Goal: Communication & Community: Share content

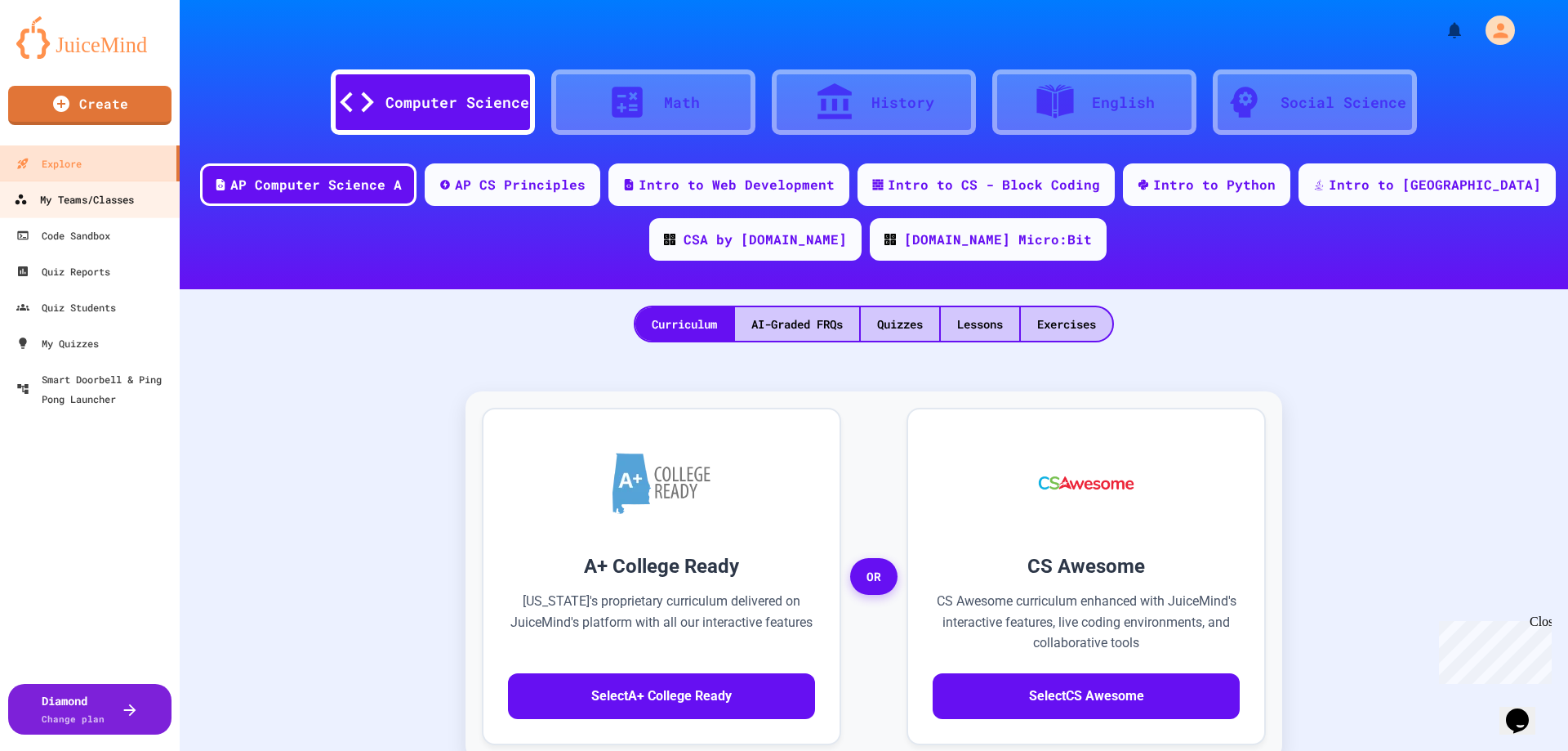
click at [85, 204] on div "My Teams/Classes" at bounding box center [73, 200] width 120 height 20
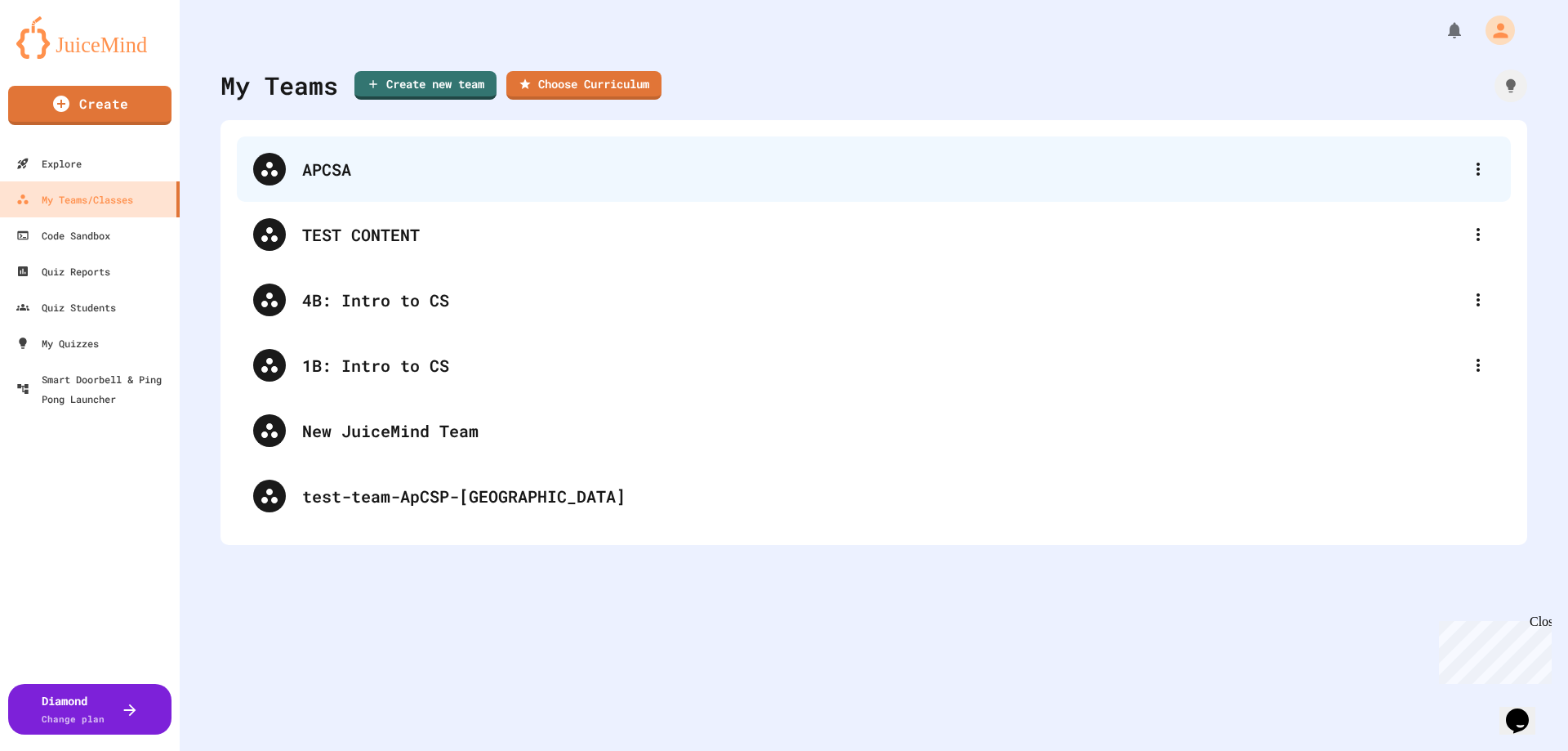
click at [338, 179] on div "APCSA" at bounding box center [881, 169] width 1160 height 24
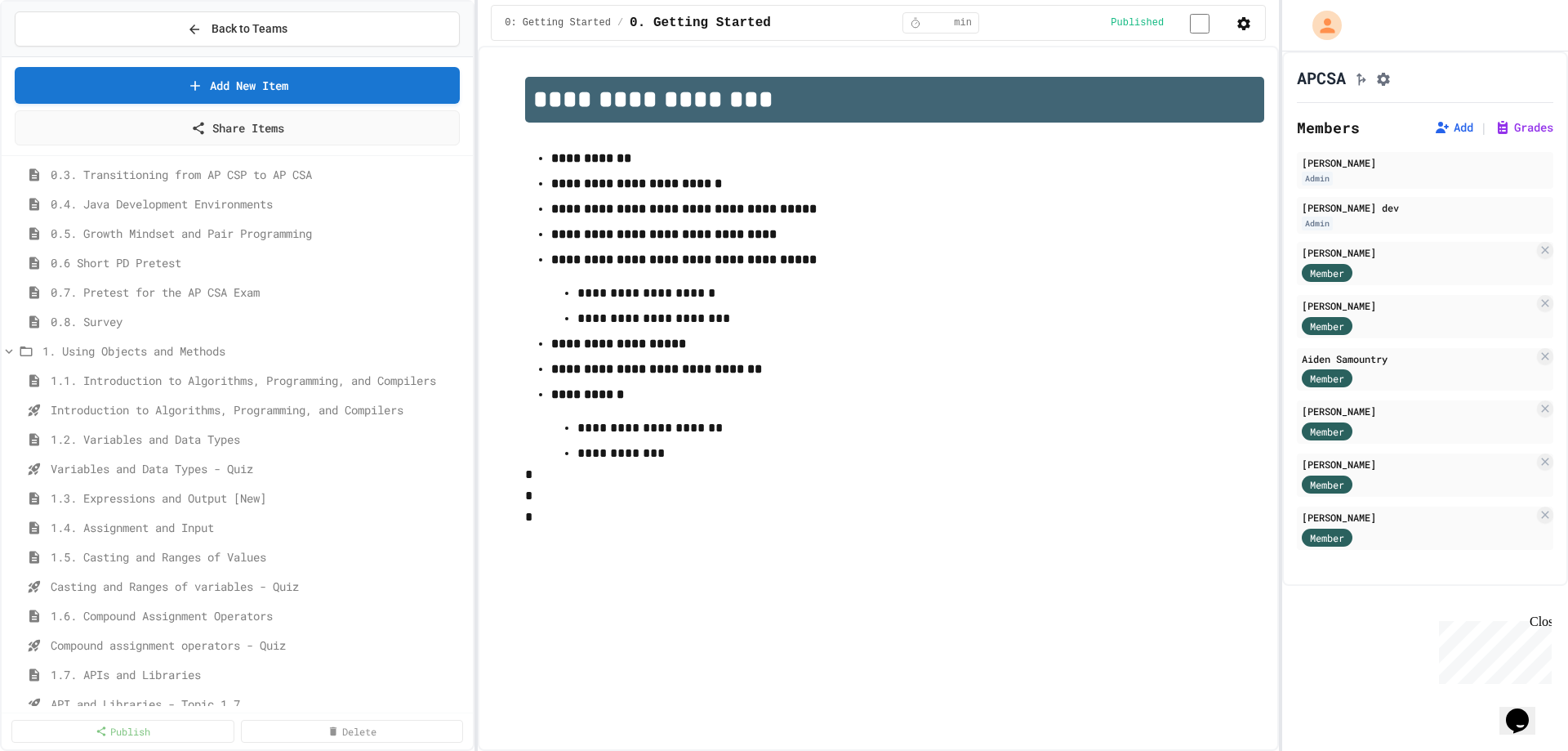
scroll to position [164, 0]
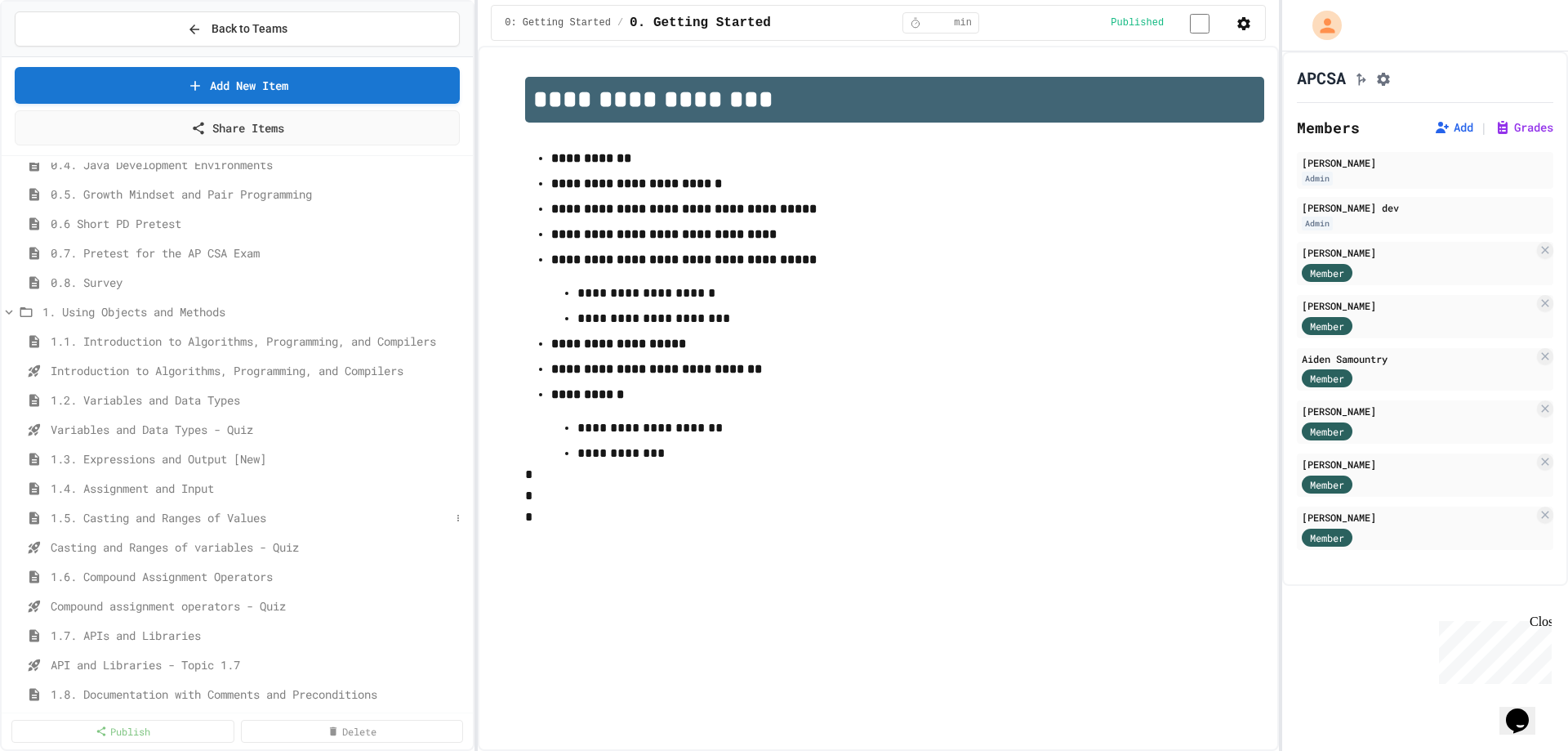
click at [93, 517] on span "1.5. Casting and Ranges of Values" at bounding box center [251, 517] width 400 height 17
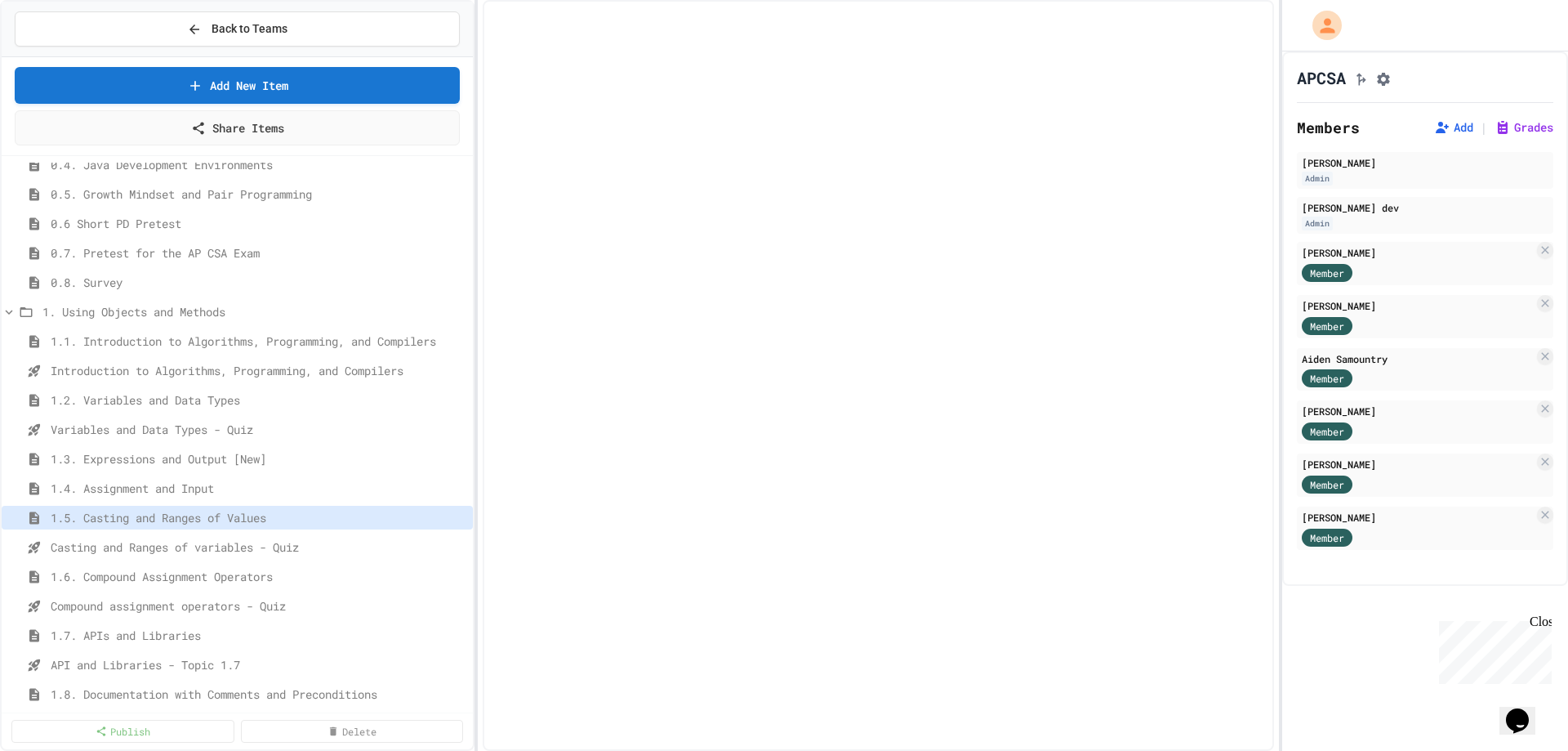
select select "***"
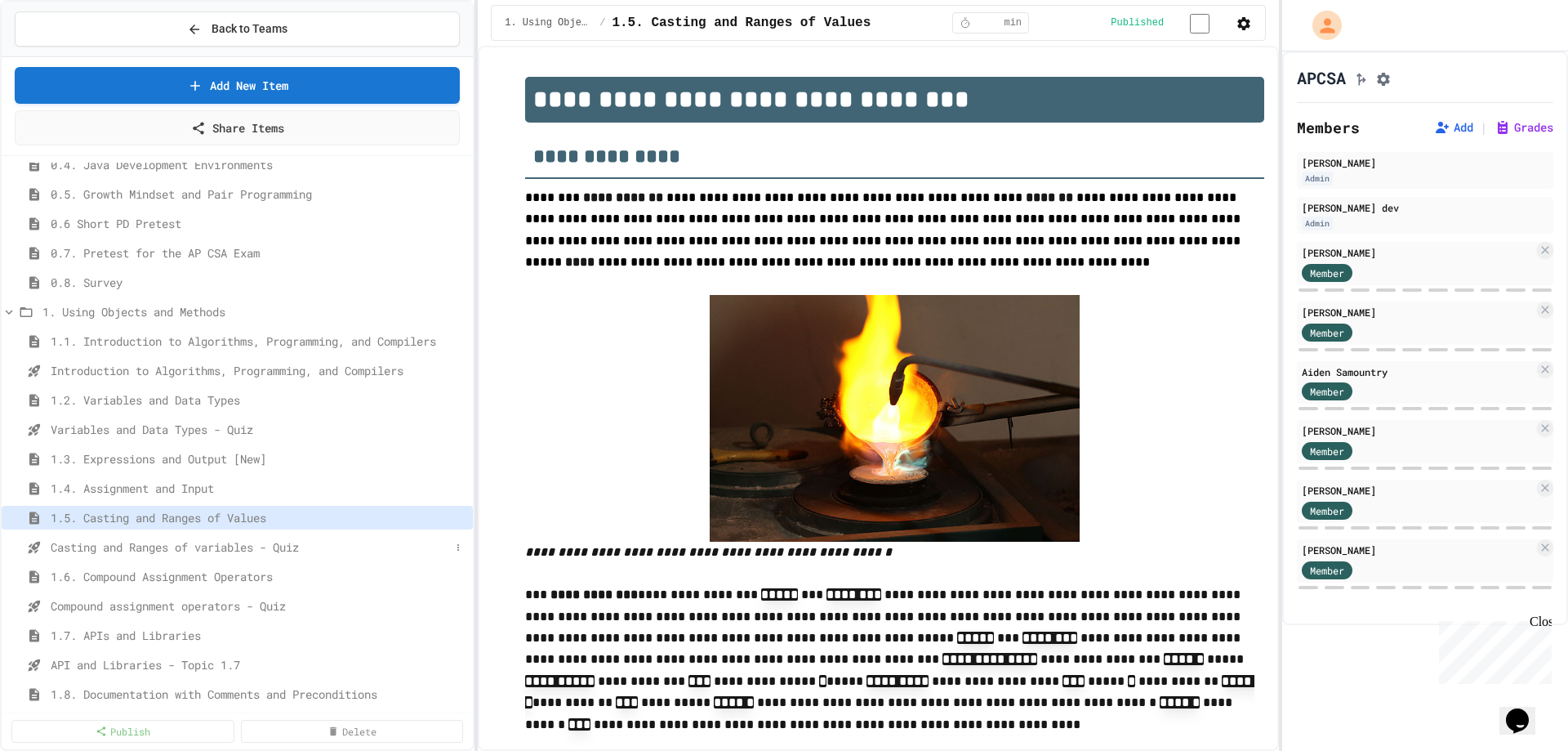
click at [103, 548] on span "Casting and Ranges of variables - Quiz" at bounding box center [251, 547] width 400 height 17
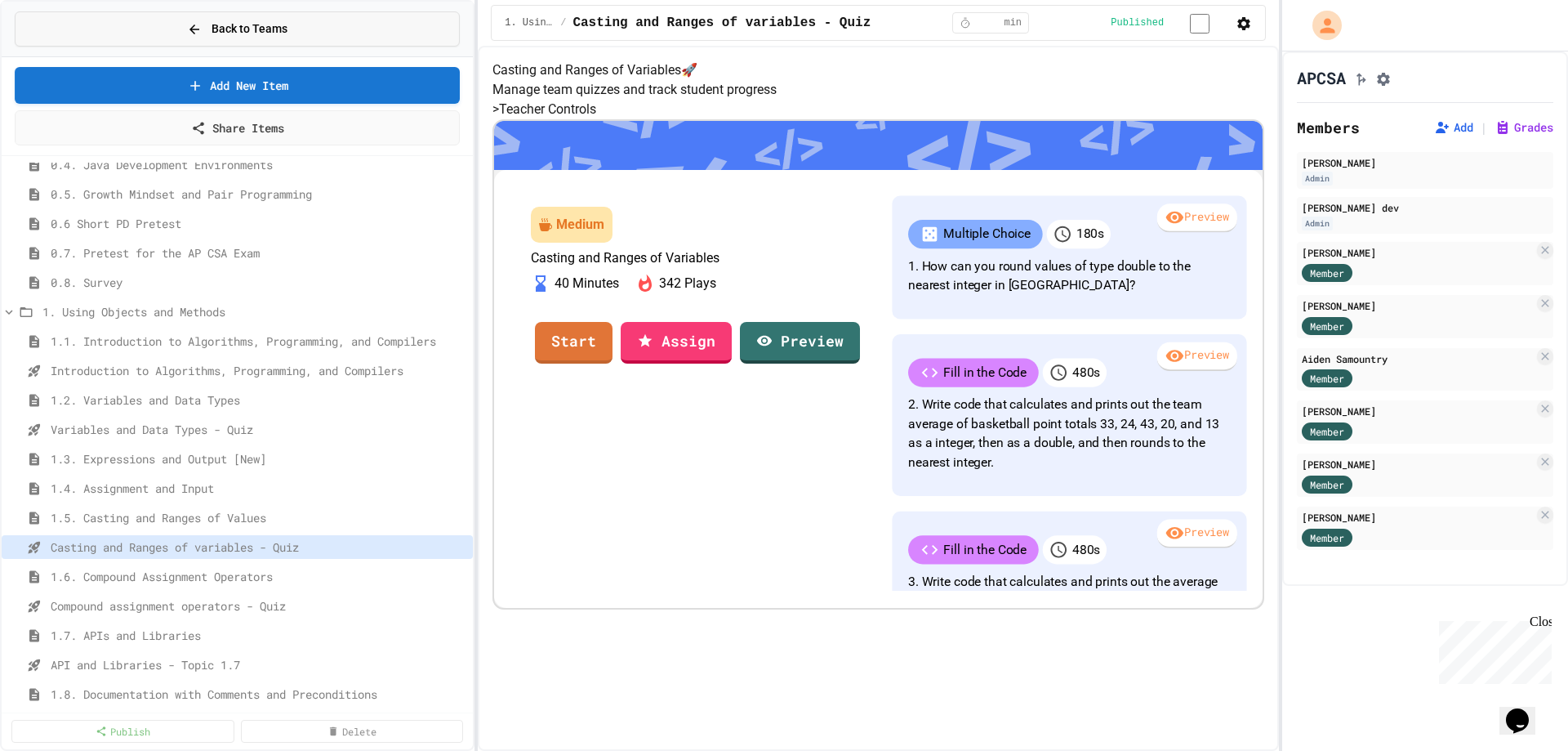
click at [197, 36] on icon at bounding box center [194, 29] width 14 height 14
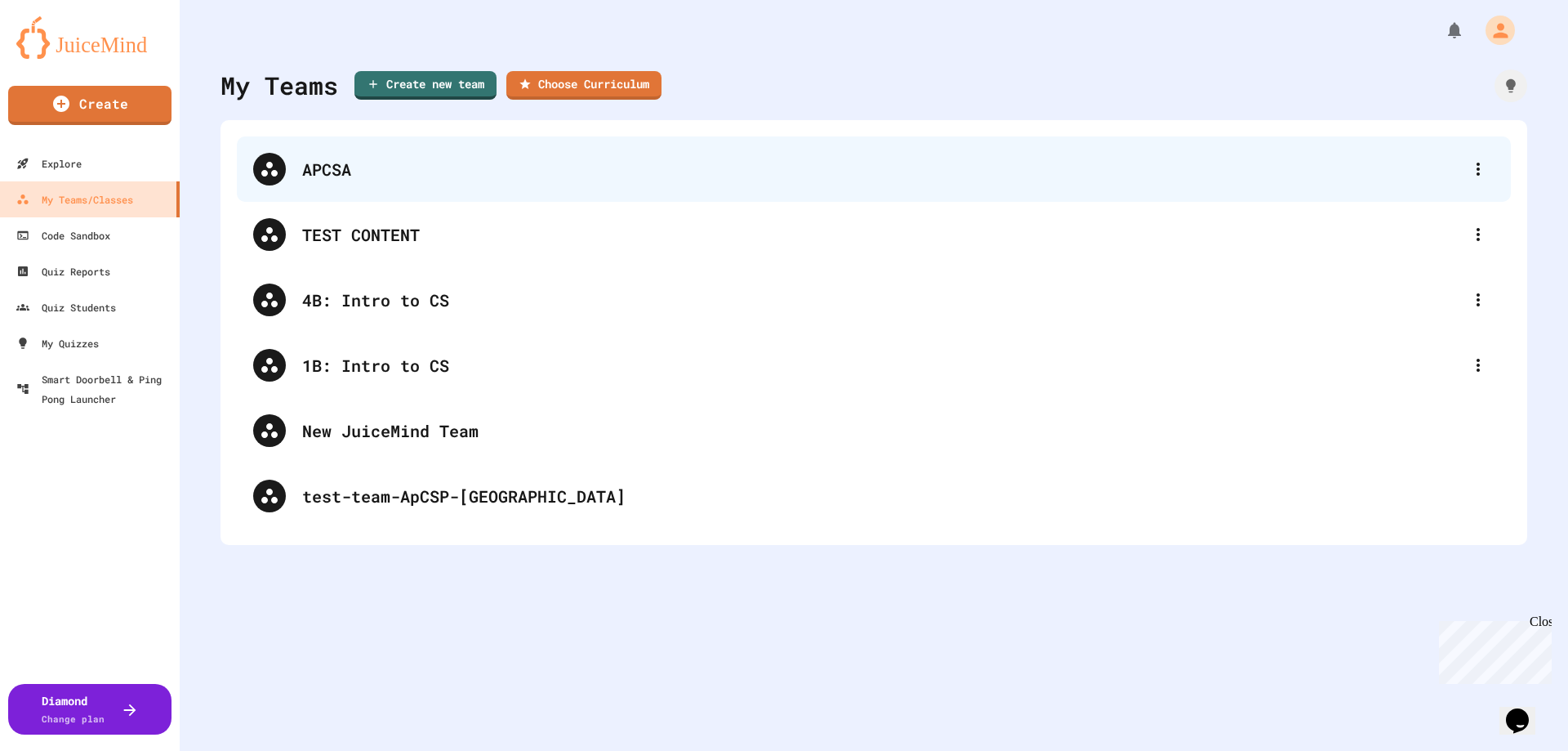
click at [328, 170] on div "APCSA" at bounding box center [881, 169] width 1160 height 24
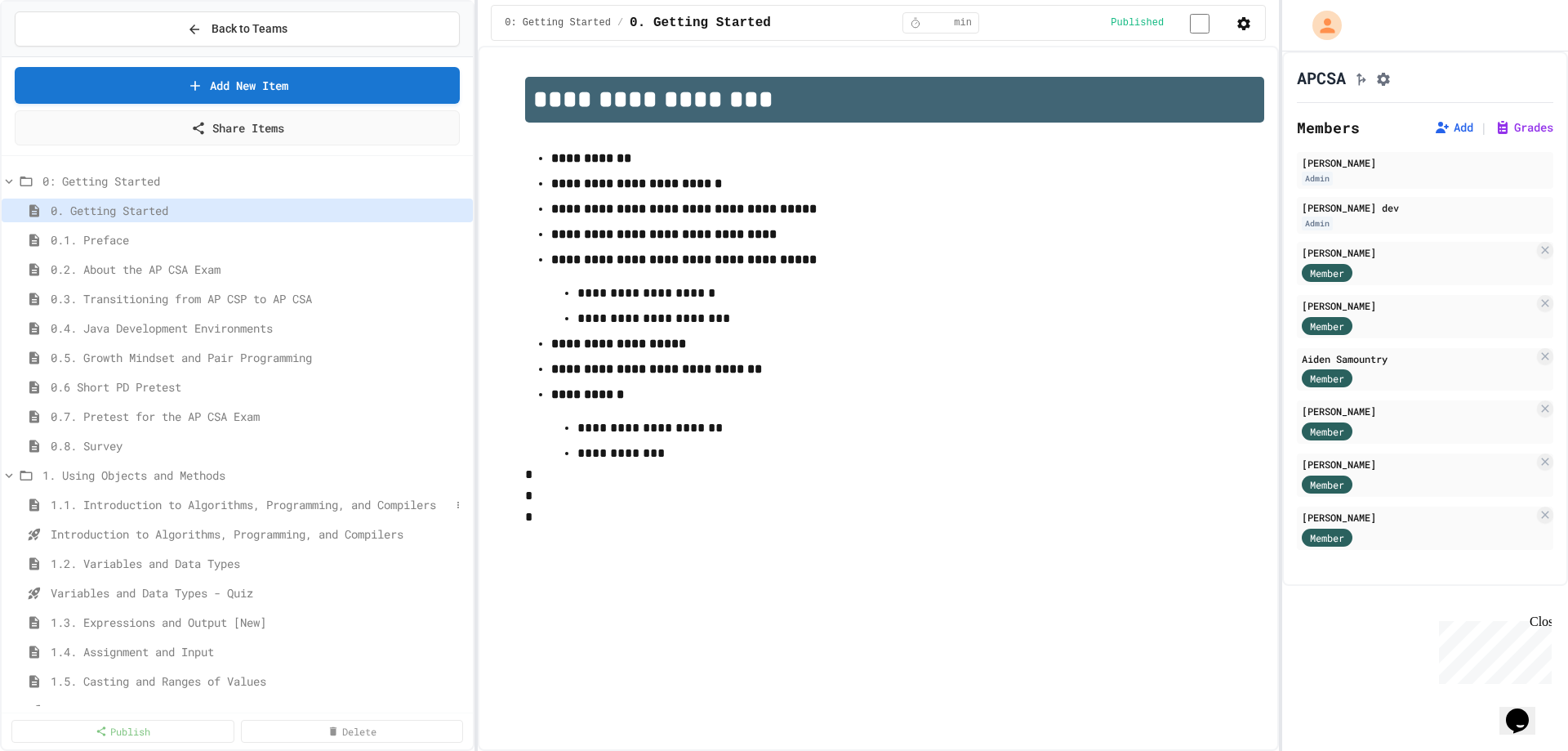
click at [119, 500] on span "1.1. Introduction to Algorithms, Programming, and Compilers" at bounding box center [251, 505] width 400 height 17
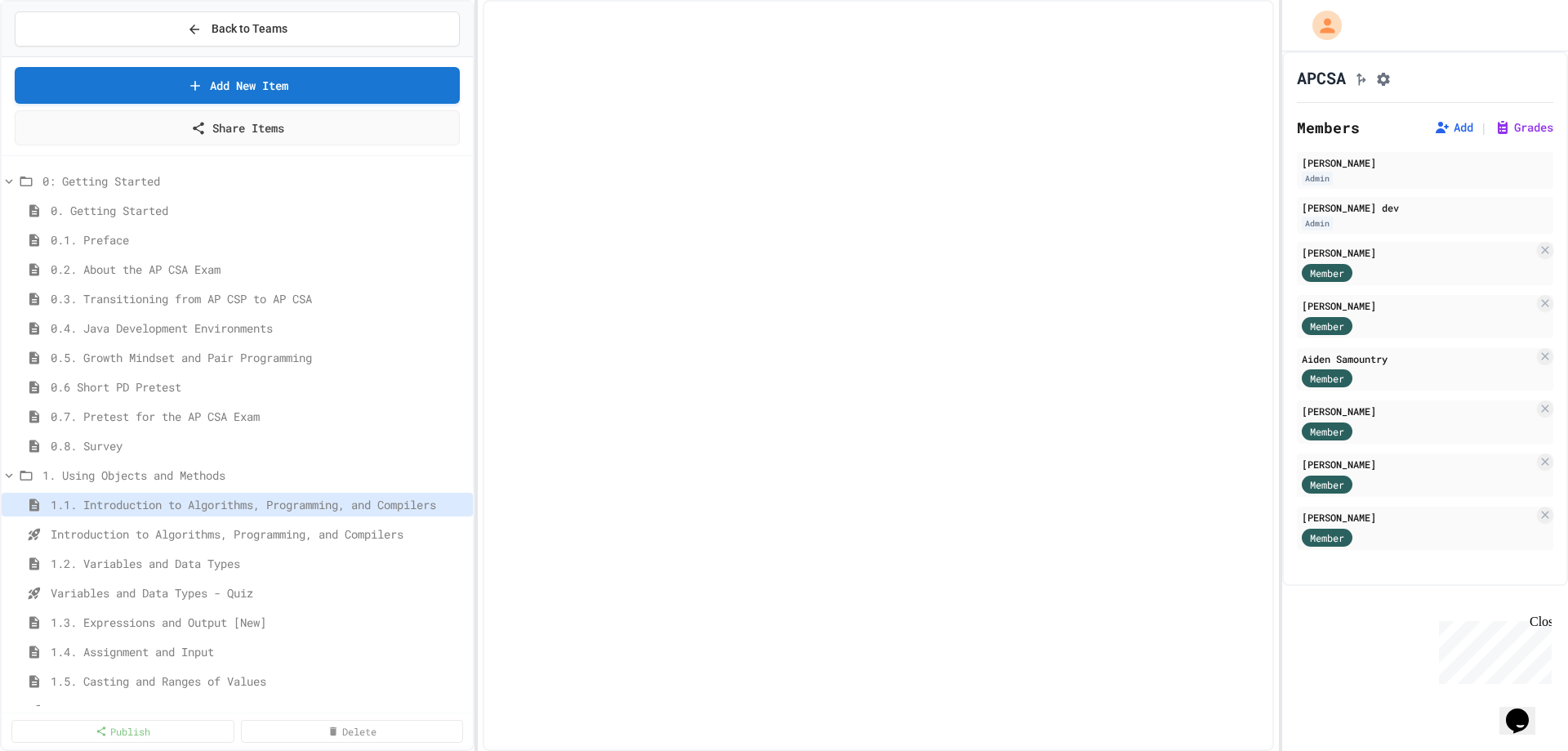
select select "***"
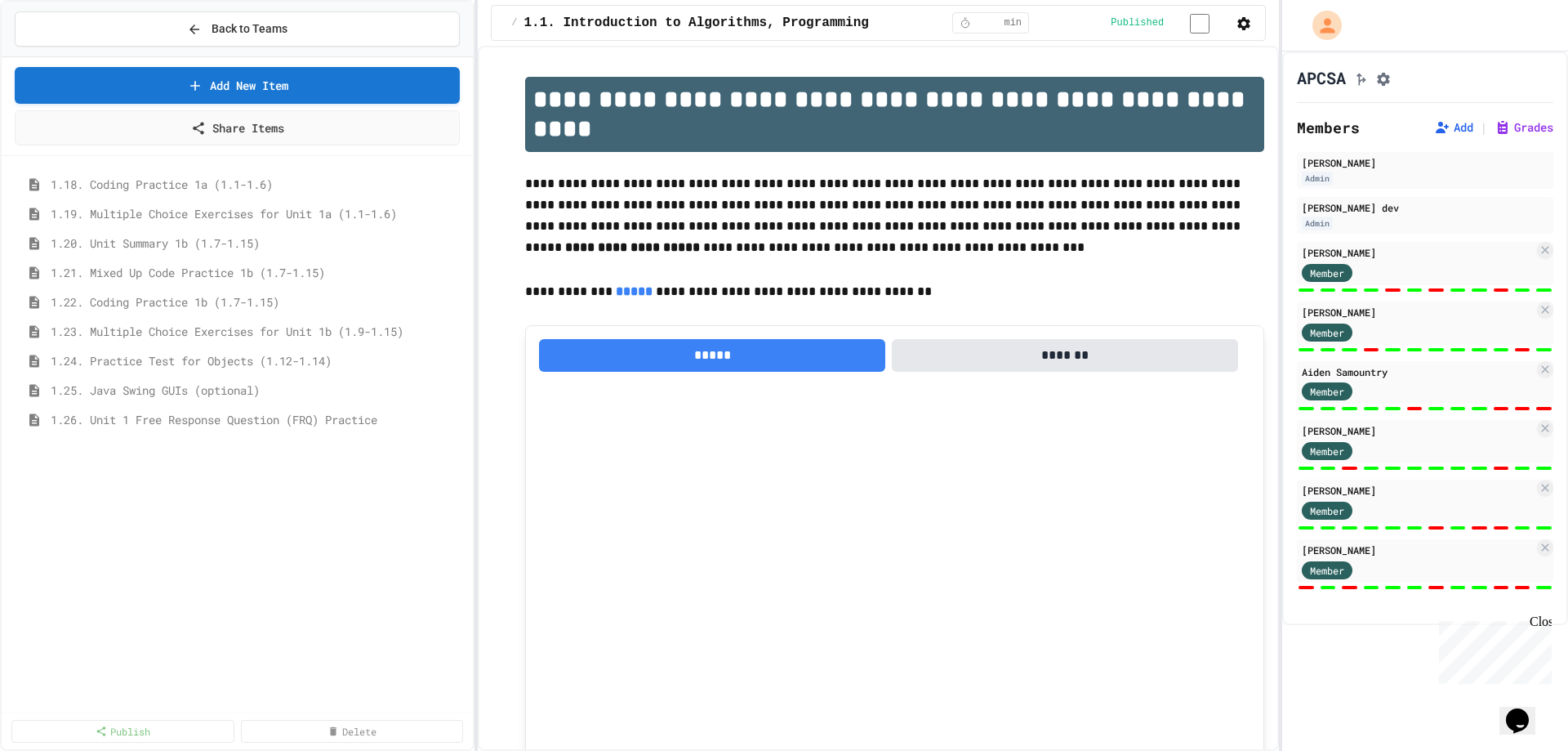
scroll to position [1058, 0]
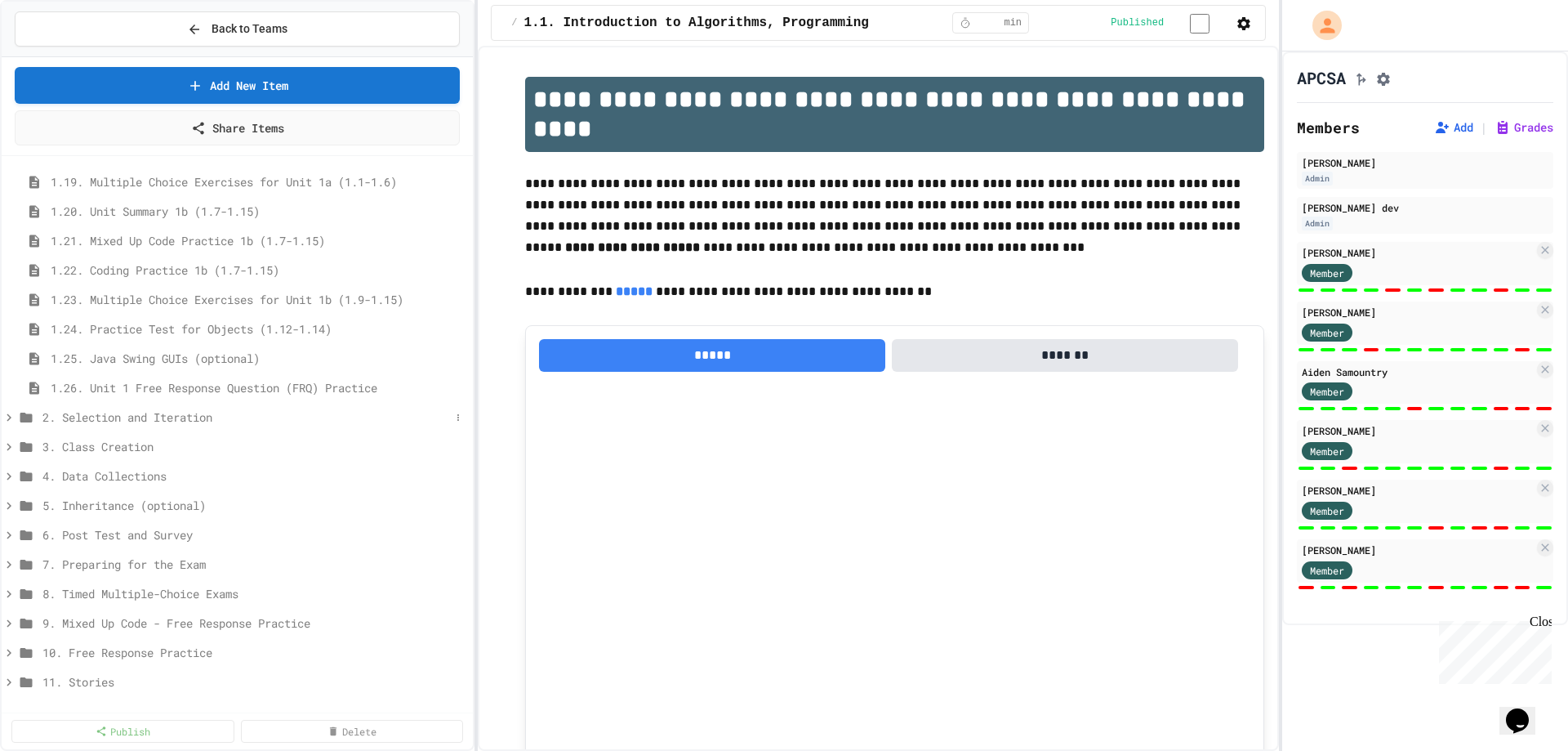
click at [207, 424] on span "2. Selection and Iteration" at bounding box center [245, 417] width 407 height 17
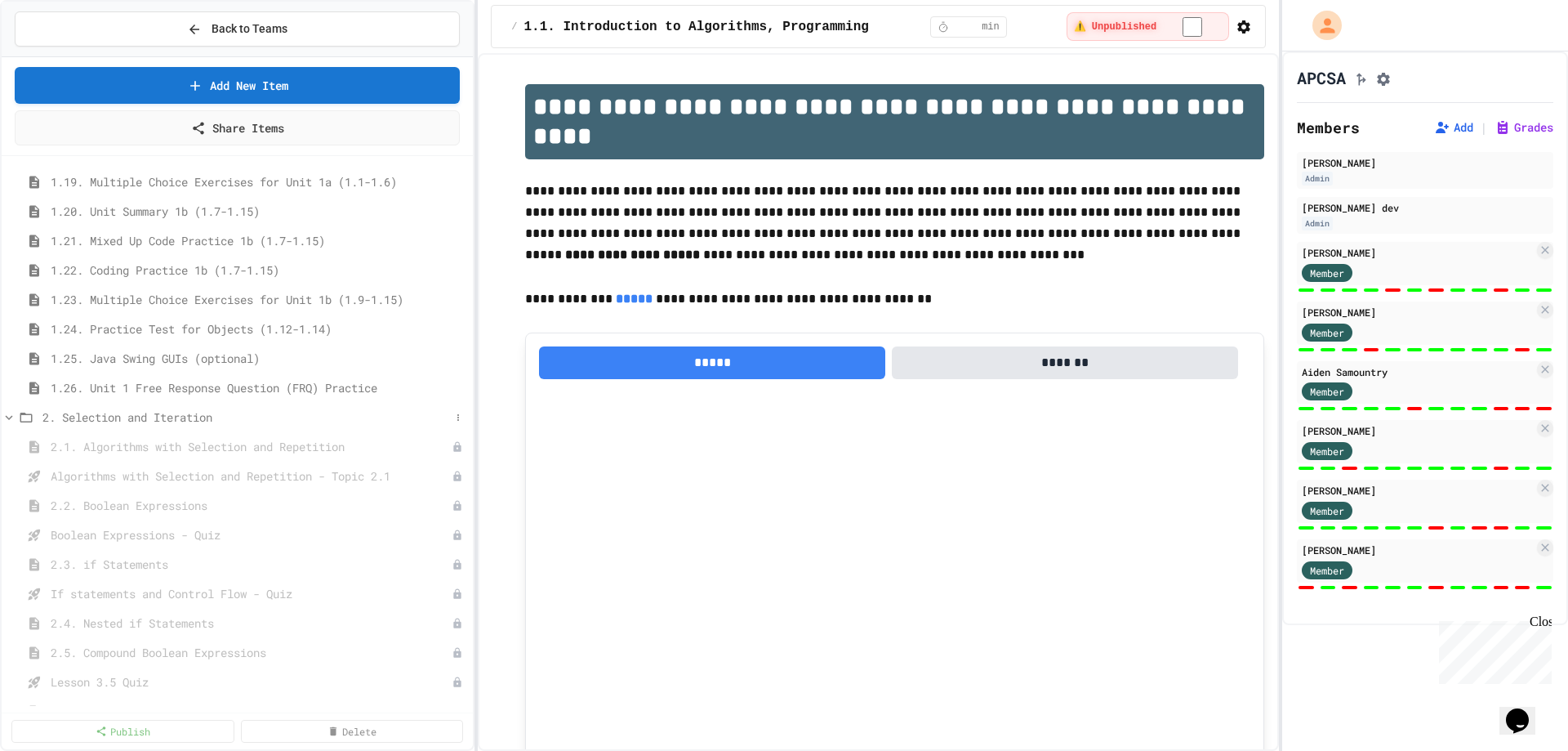
click at [10, 419] on icon at bounding box center [9, 418] width 8 height 5
click at [152, 445] on span "3. Class Creation" at bounding box center [245, 446] width 407 height 17
click at [13, 446] on icon at bounding box center [8, 446] width 14 height 14
click at [83, 474] on span "4. Data Collections" at bounding box center [245, 476] width 407 height 17
click at [10, 477] on icon at bounding box center [9, 477] width 8 height 5
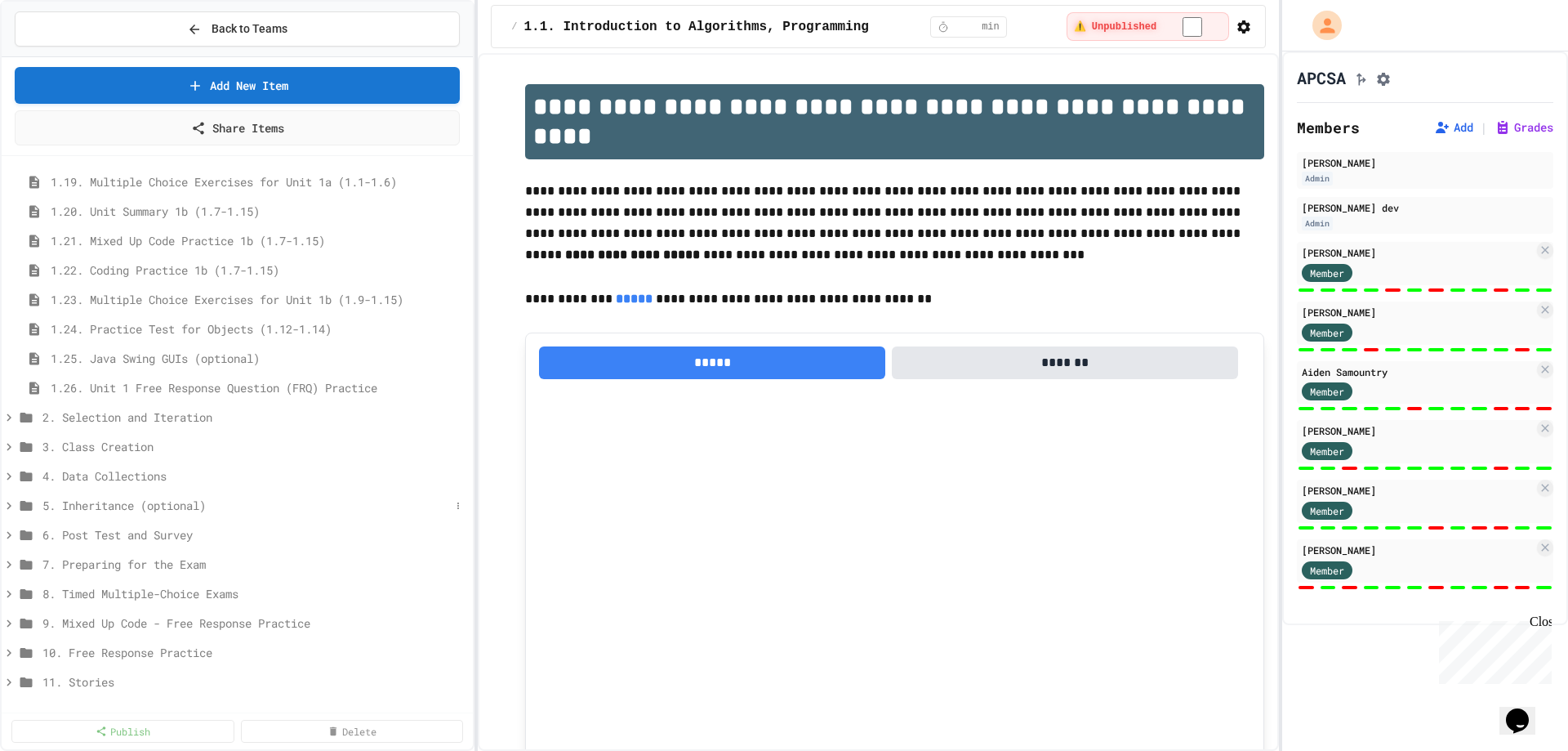
click at [81, 502] on span "5. Inheritance (optional)" at bounding box center [245, 505] width 407 height 17
click at [14, 501] on icon at bounding box center [8, 505] width 14 height 14
click at [73, 533] on span "6. Post Test and Survey" at bounding box center [245, 535] width 407 height 17
click at [14, 534] on icon at bounding box center [8, 535] width 14 height 14
click at [67, 564] on span "7. Preparing for the Exam" at bounding box center [245, 565] width 407 height 17
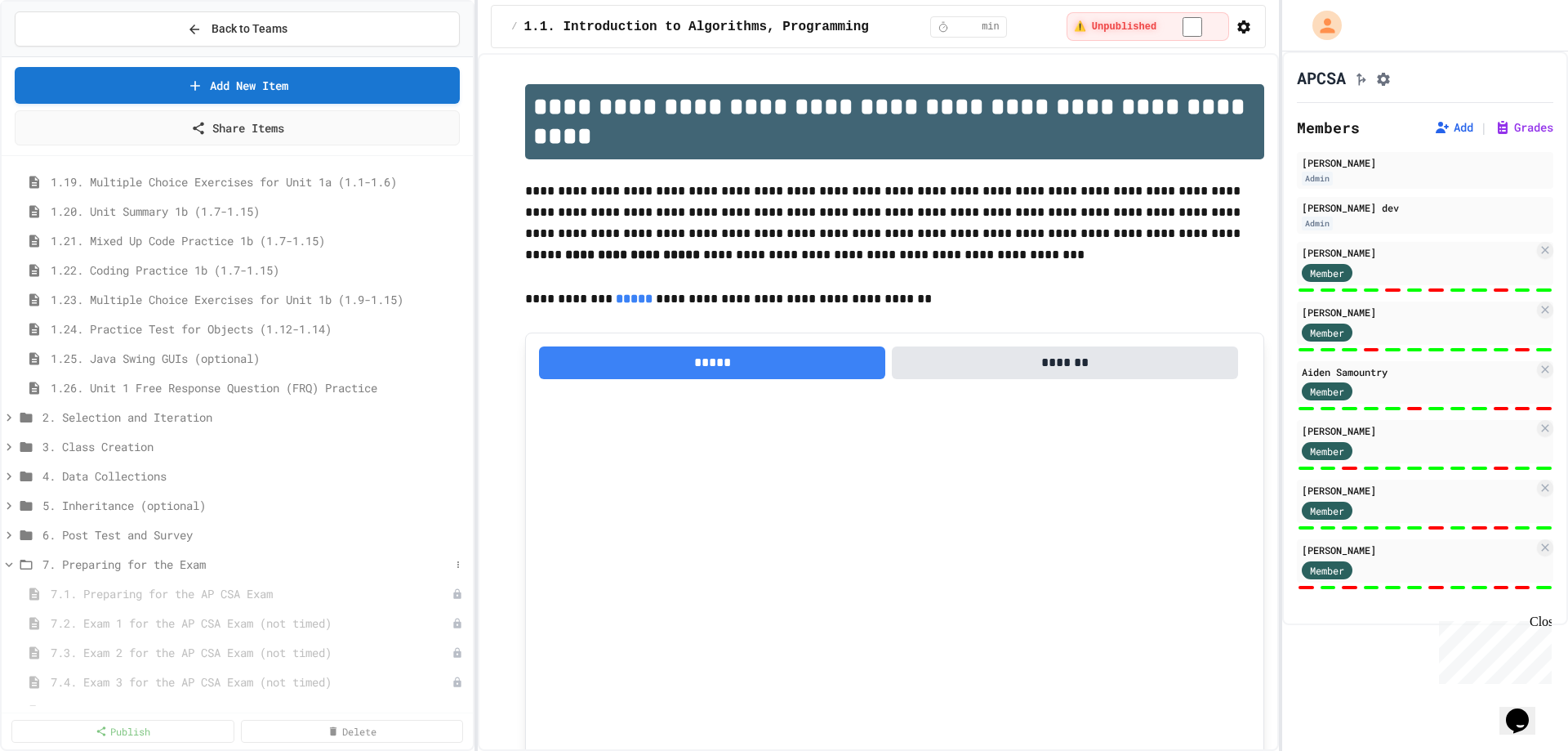
click at [10, 565] on icon at bounding box center [9, 565] width 8 height 5
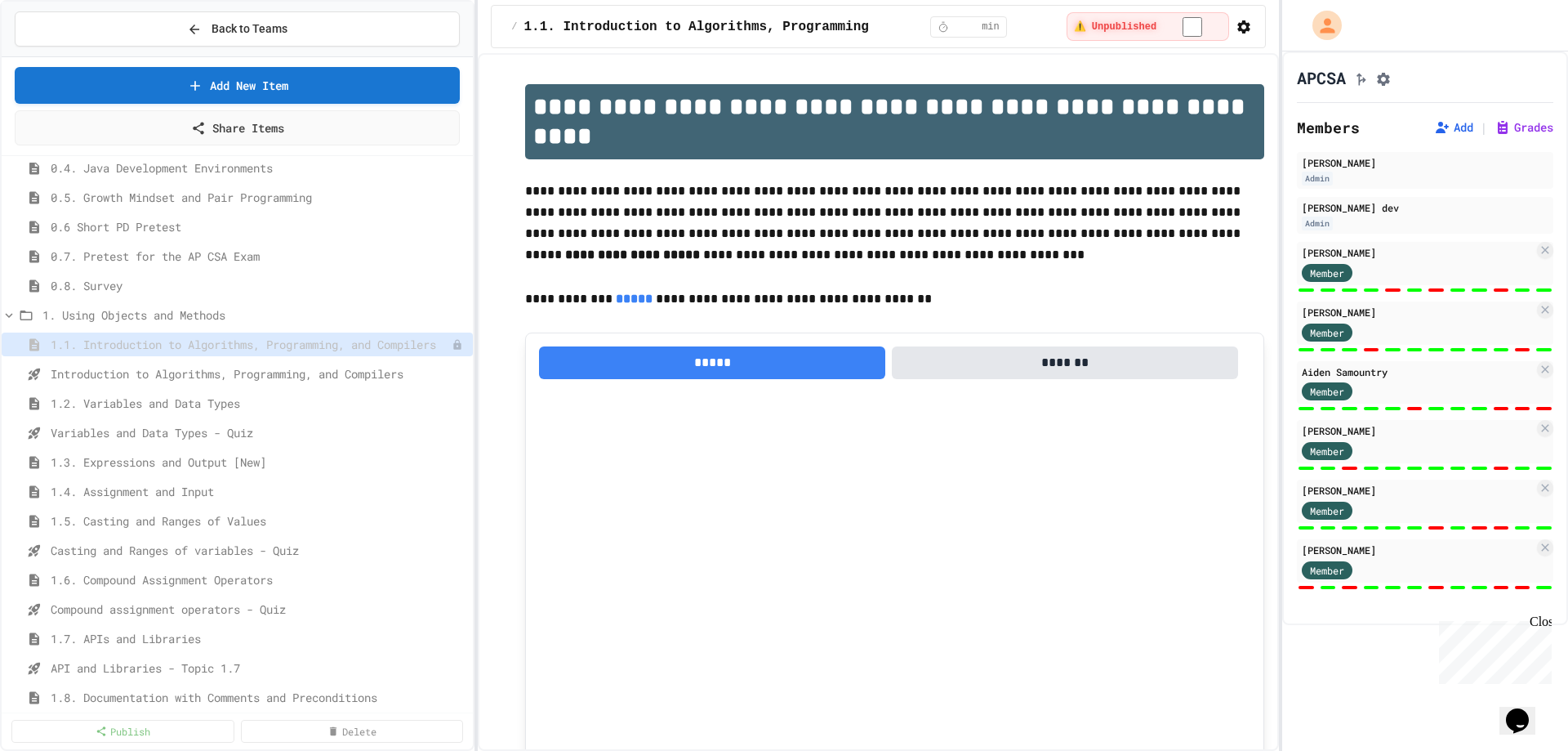
scroll to position [159, 0]
click at [160, 522] on span "1.5. Casting and Ranges of Values" at bounding box center [251, 521] width 400 height 17
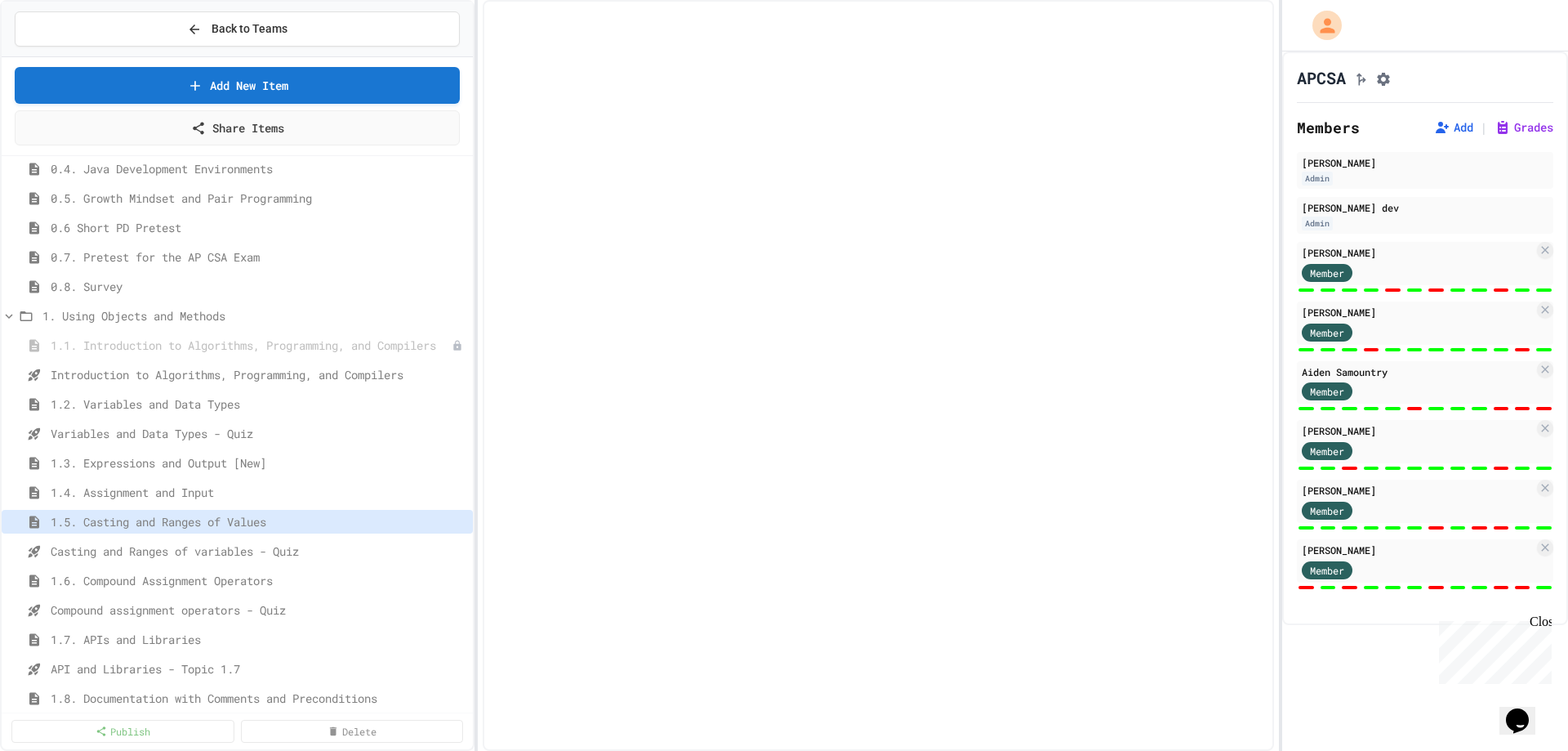
select select "***"
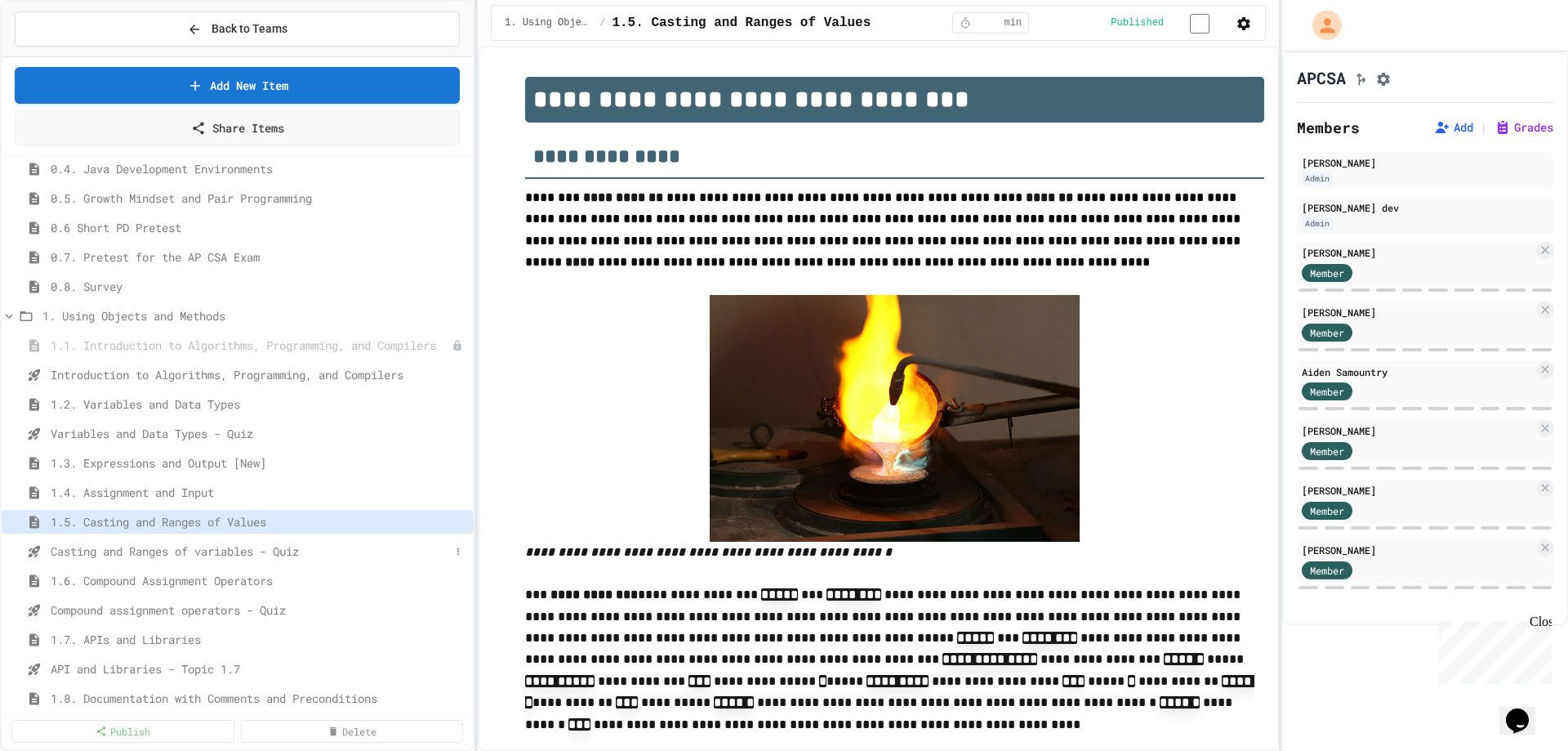
click at [162, 557] on span "Casting and Ranges of variables - Quiz" at bounding box center [251, 551] width 400 height 17
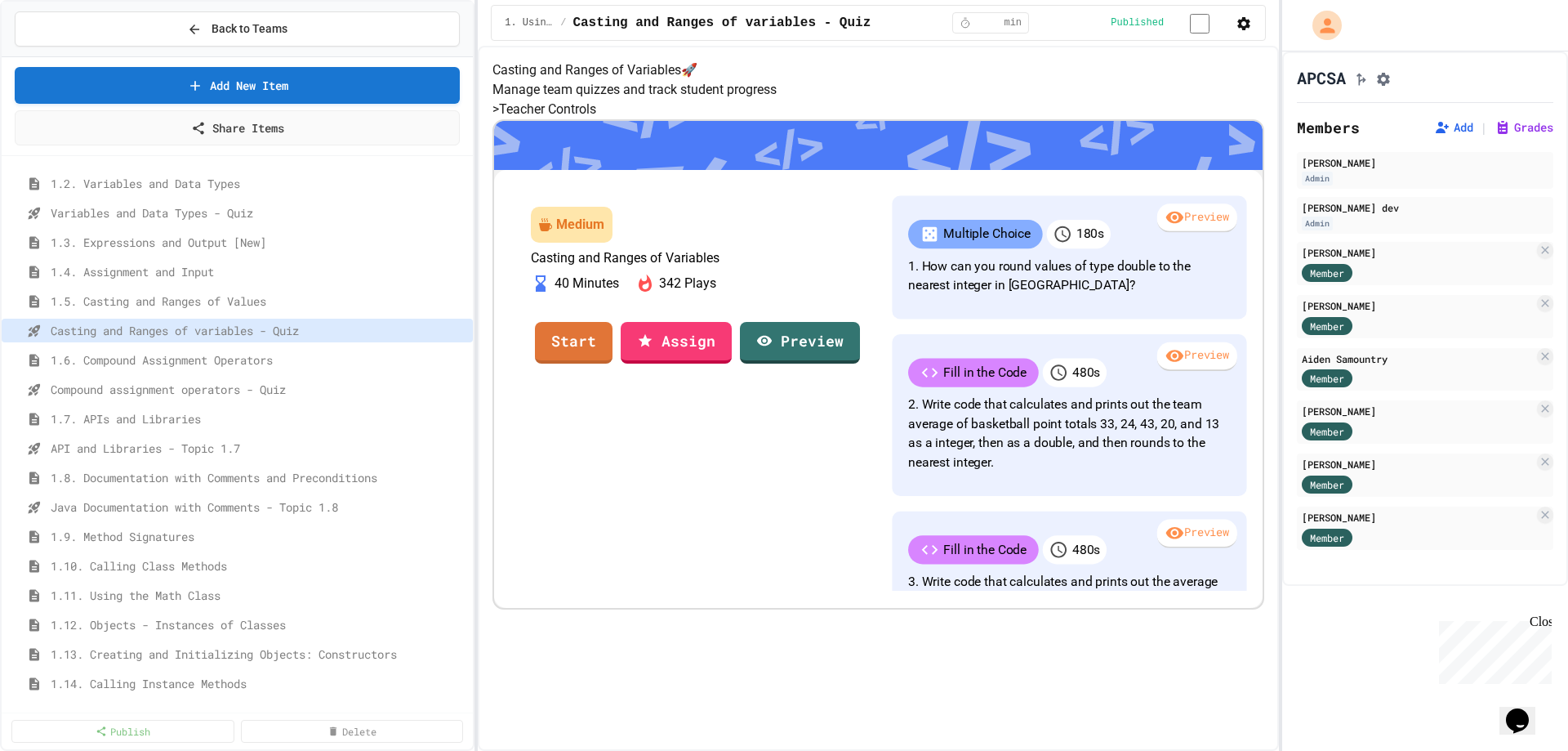
scroll to position [404, 0]
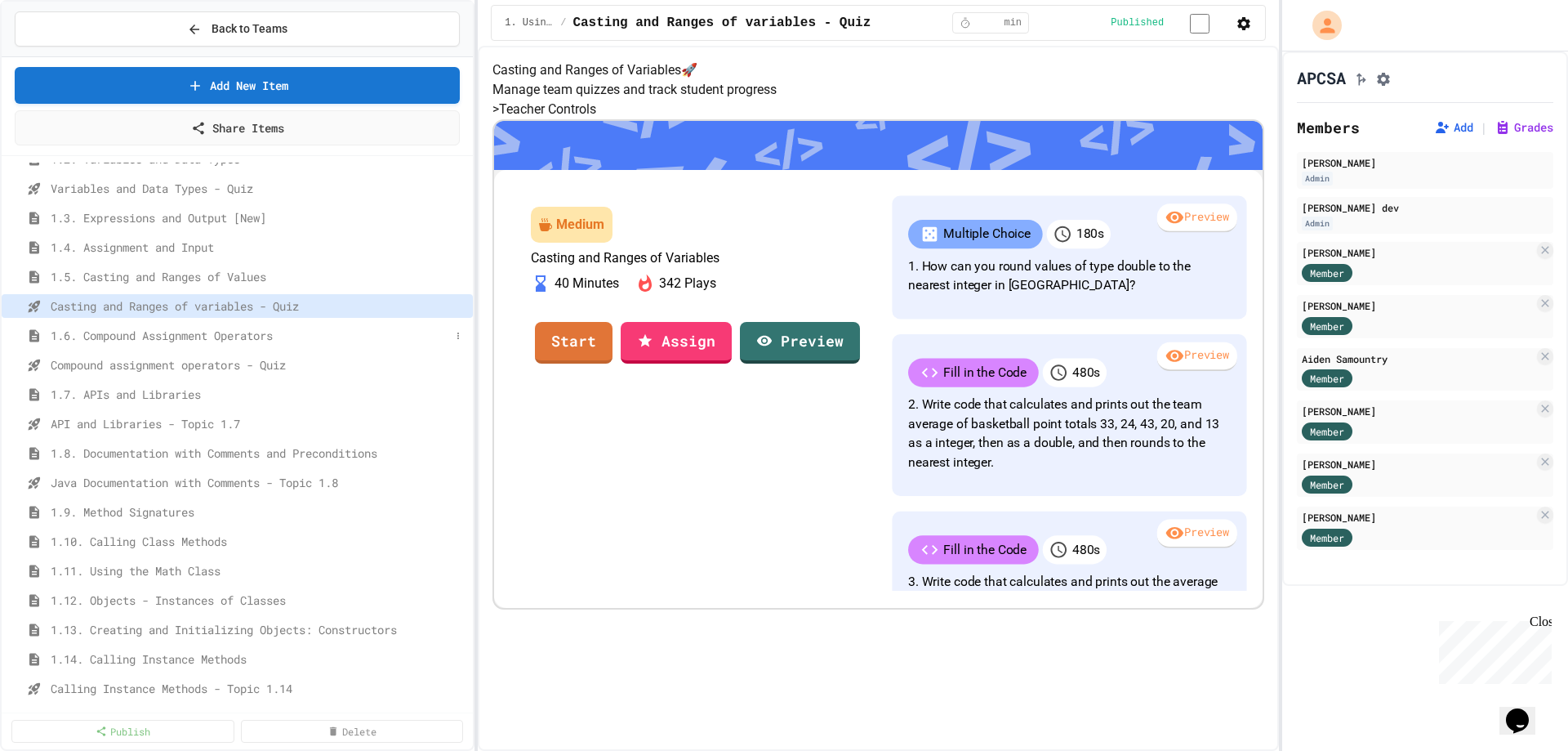
click at [163, 338] on span "1.6. Compound Assignment Operators" at bounding box center [251, 335] width 400 height 17
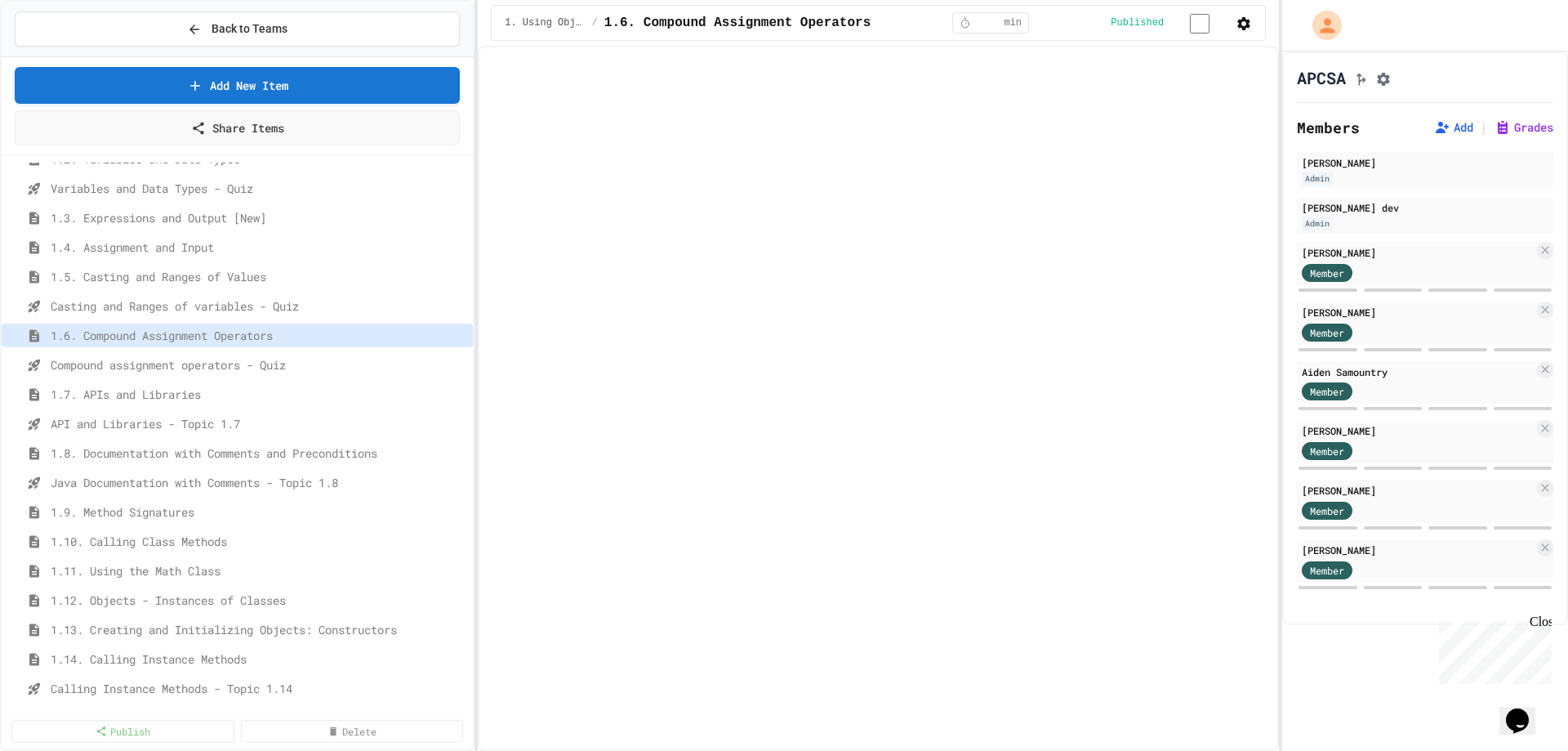
select select "***"
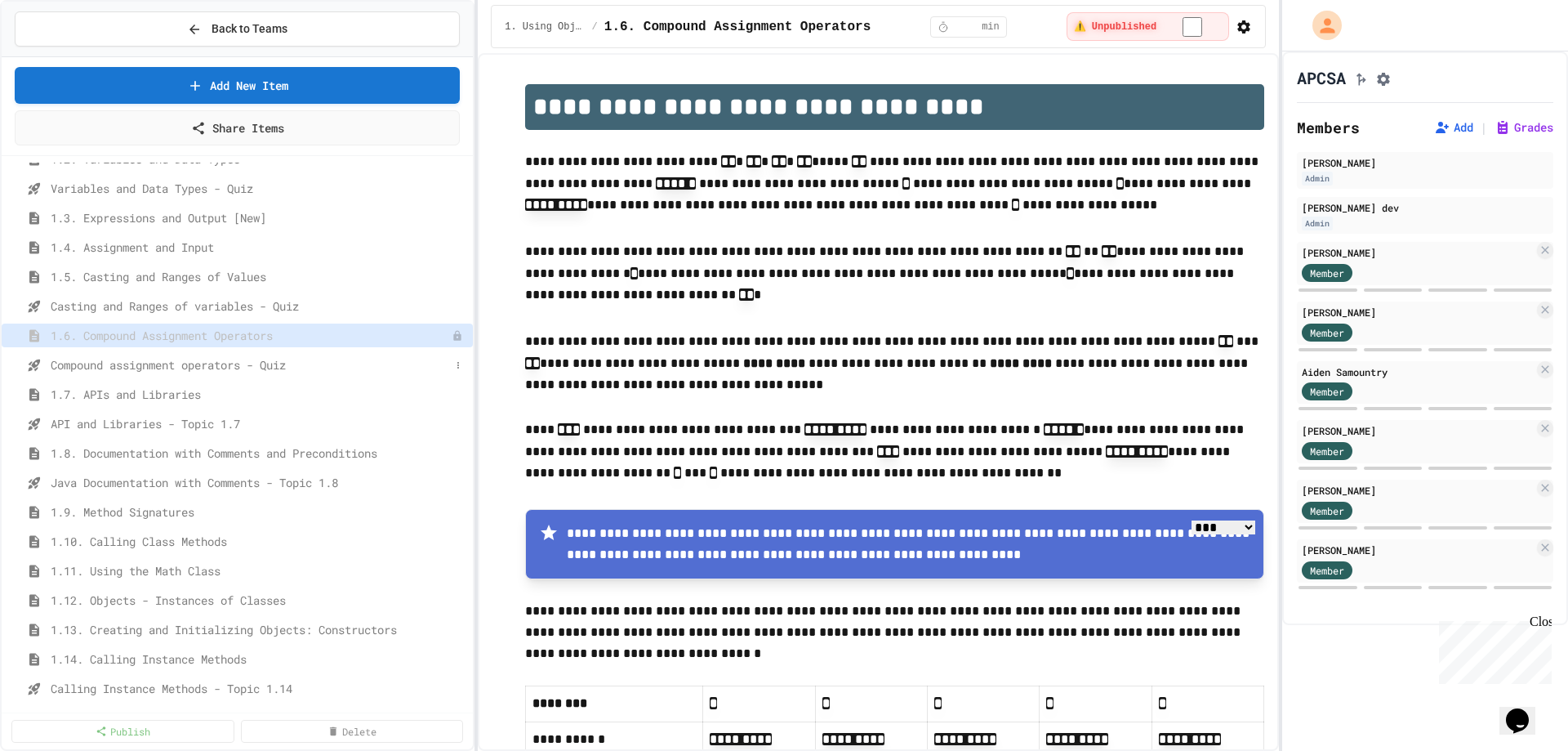
click at [351, 373] on span "Compound assignment operators - Quiz" at bounding box center [251, 365] width 400 height 17
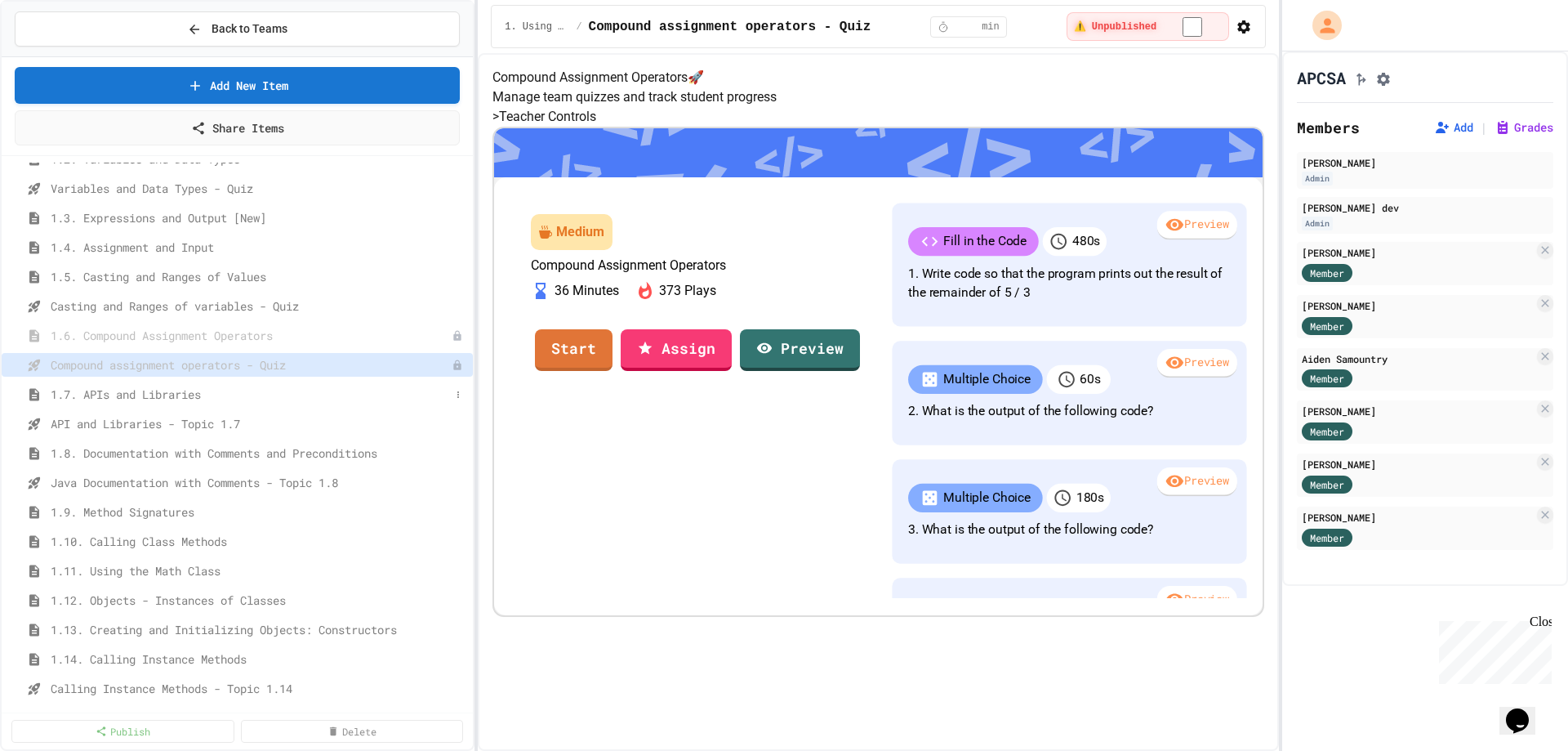
click at [351, 397] on span "1.7. APIs and Libraries" at bounding box center [251, 394] width 400 height 17
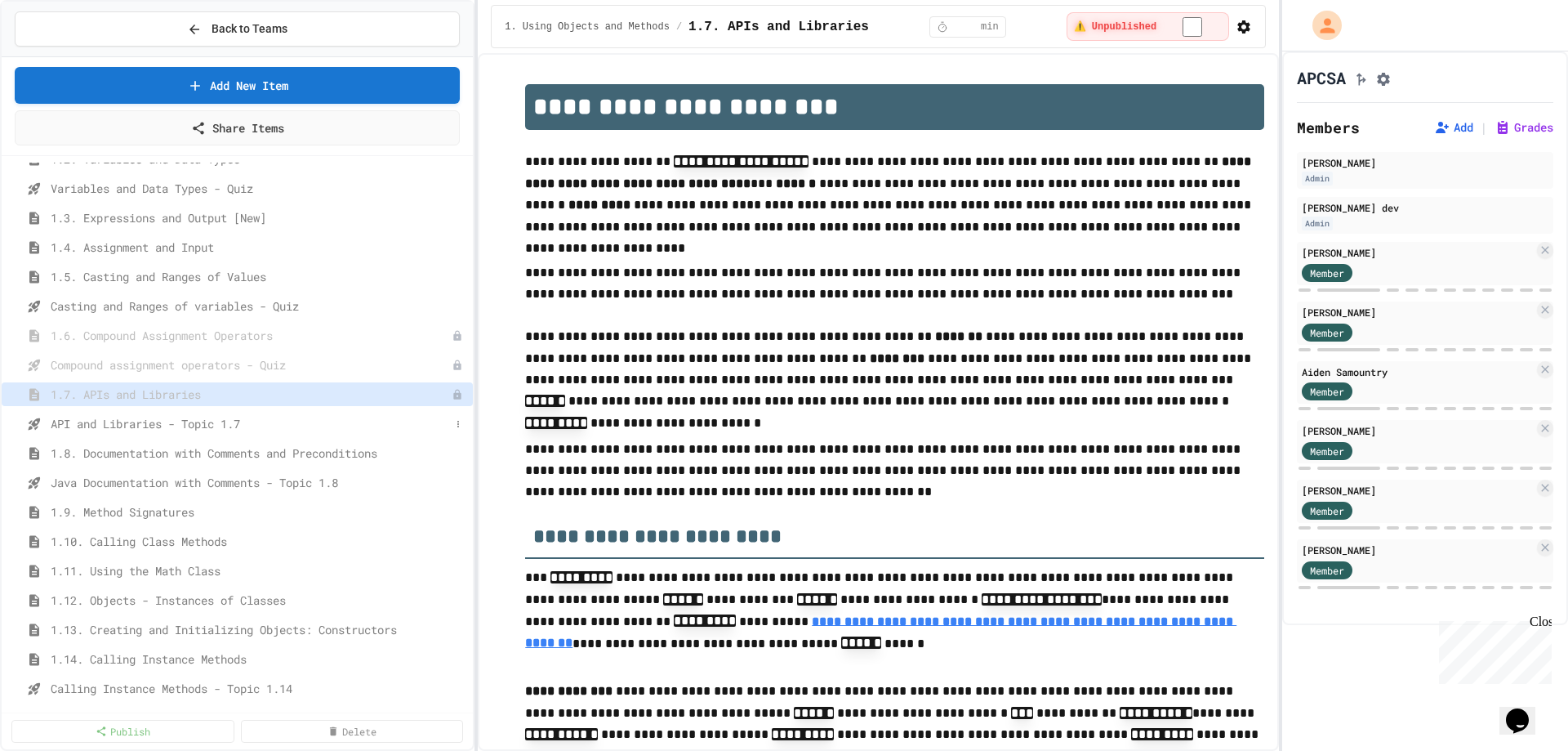
click at [371, 423] on span "API and Libraries - Topic 1.7" at bounding box center [251, 424] width 400 height 17
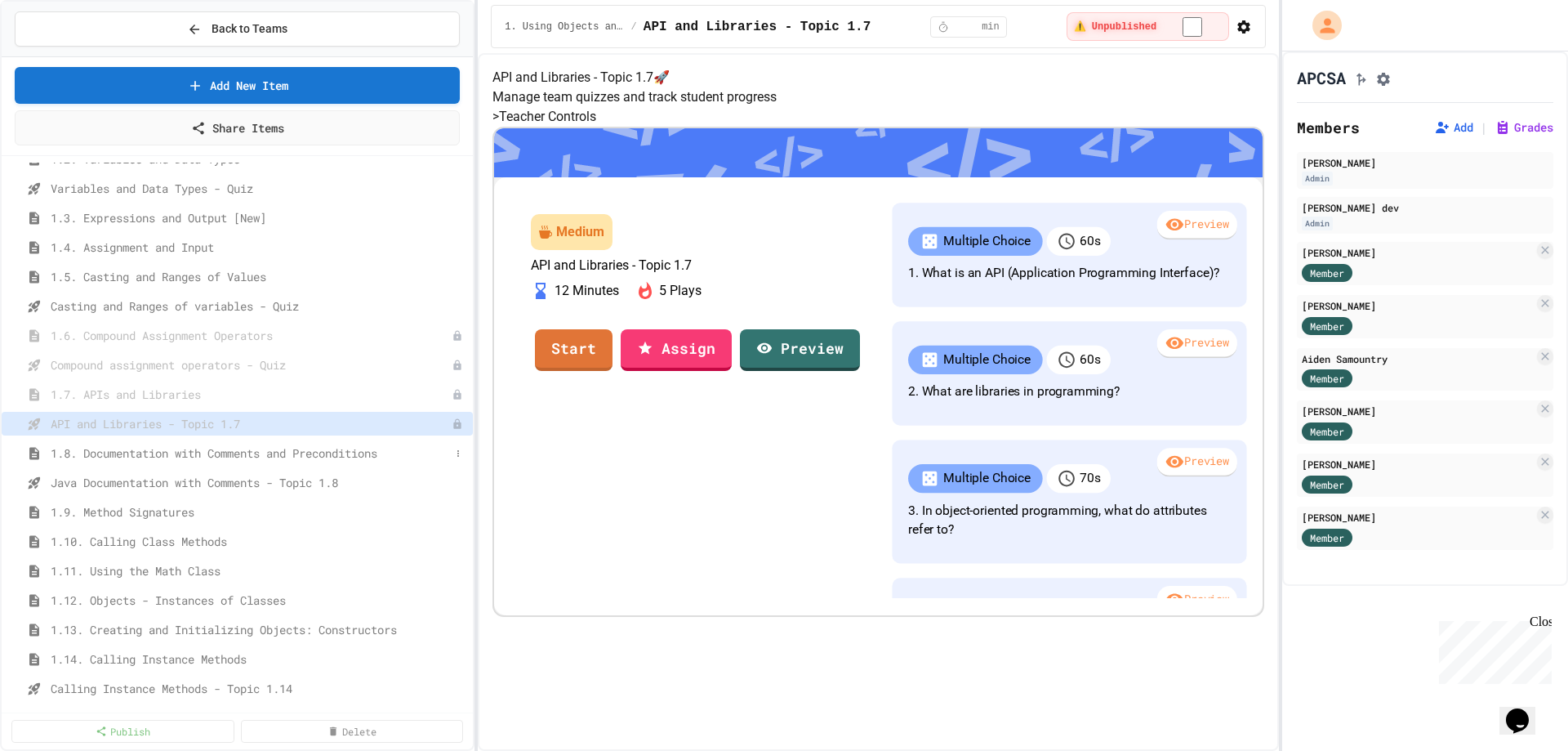
click at [400, 456] on span "1.8. Documentation with Comments and Preconditions" at bounding box center [251, 453] width 400 height 17
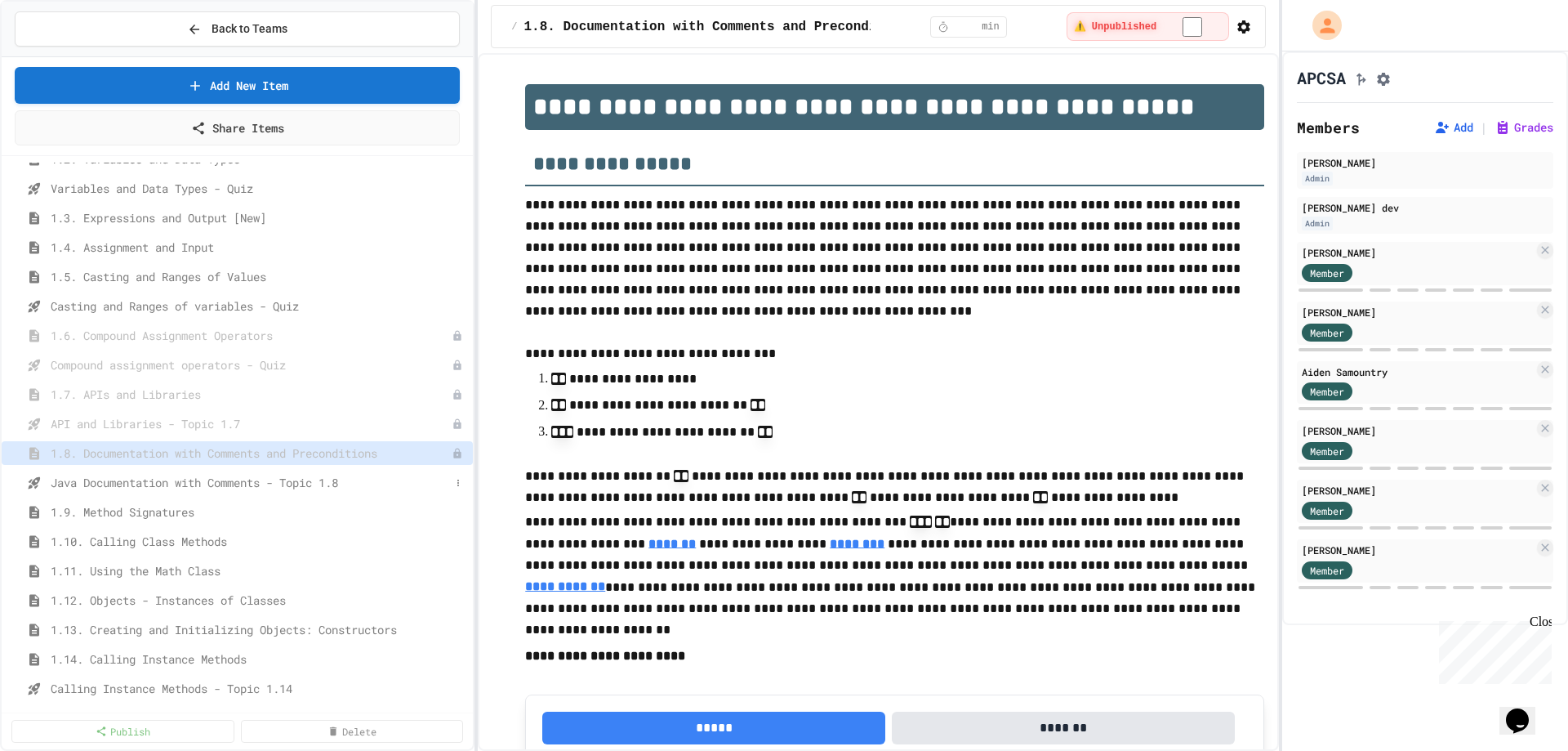
click at [376, 481] on span "Java Documentation with Comments - Topic 1.8" at bounding box center [251, 483] width 400 height 17
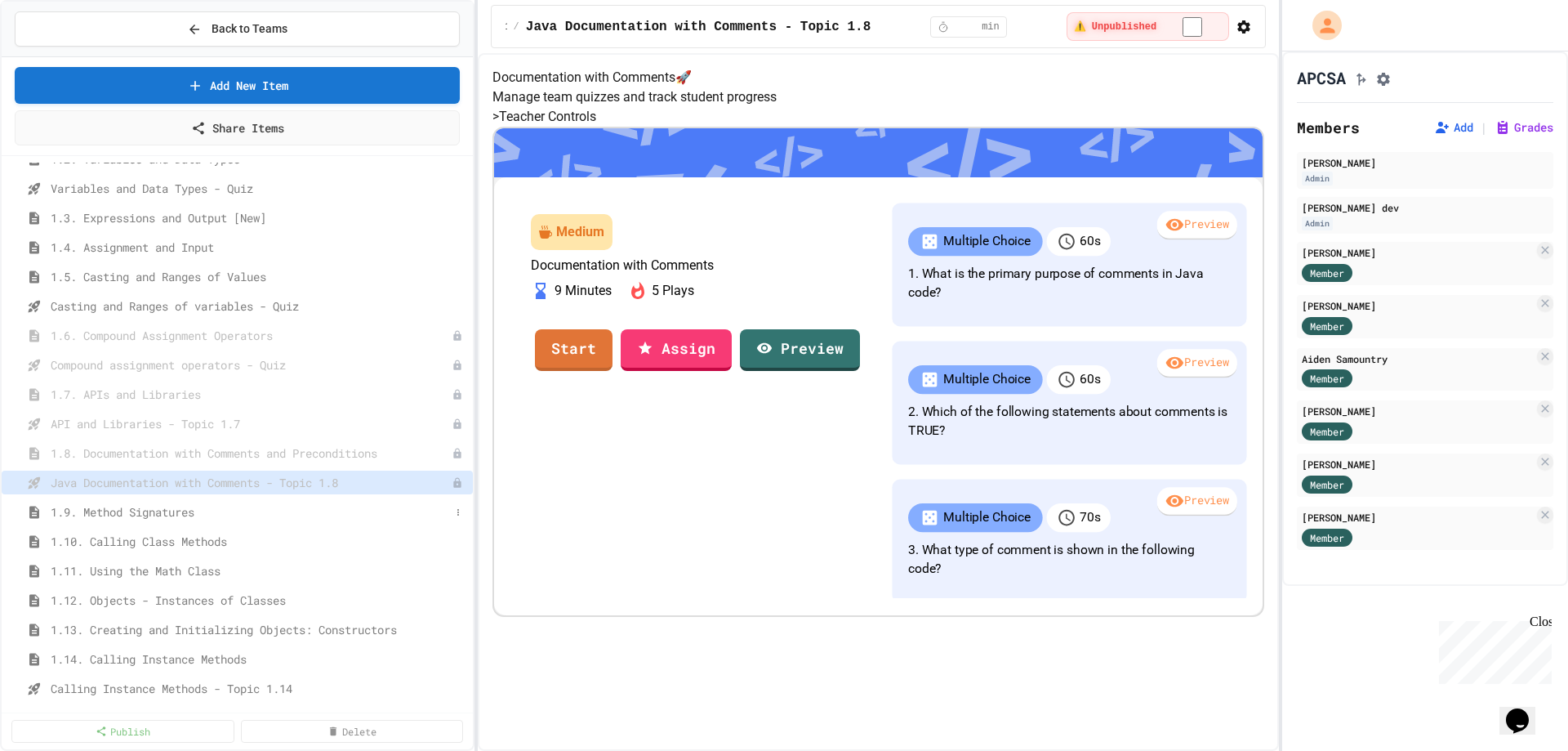
click at [338, 512] on span "1.9. Method Signatures" at bounding box center [251, 512] width 400 height 17
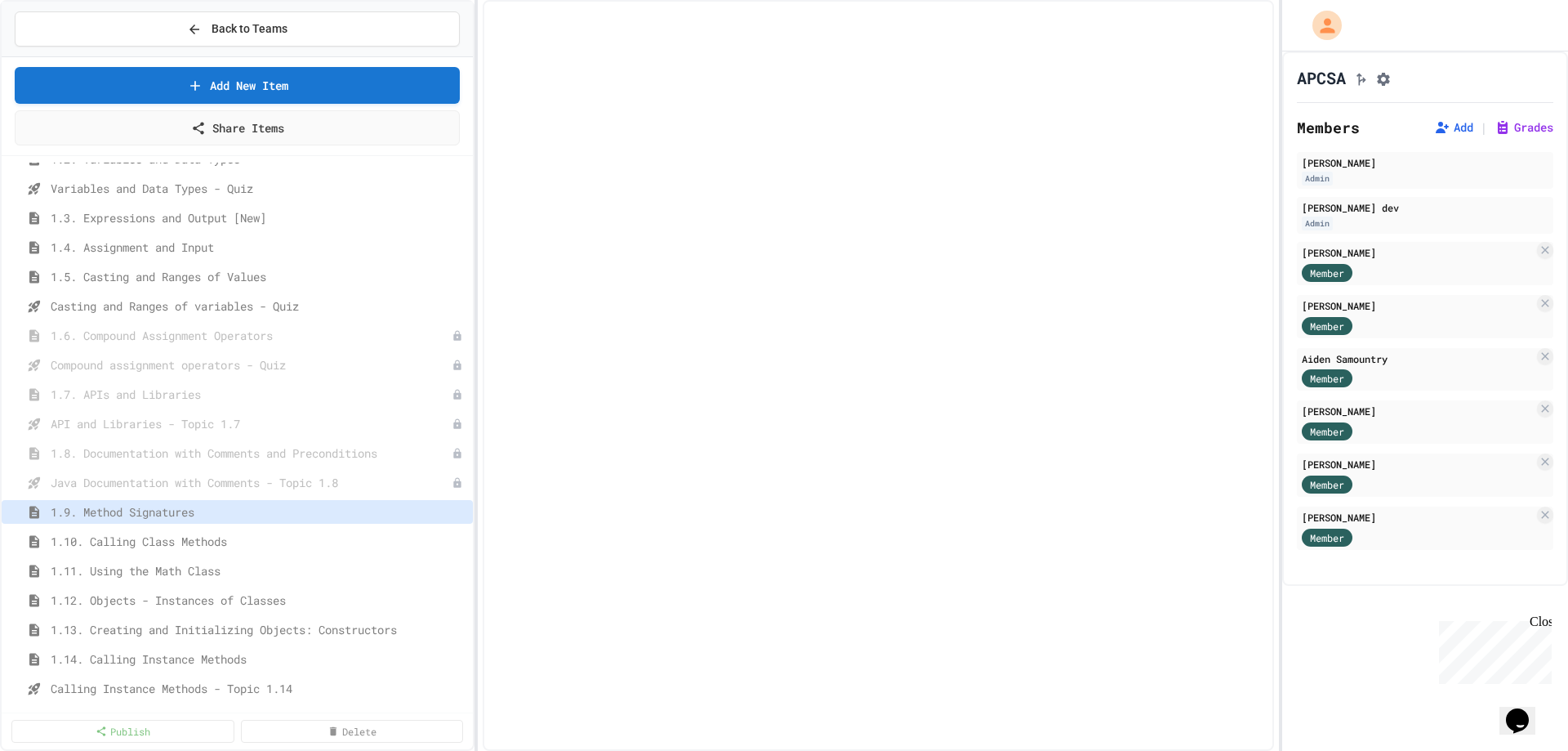
select select "***"
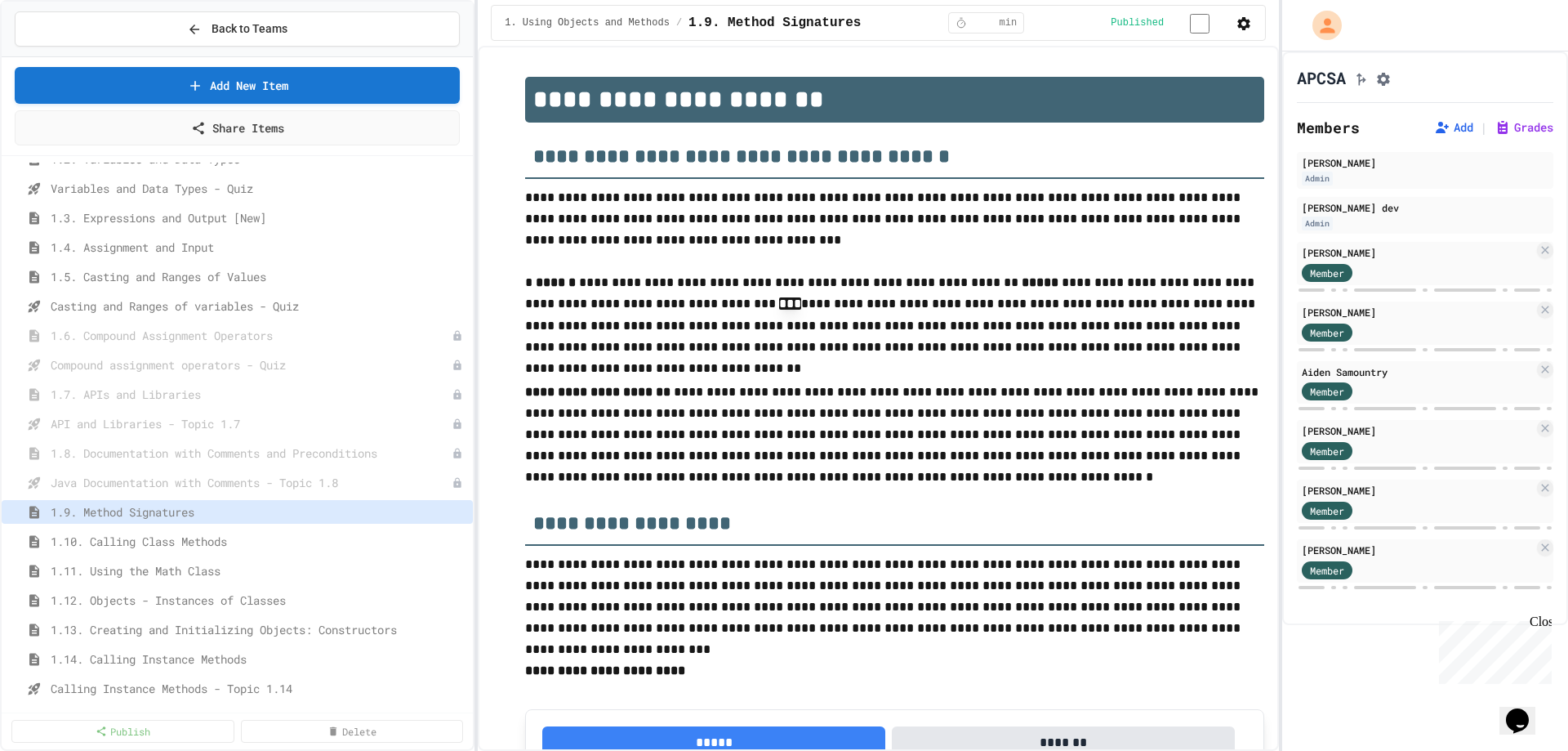
scroll to position [1359, 0]
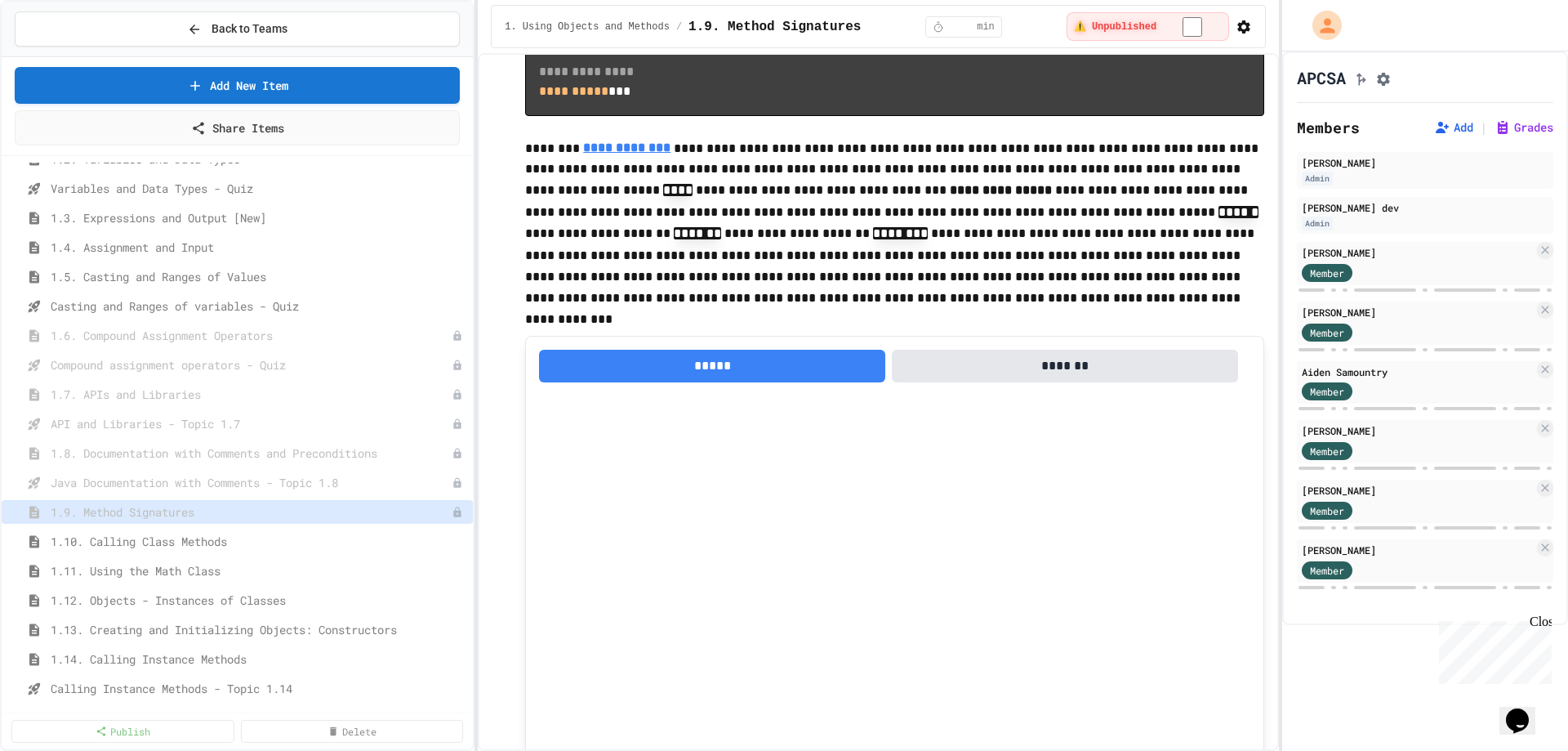
click at [358, 538] on span "1.10. Calling Class Methods" at bounding box center [258, 541] width 416 height 17
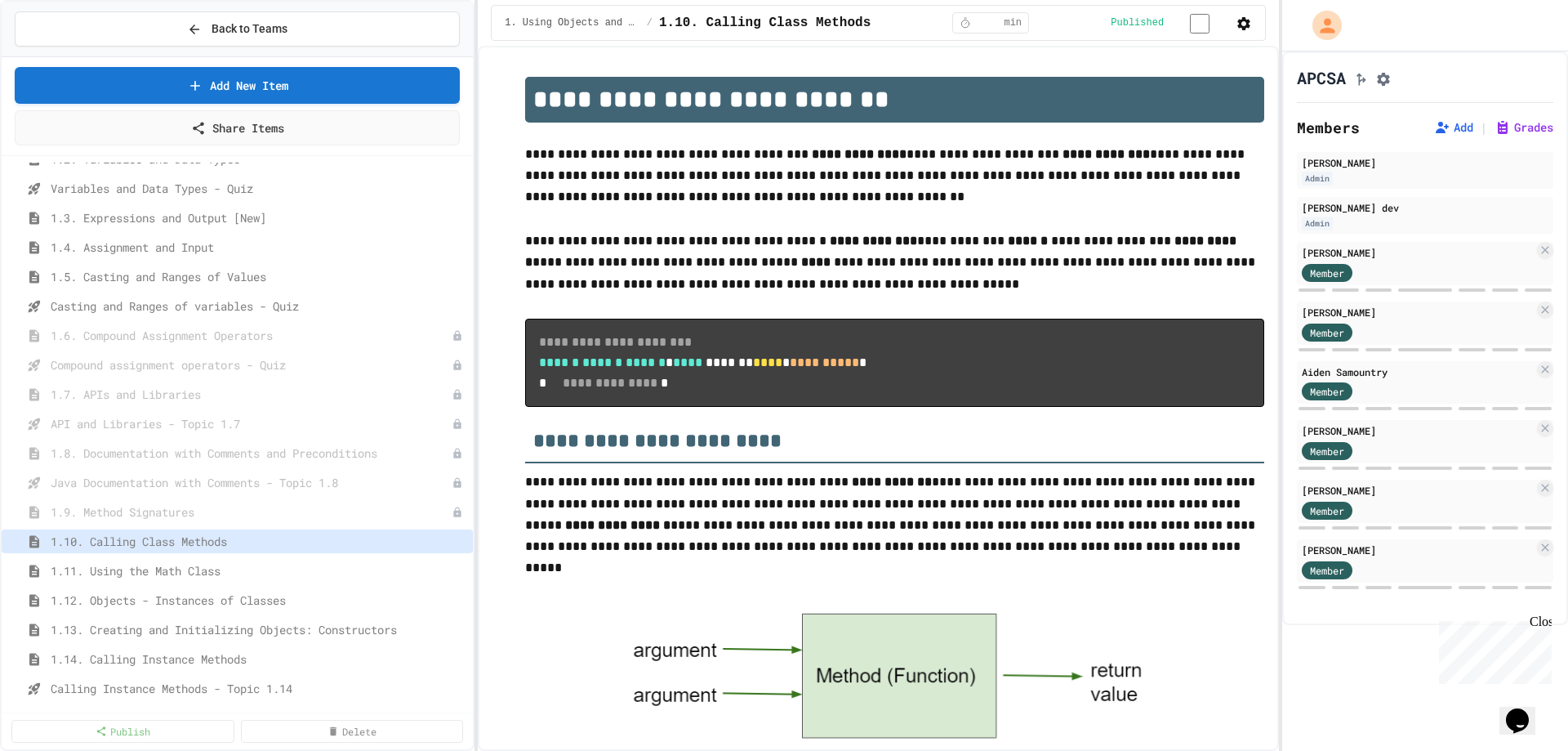
scroll to position [1230, 0]
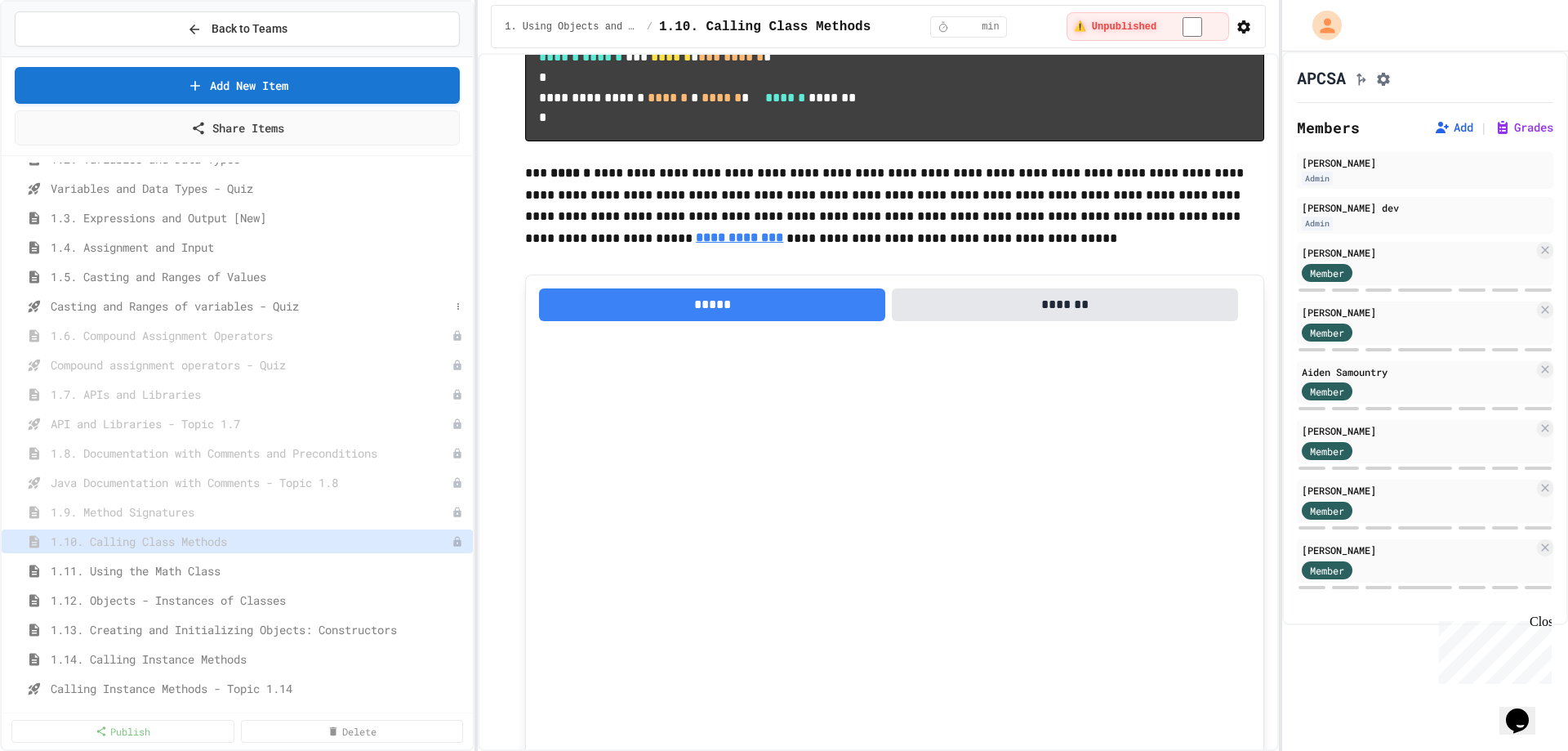
click at [385, 304] on span "Casting and Ranges of variables - Quiz" at bounding box center [251, 306] width 400 height 17
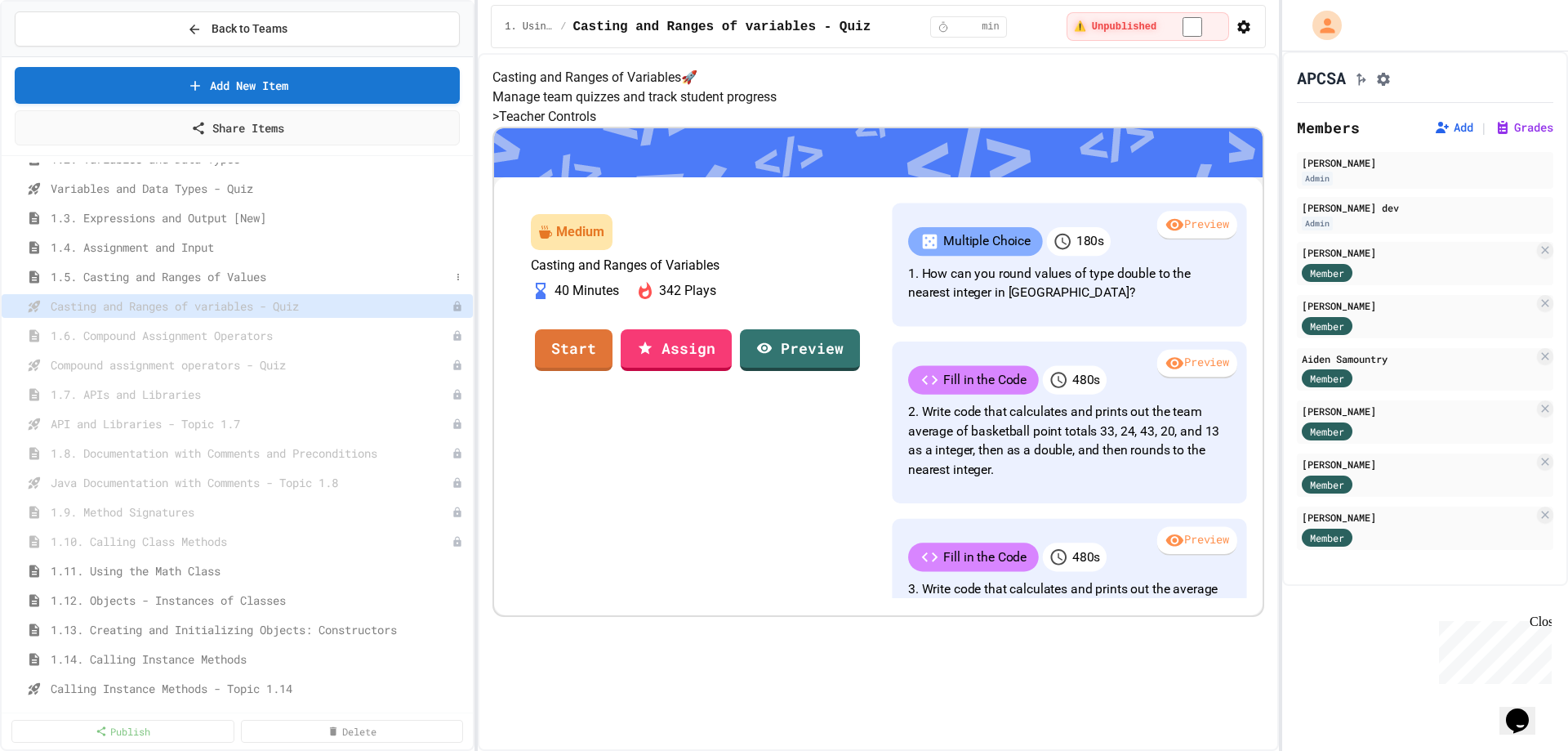
click at [417, 279] on span "1.5. Casting and Ranges of Values" at bounding box center [251, 277] width 400 height 17
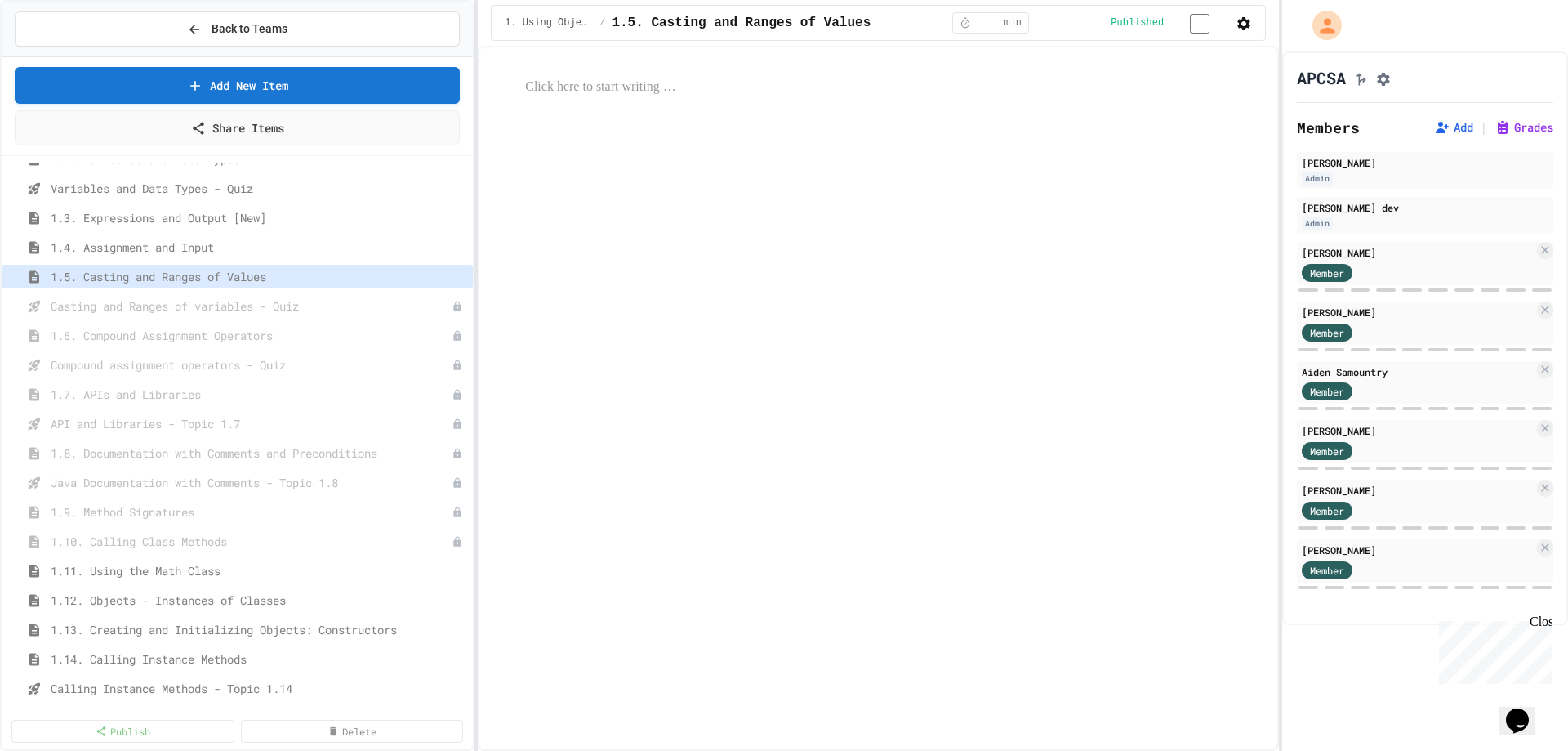
select select "***"
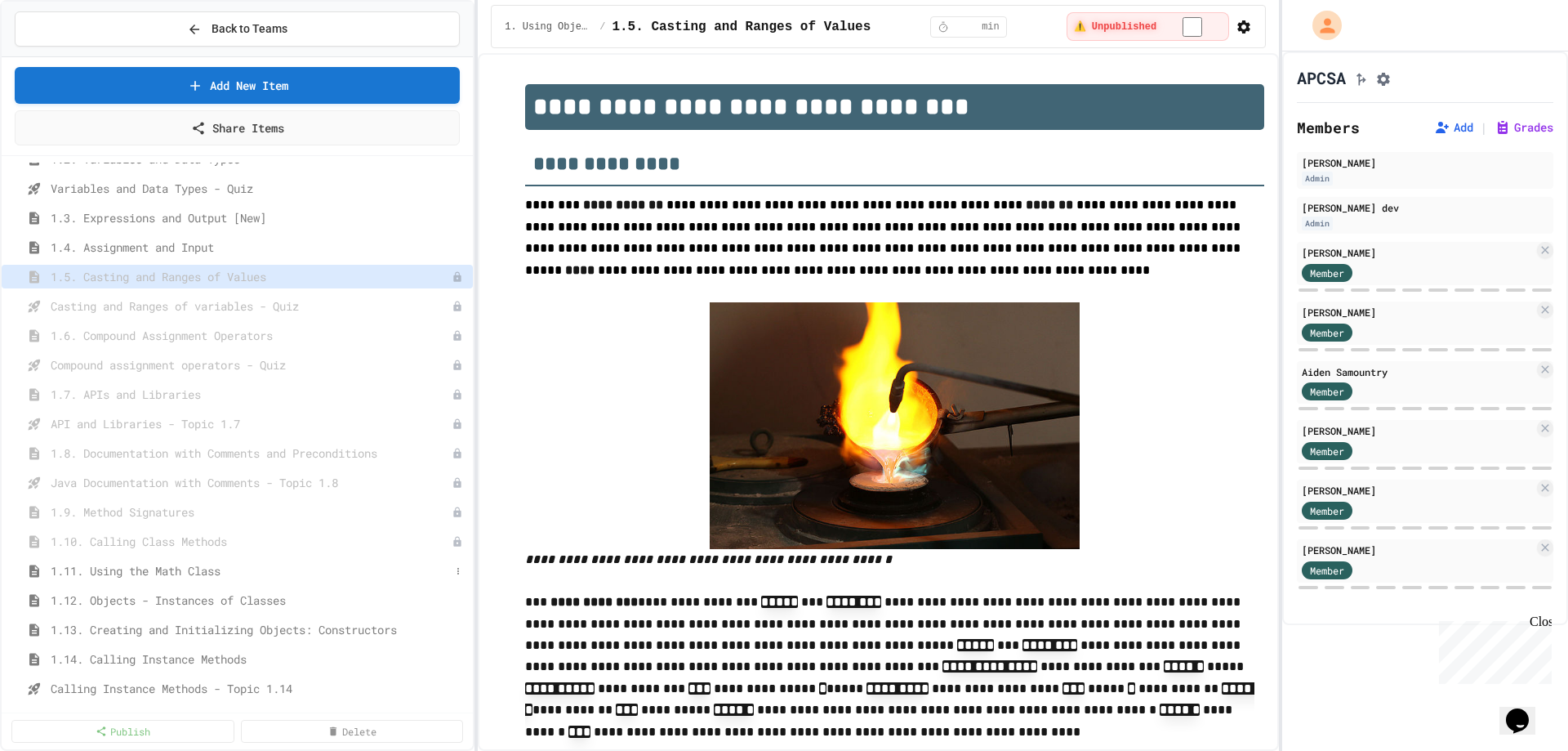
click at [300, 573] on span "1.11. Using the Math Class" at bounding box center [251, 570] width 400 height 17
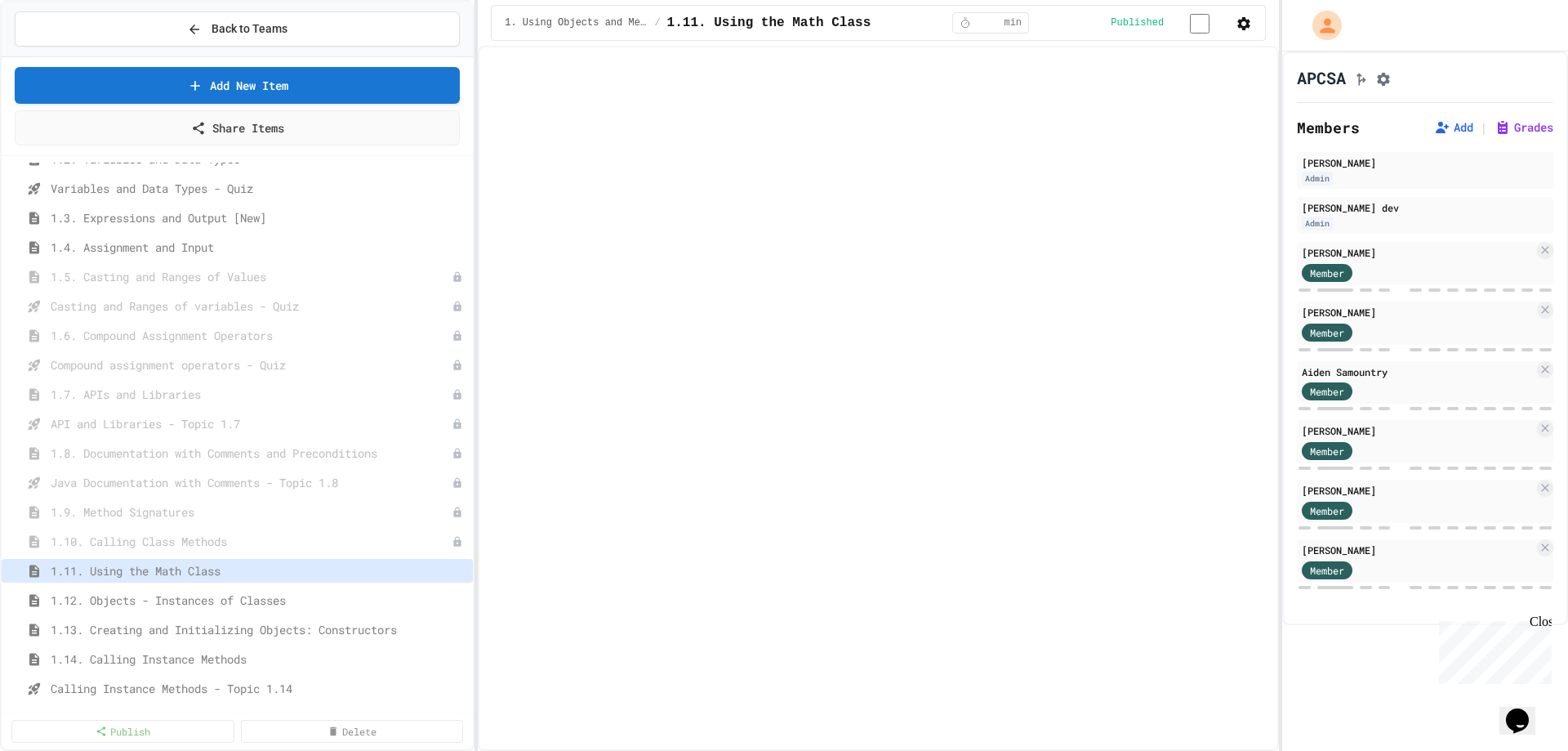
select select "***"
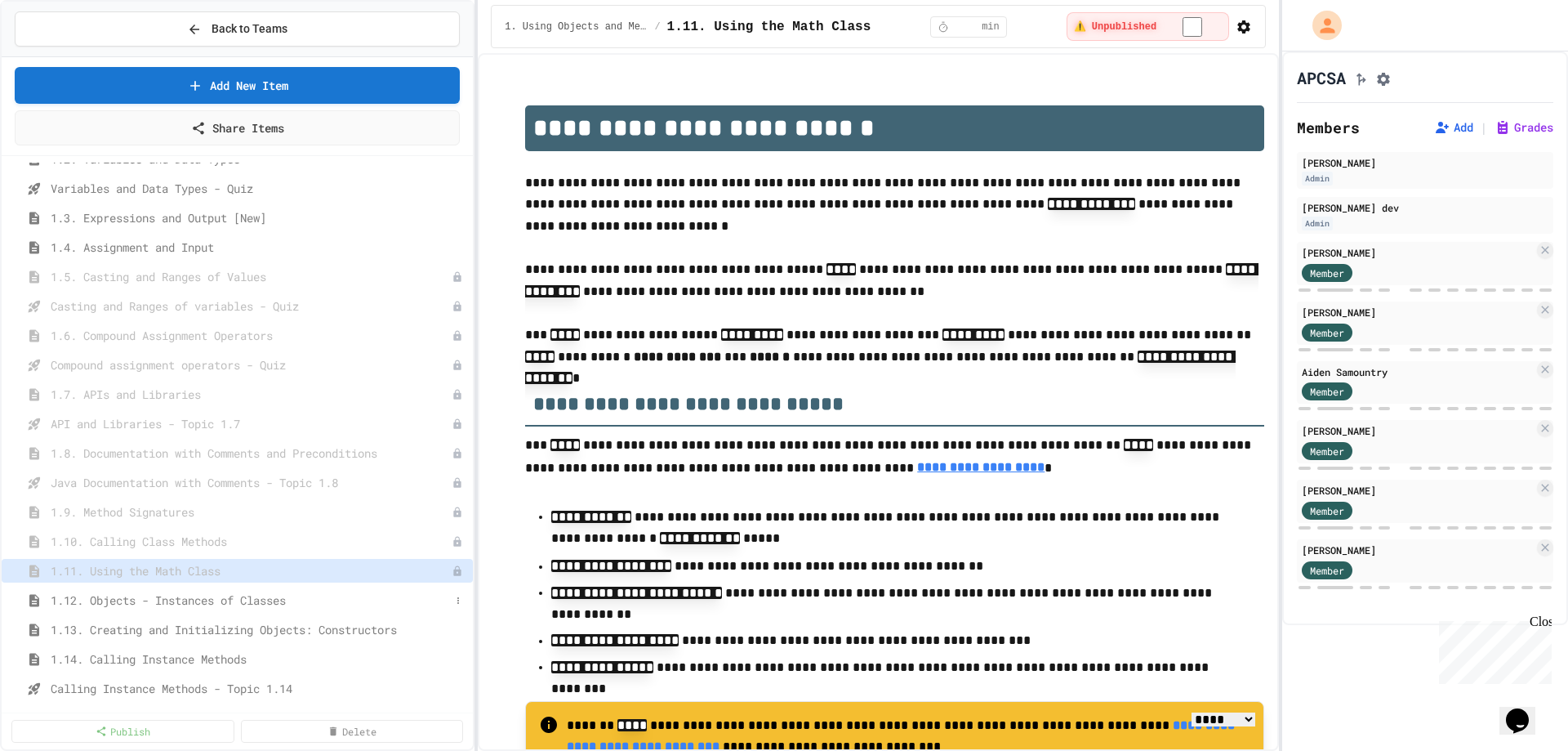
click at [354, 606] on span "1.12. Objects - Instances of Classes" at bounding box center [251, 600] width 400 height 17
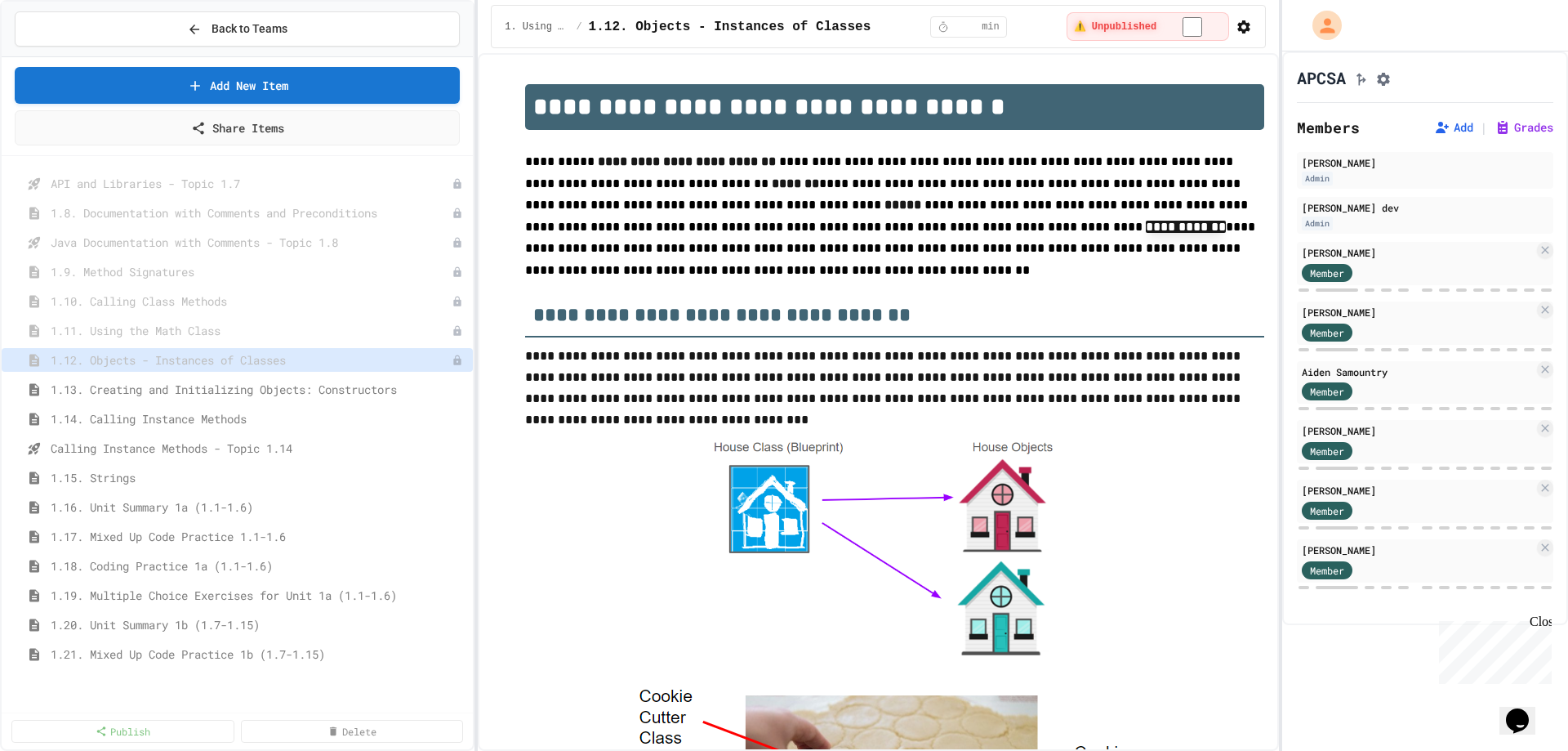
scroll to position [732, 0]
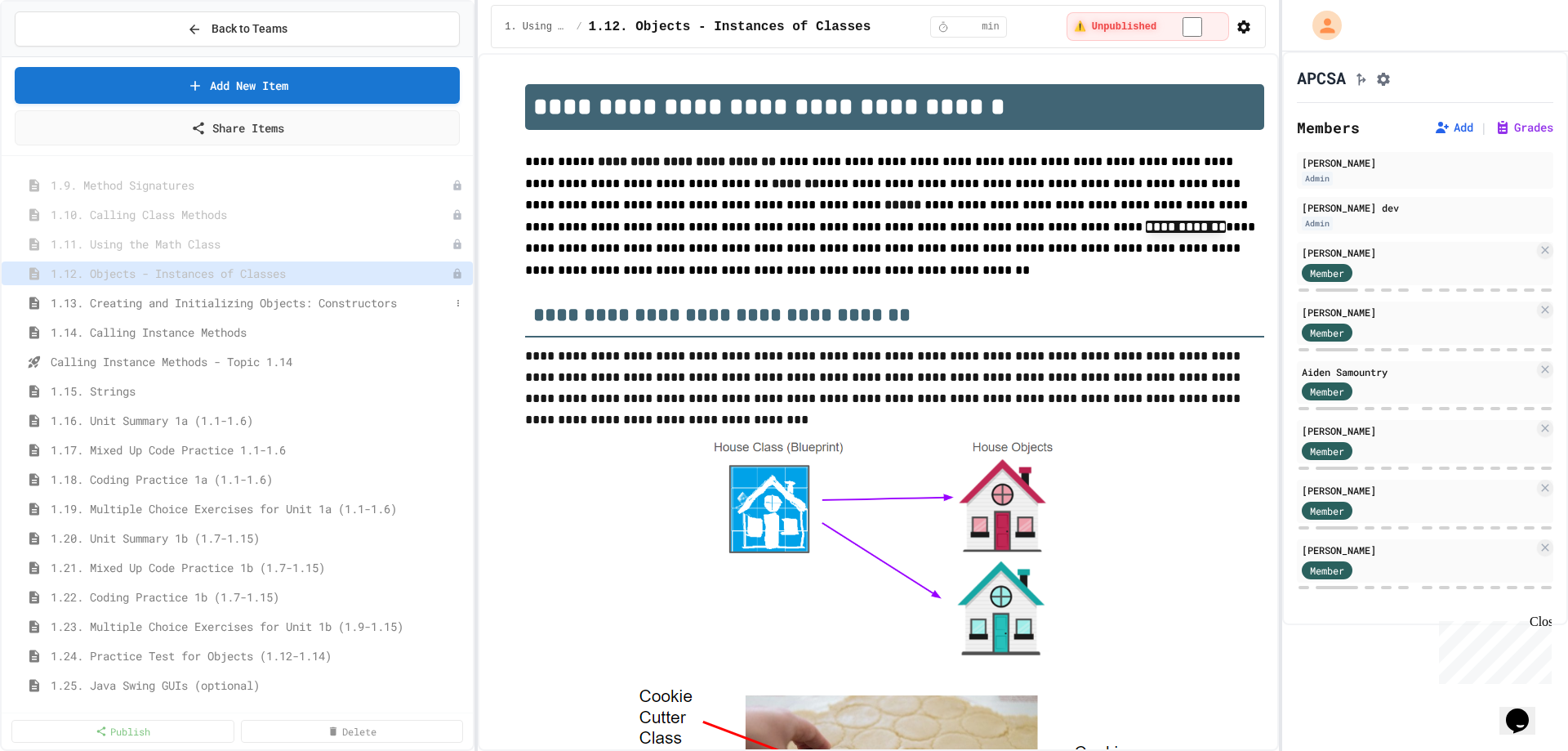
click at [324, 309] on span "1.13. Creating and Initializing Objects: Constructors" at bounding box center [251, 303] width 400 height 17
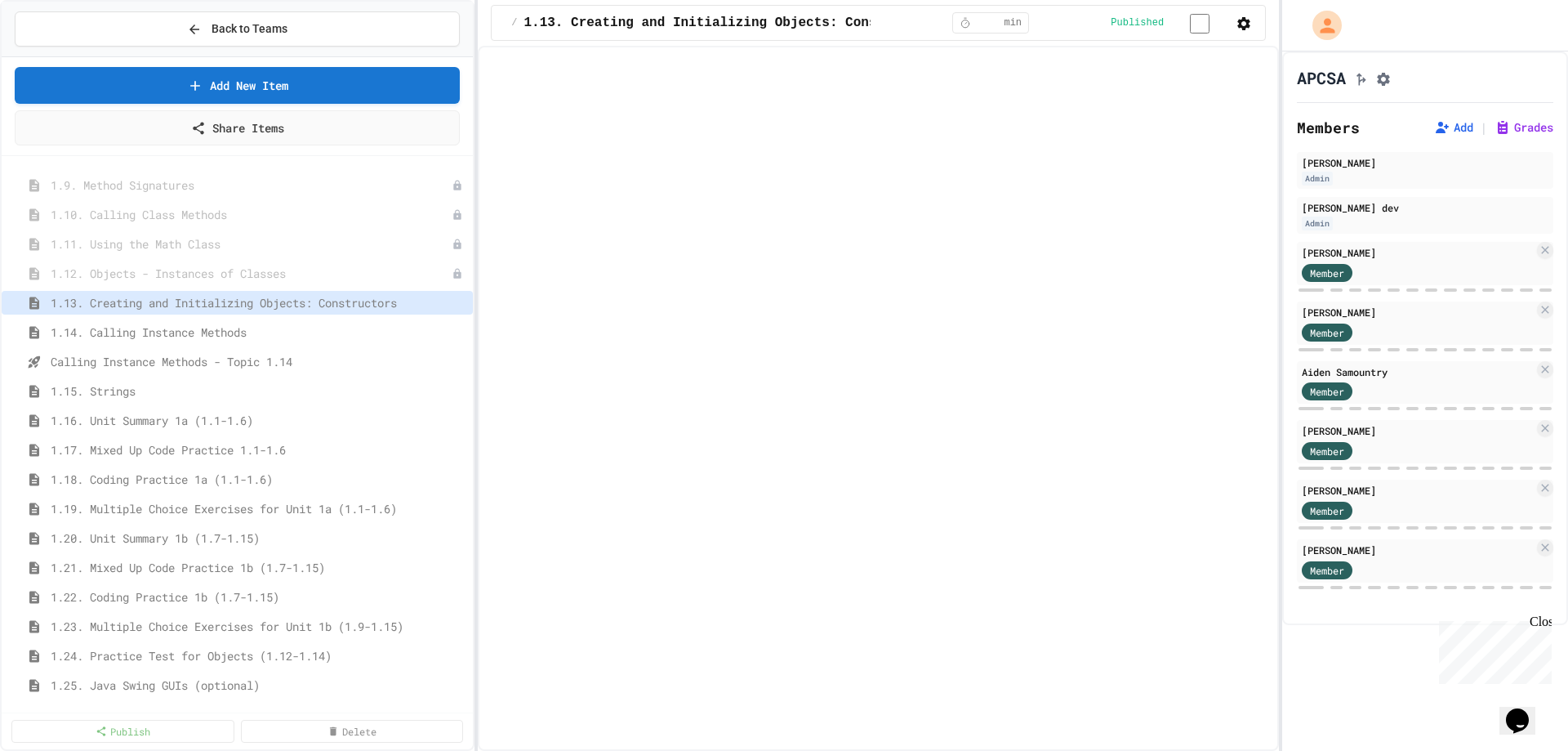
select select "***"
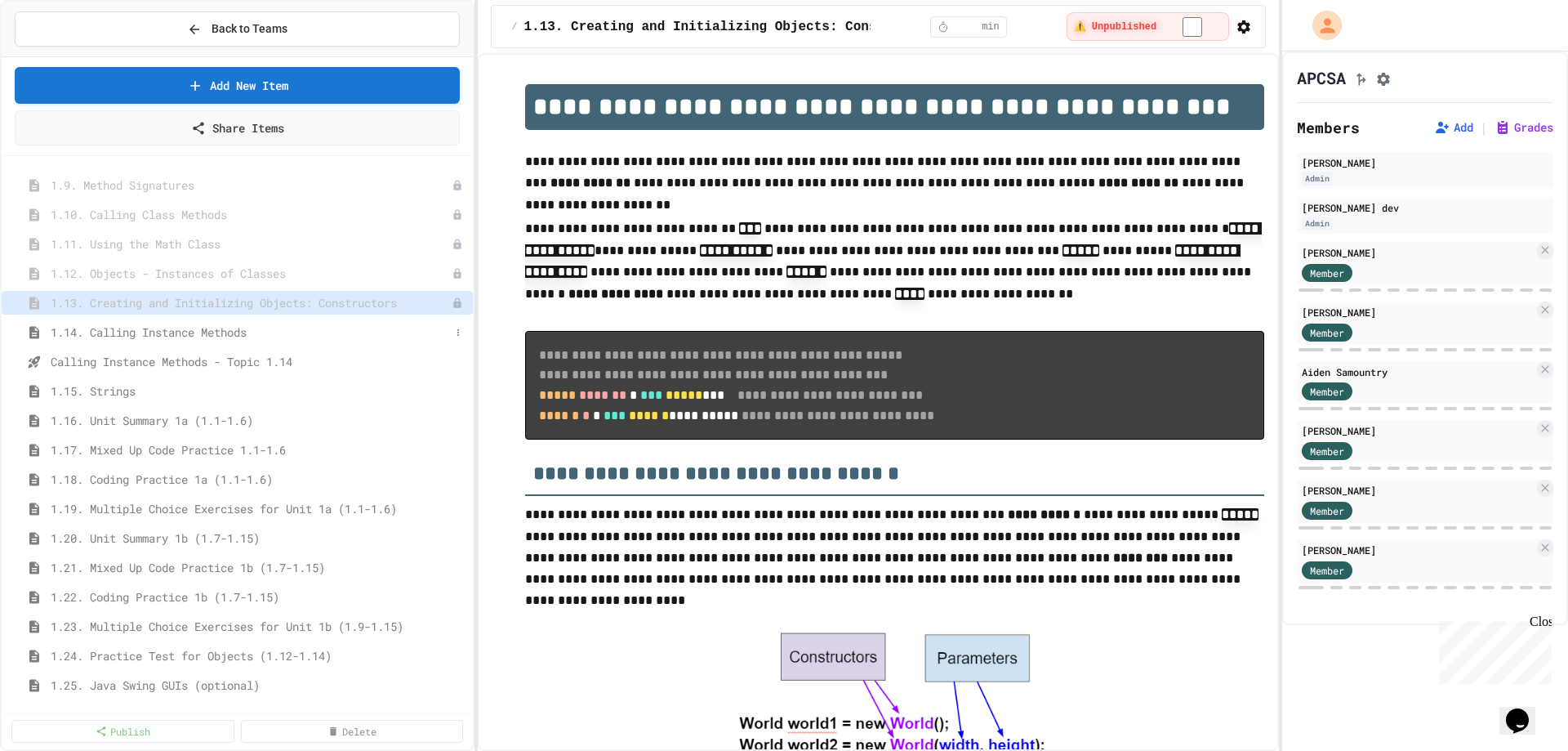
click at [310, 333] on span "1.14. Calling Instance Methods" at bounding box center [251, 332] width 400 height 17
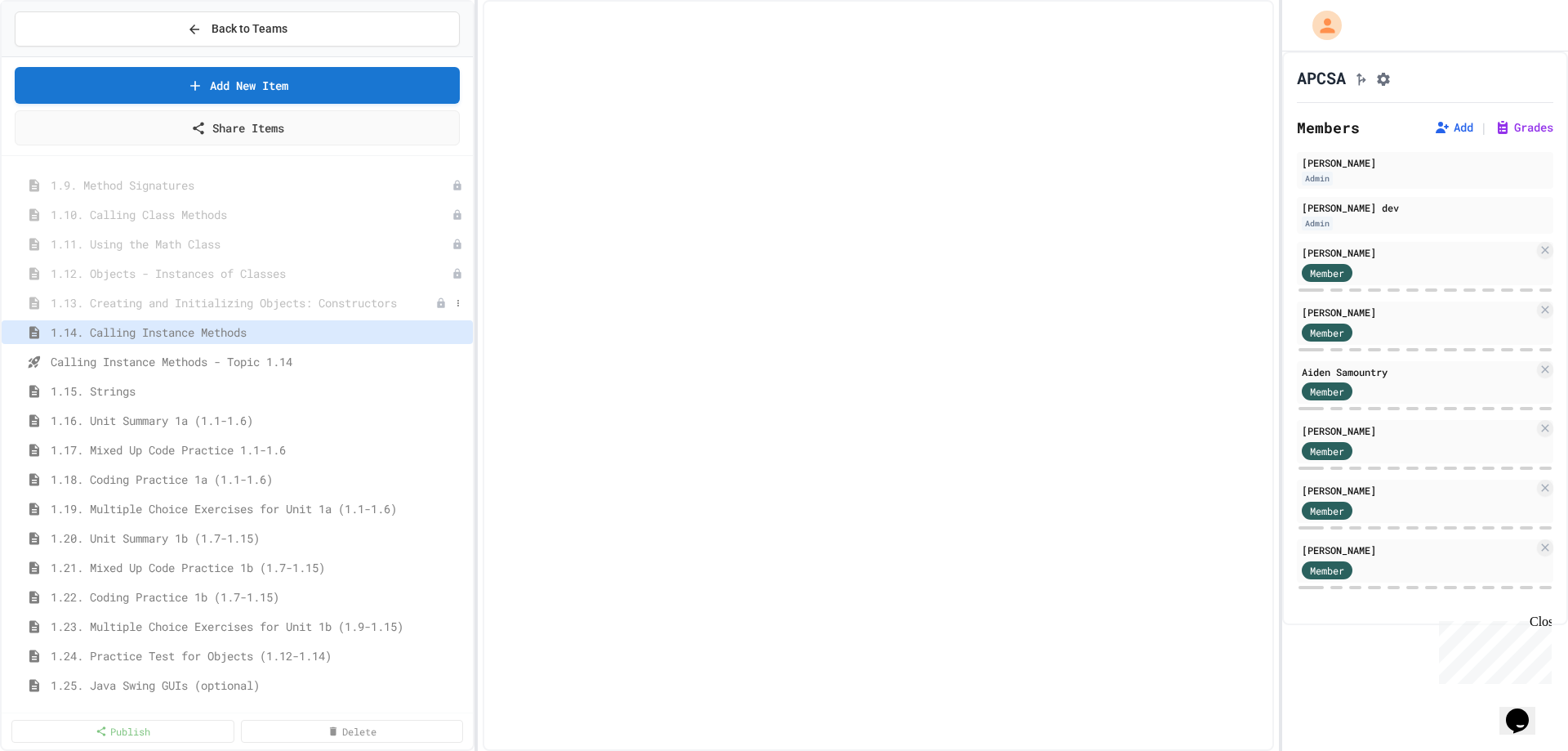
select select "***"
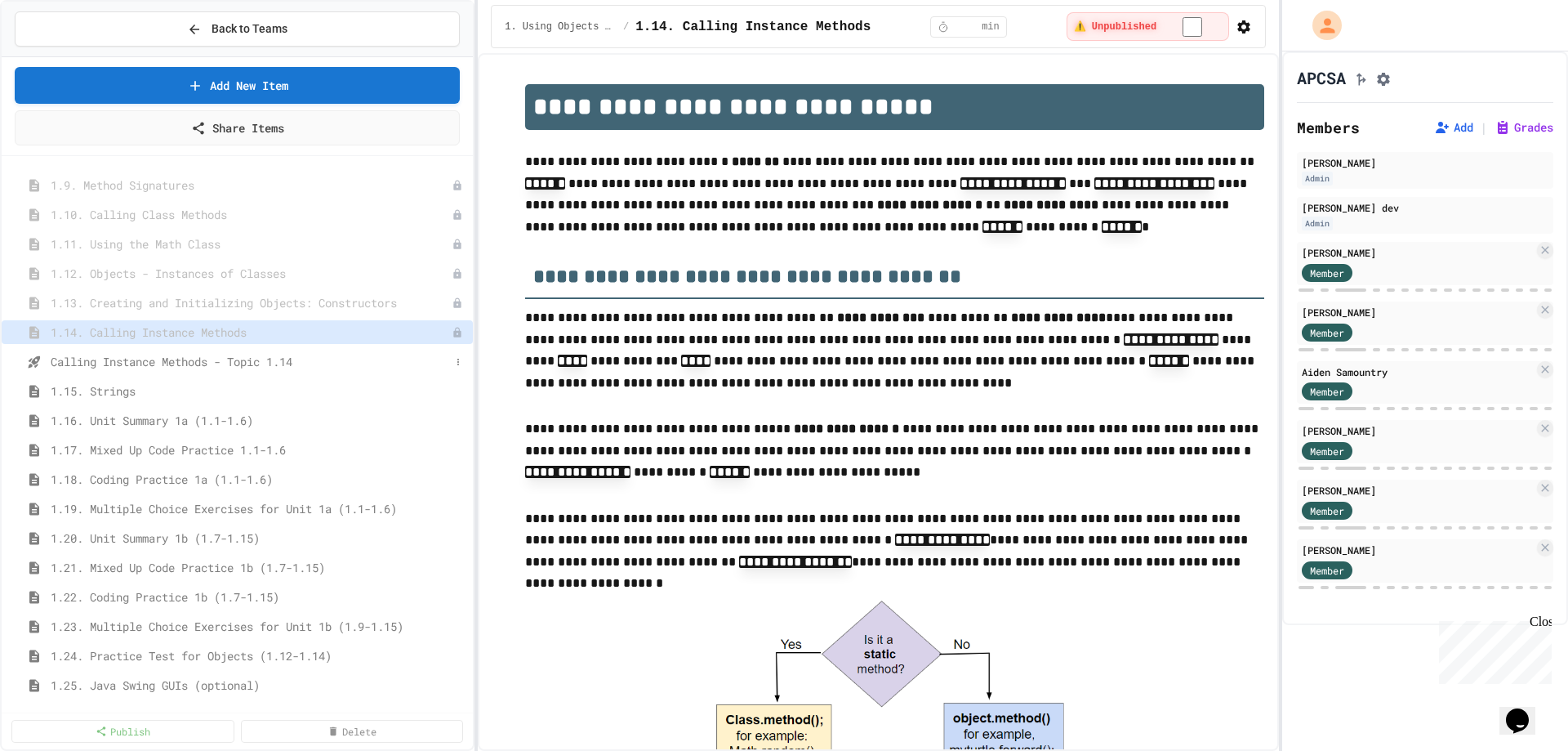
click at [353, 364] on span "Calling Instance Methods - Topic 1.14" at bounding box center [251, 361] width 400 height 17
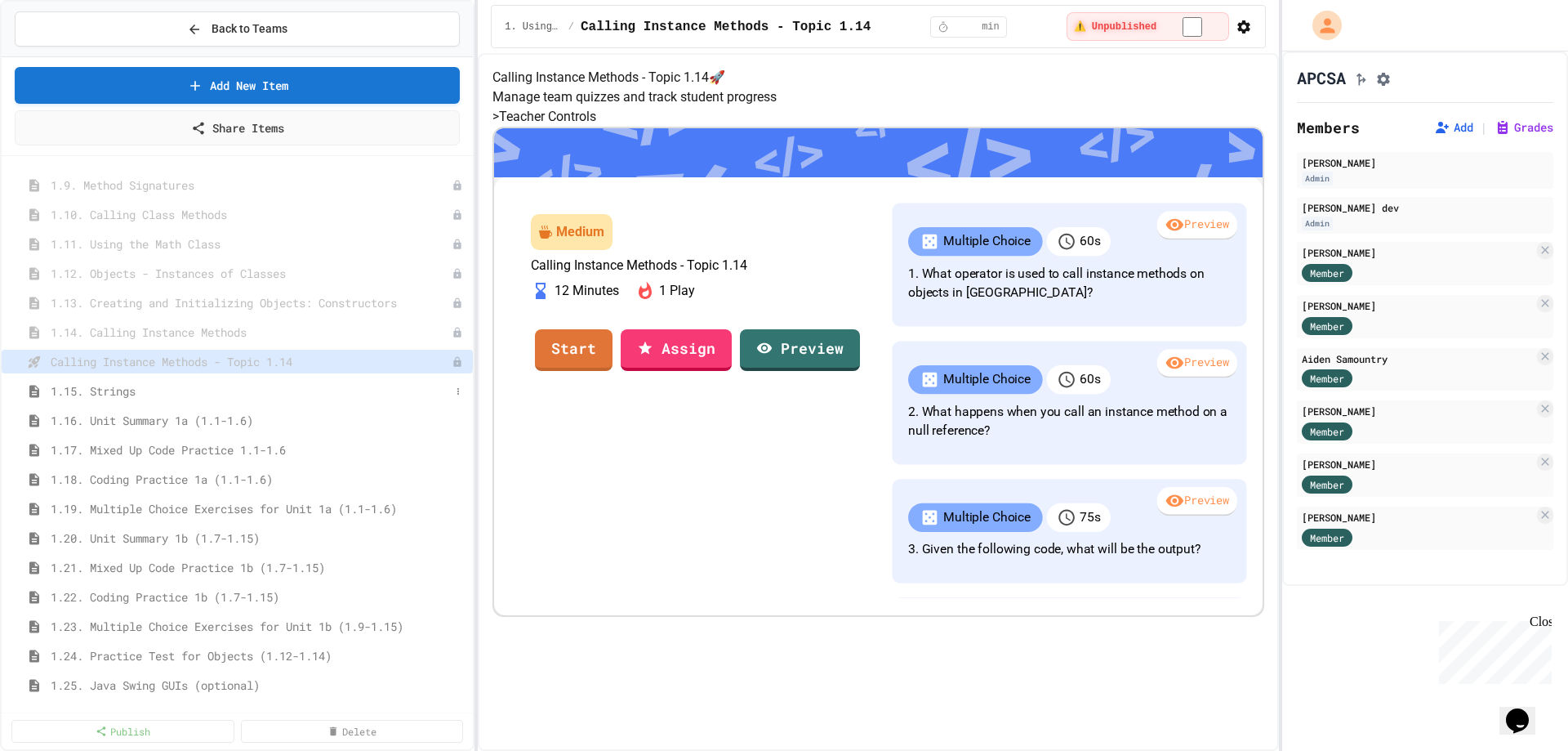
click at [328, 391] on span "1.15. Strings" at bounding box center [251, 391] width 400 height 17
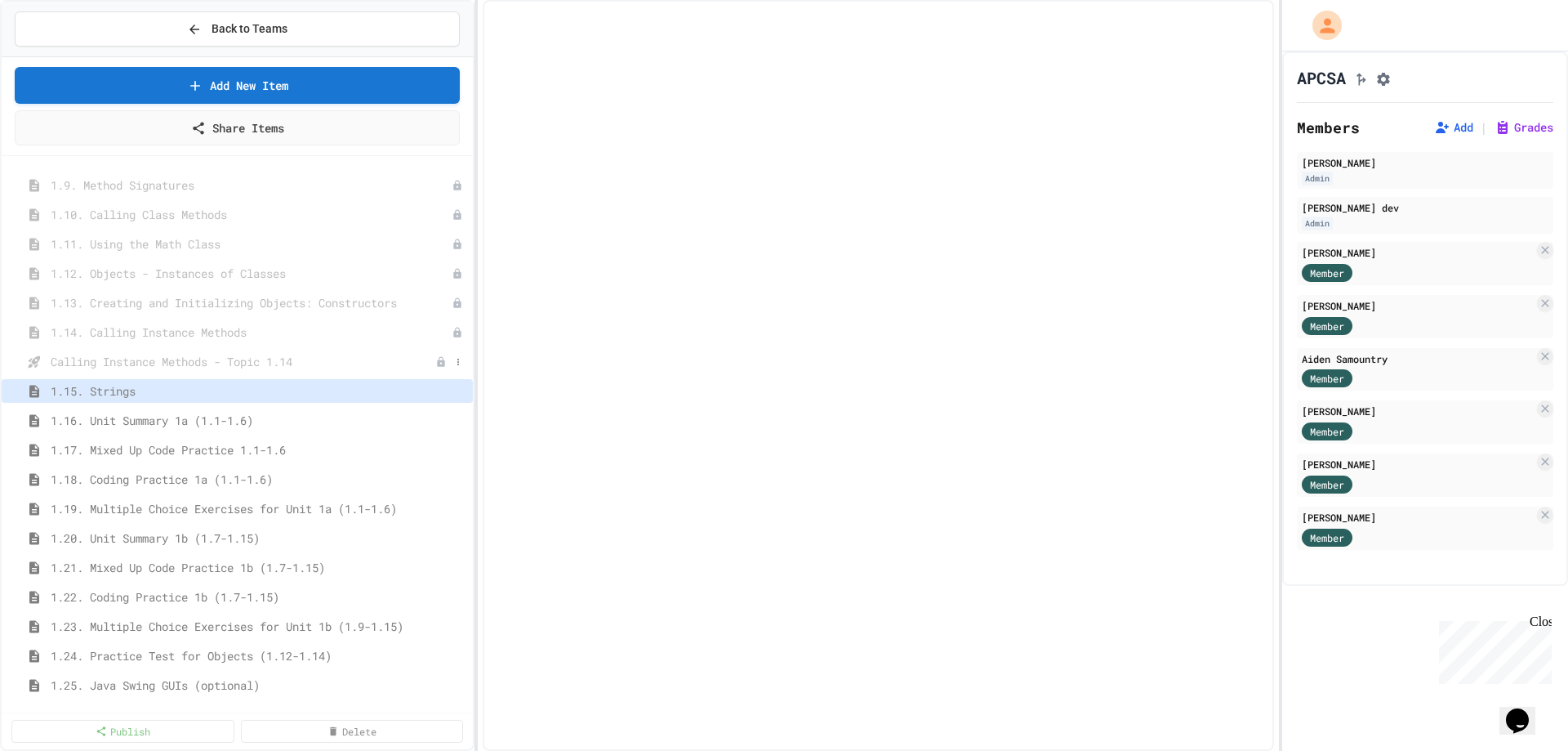
select select "***"
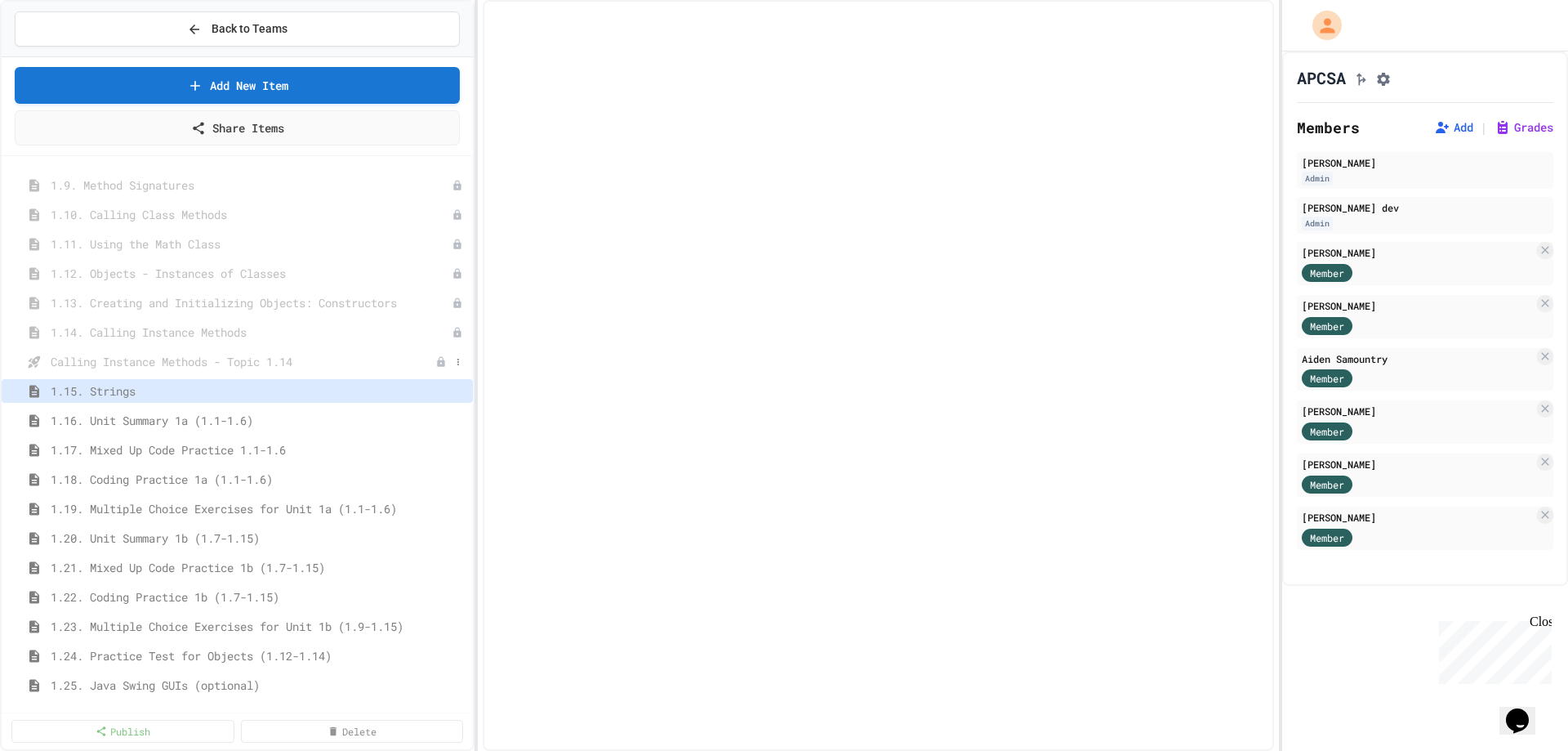
select select "***"
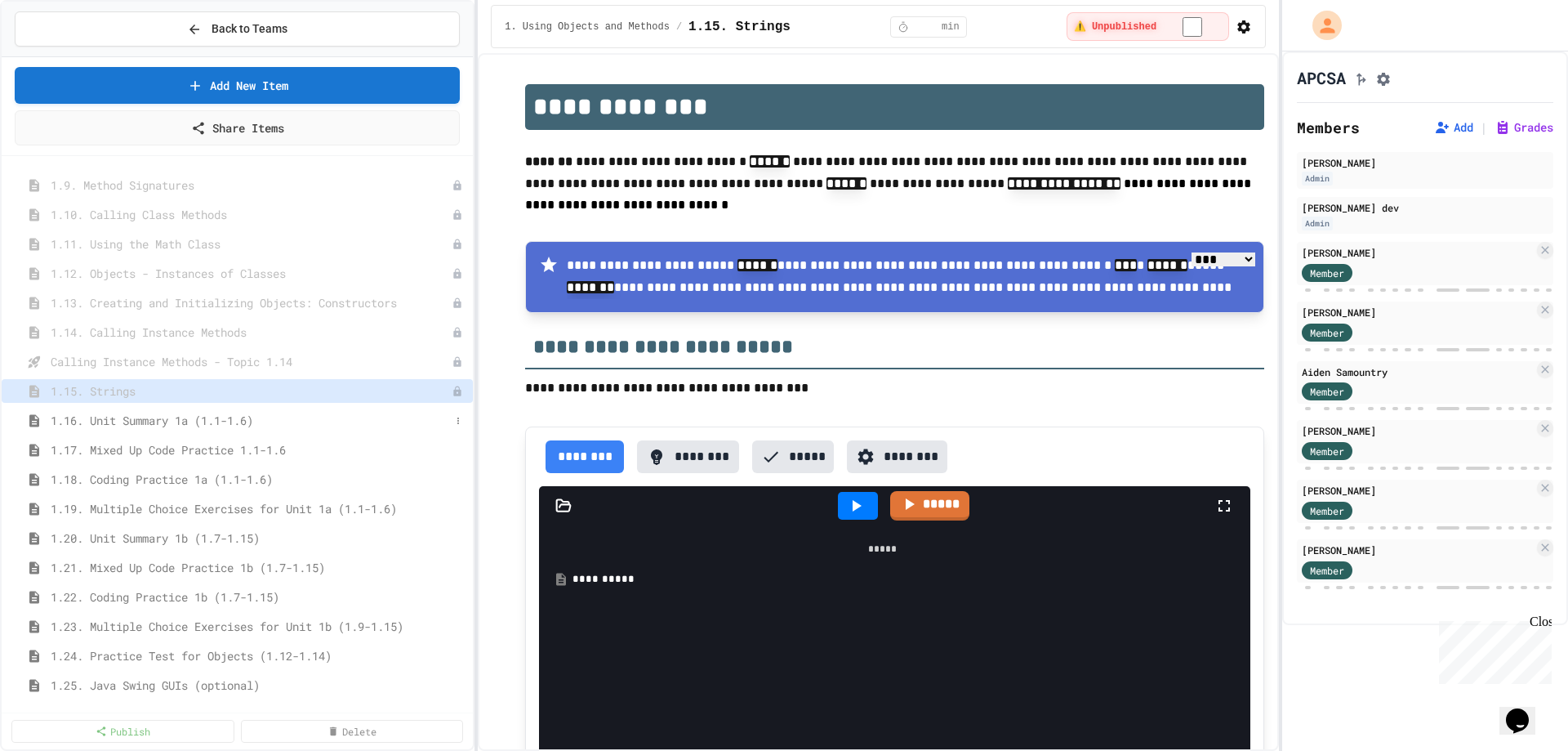
click at [289, 423] on span "1.16. Unit Summary 1a (1.1-1.6)" at bounding box center [251, 420] width 400 height 17
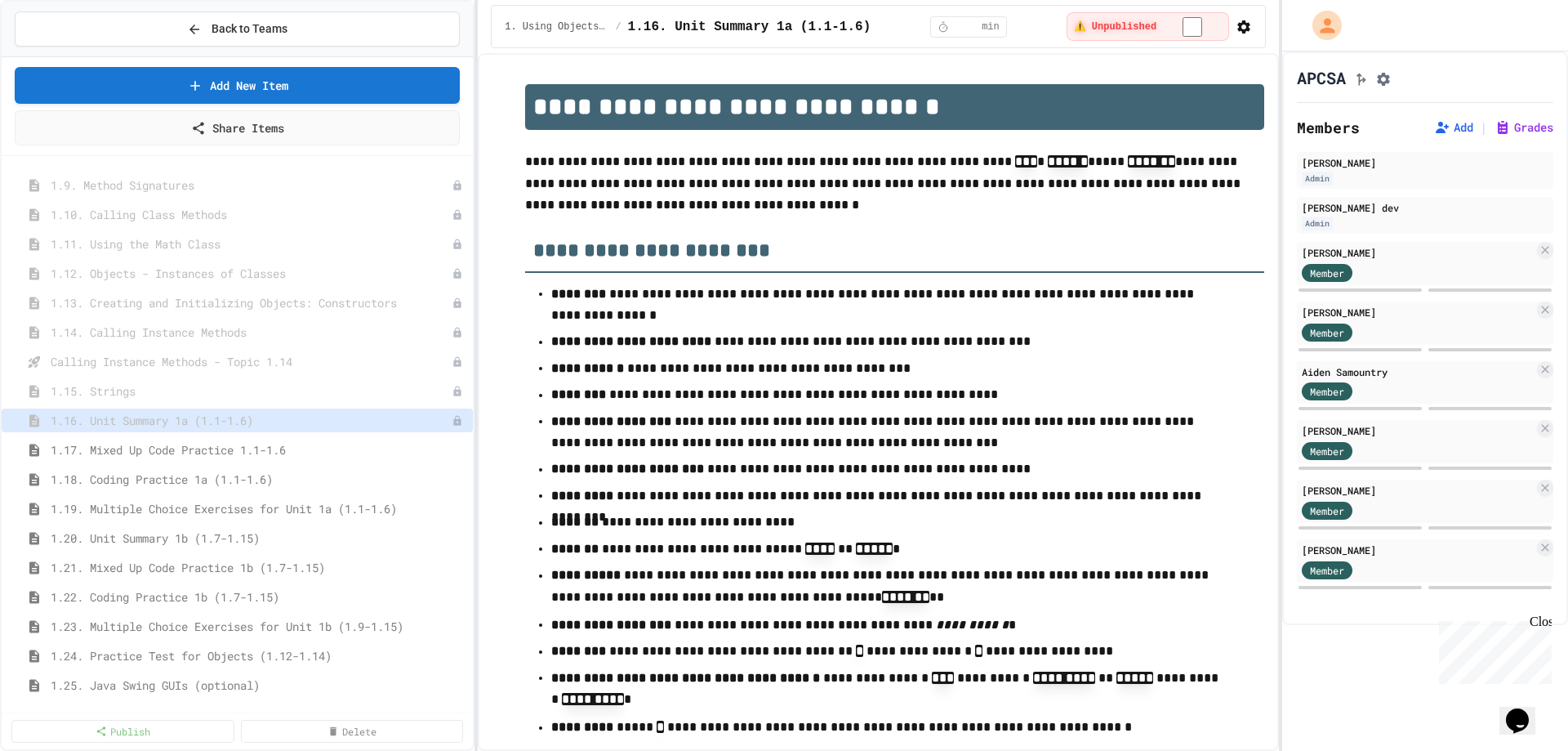
drag, startPoint x: 350, startPoint y: 451, endPoint x: 374, endPoint y: 435, distance: 28.8
click at [352, 451] on span "1.17. Mixed Up Code Practice 1.1-1.6" at bounding box center [258, 450] width 416 height 17
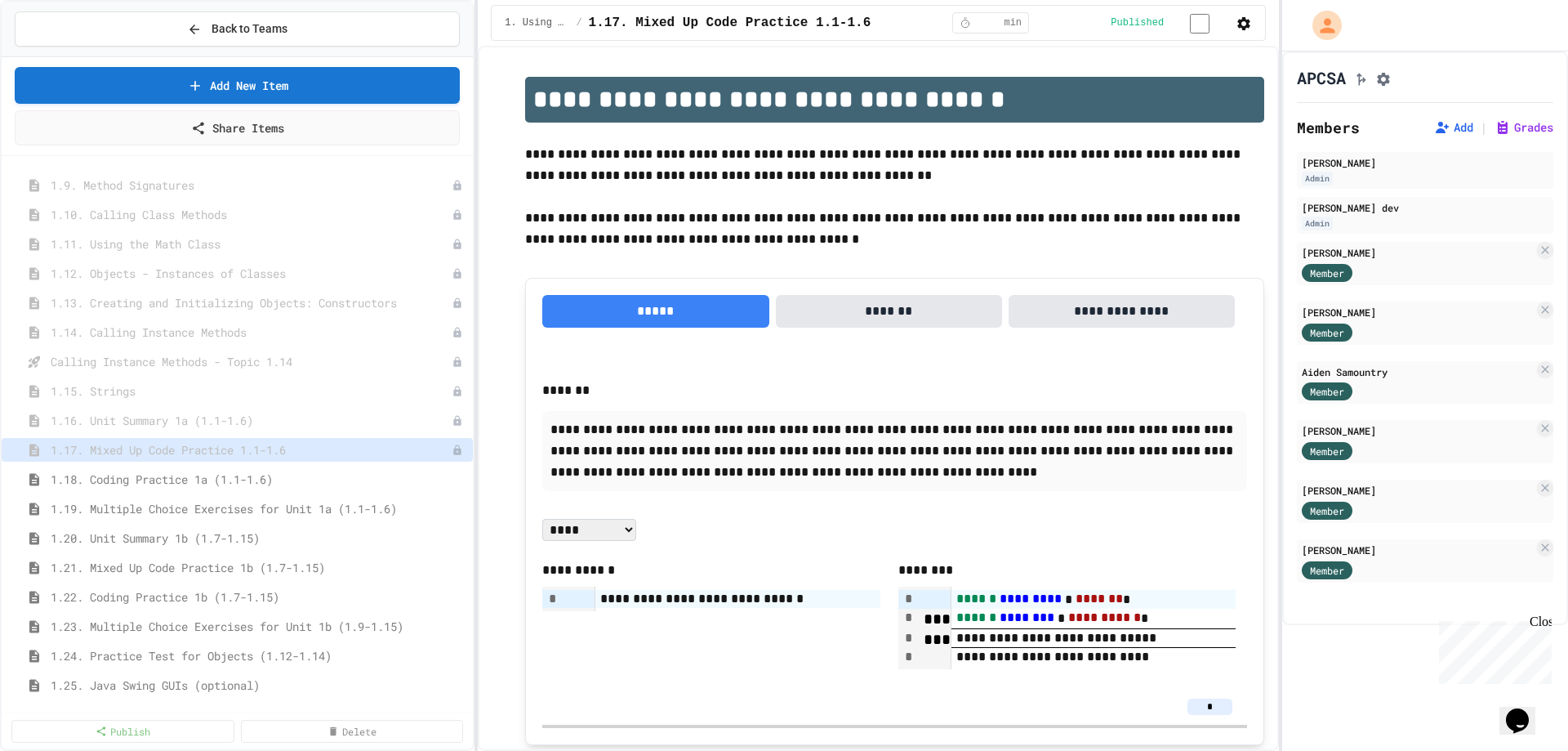
click at [342, 476] on span "1.18. Coding Practice 1a (1.1-1.6)" at bounding box center [258, 479] width 416 height 17
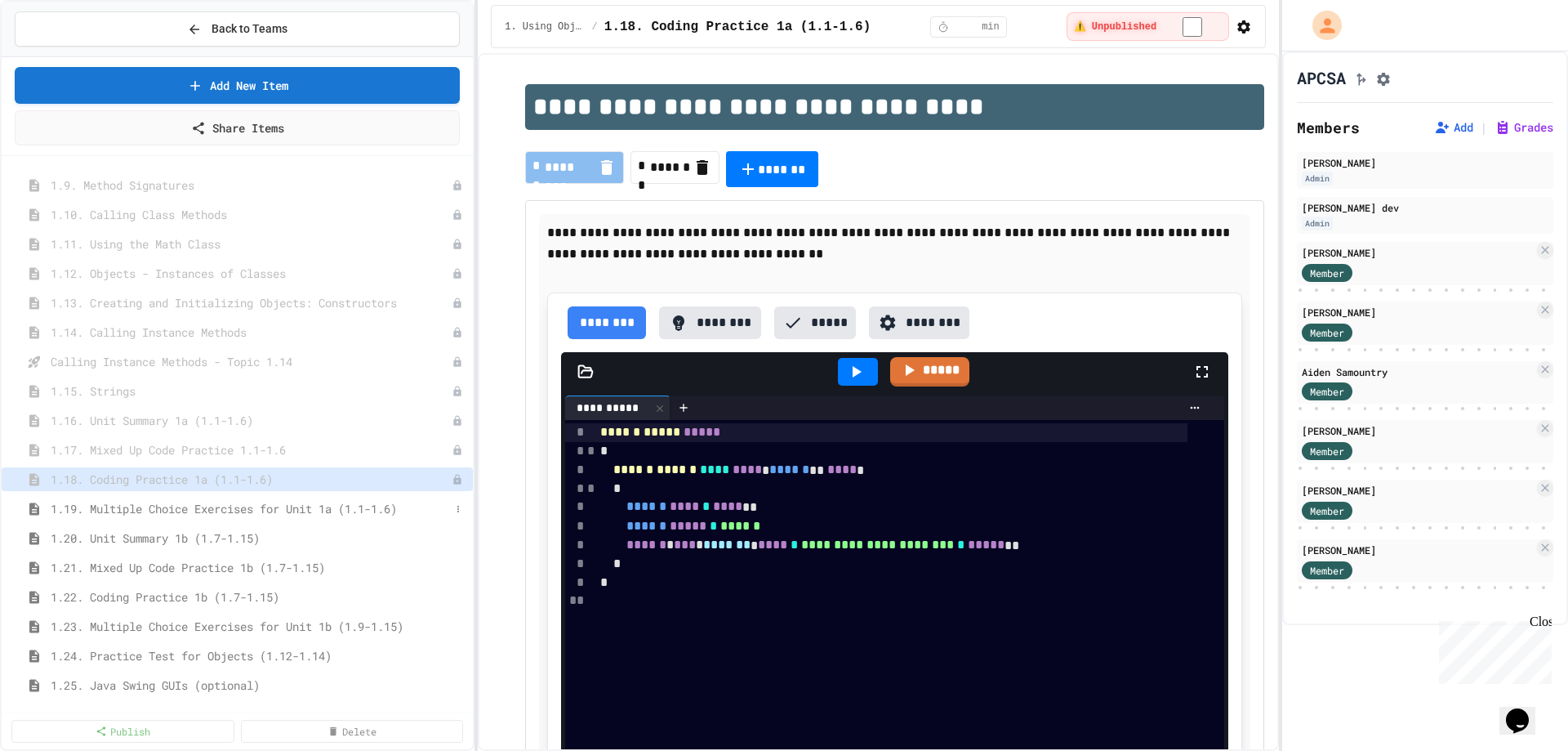
click at [400, 507] on span "1.19. Multiple Choice Exercises for Unit 1a (1.1-1.6)" at bounding box center [251, 509] width 400 height 17
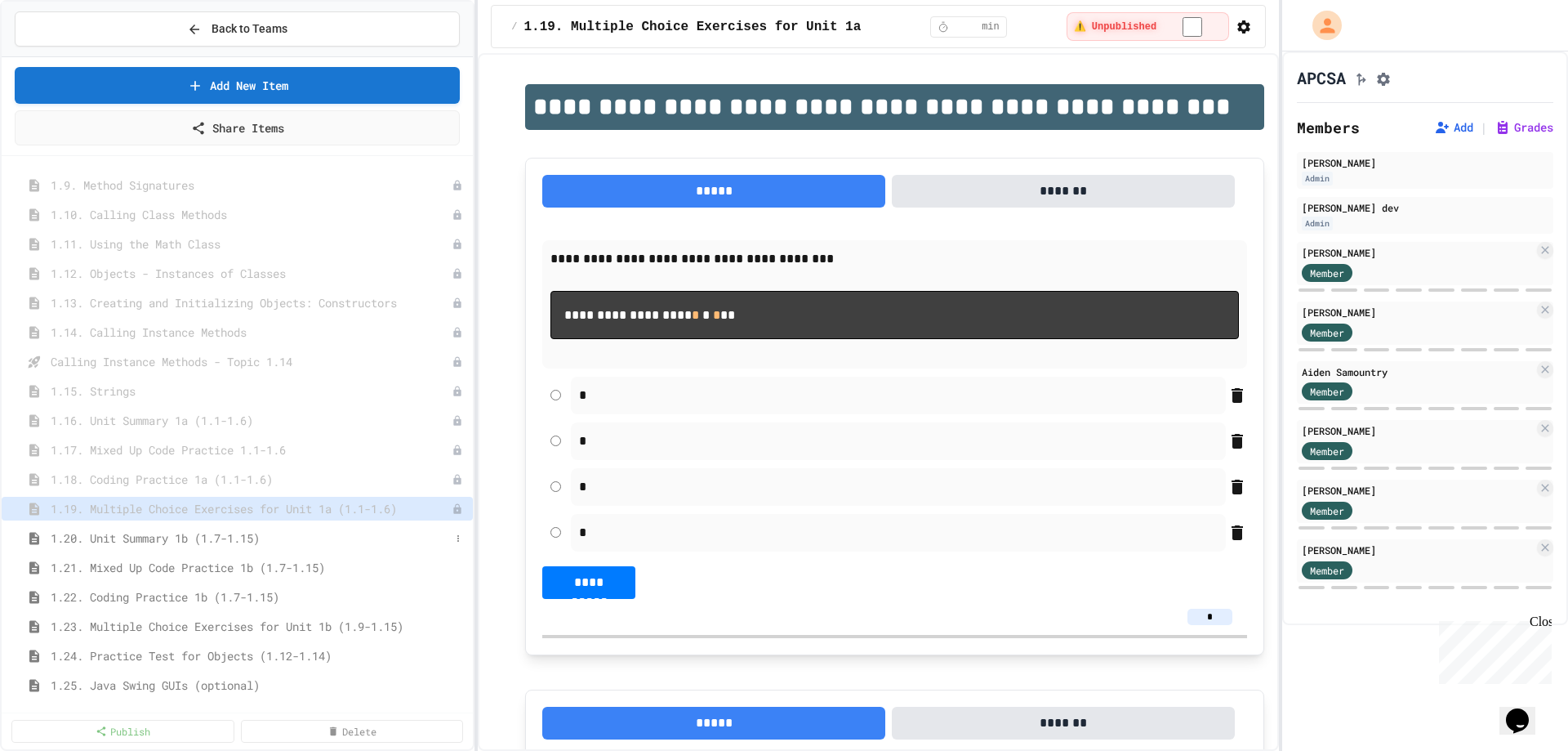
click at [331, 539] on span "1.20. Unit Summary 1b (1.7-1.15)" at bounding box center [251, 538] width 400 height 17
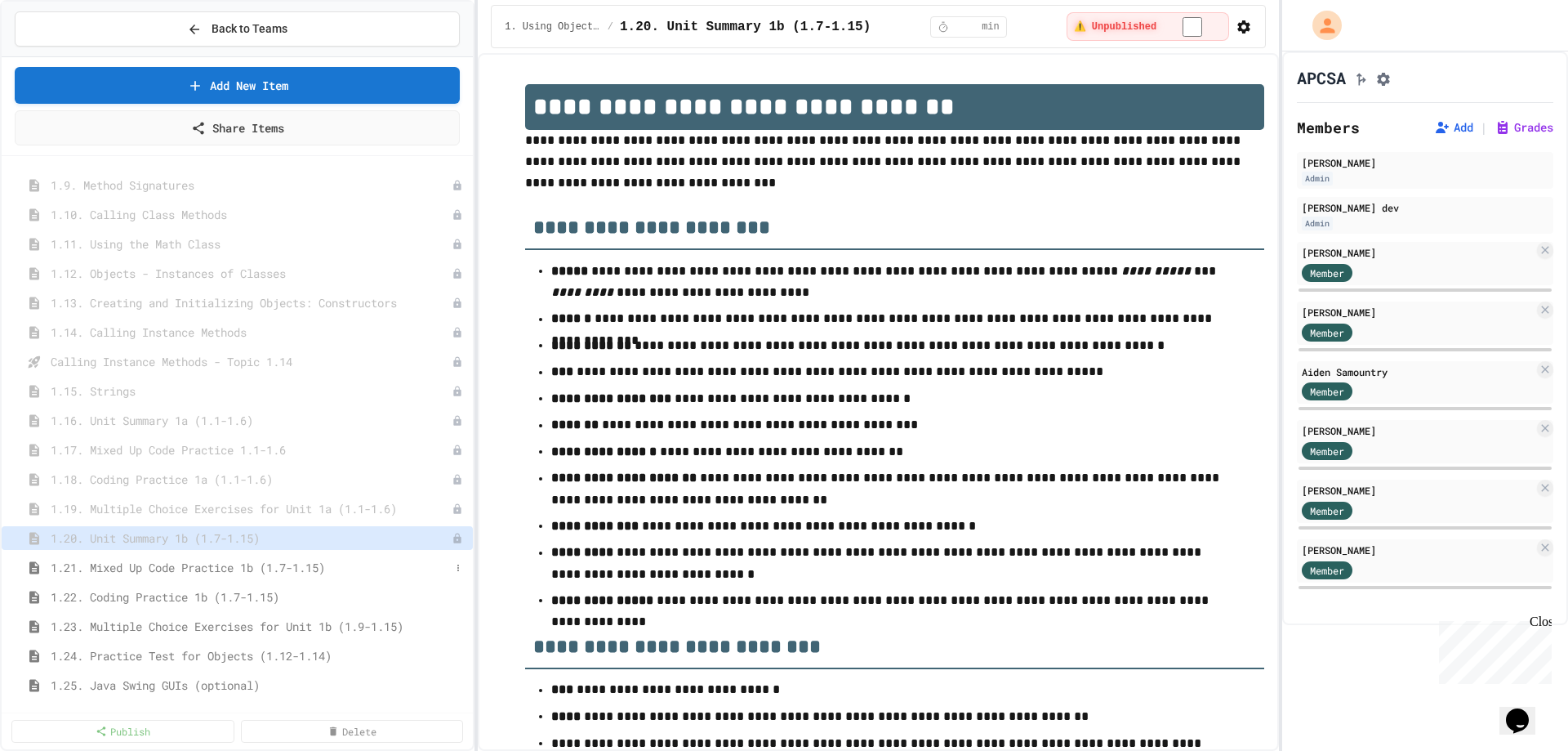
click at [344, 568] on span "1.21. Mixed Up Code Practice 1b (1.7-1.15)" at bounding box center [251, 567] width 400 height 17
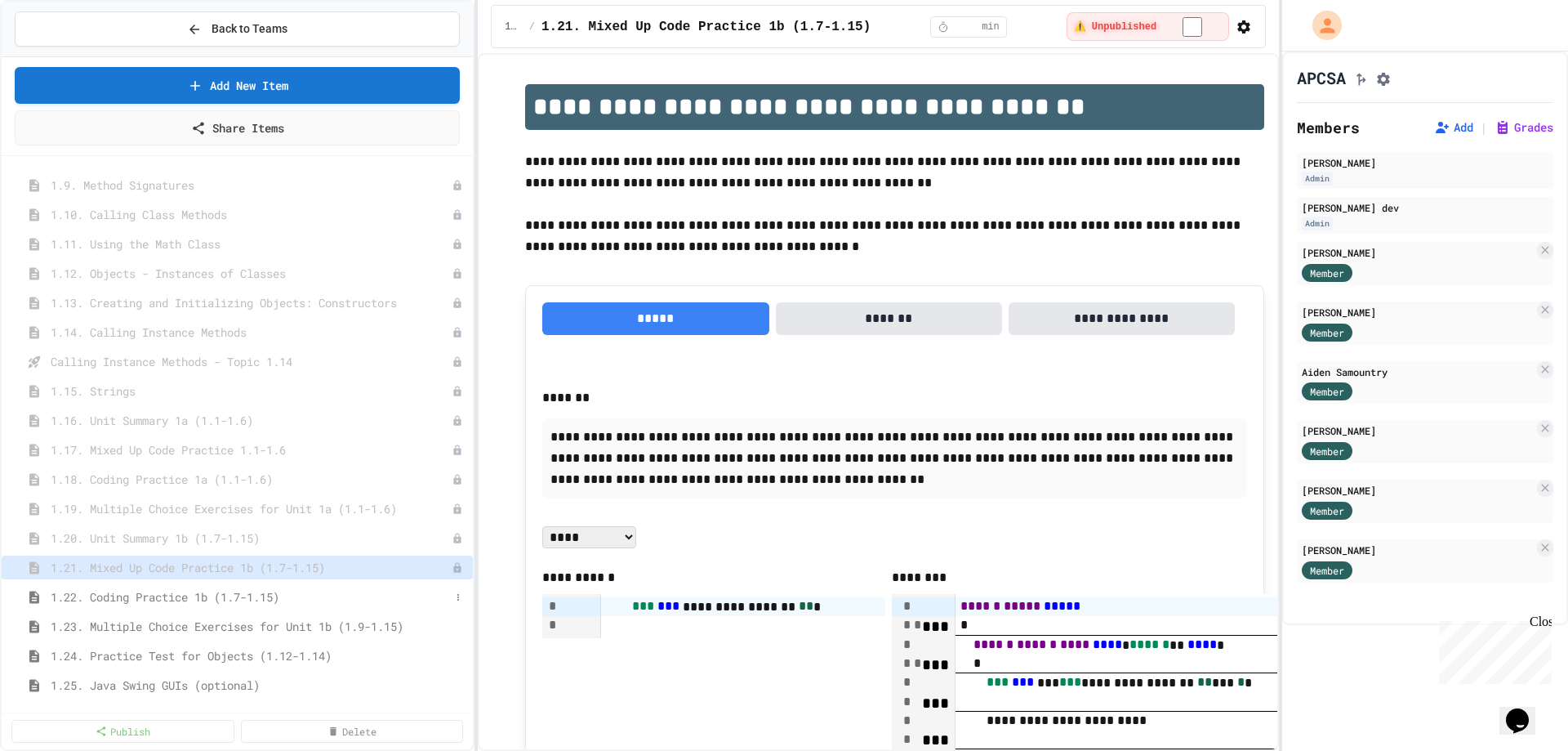
click at [327, 601] on span "1.22. Coding Practice 1b (1.7-1.15)" at bounding box center [251, 597] width 400 height 17
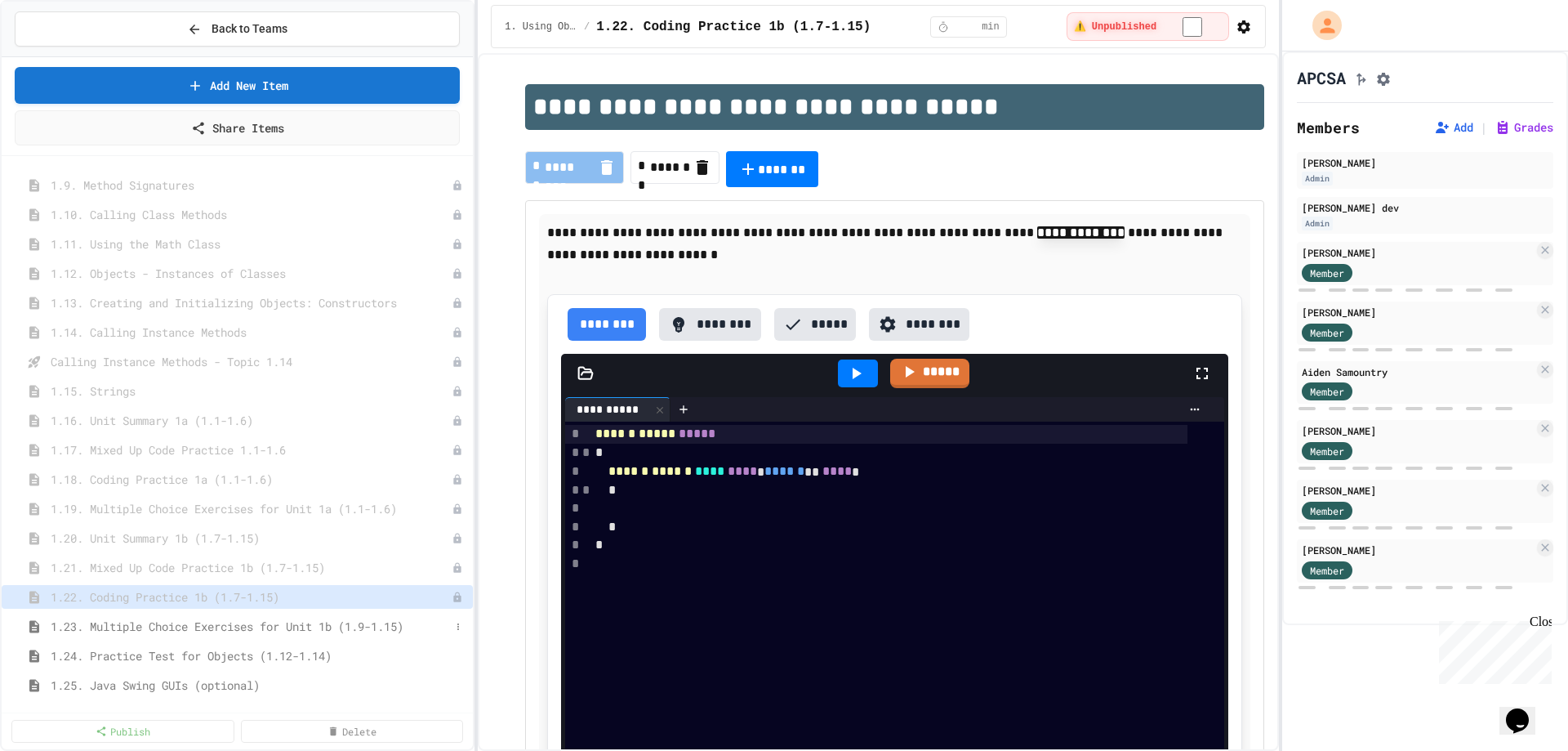
click at [277, 624] on span "1.23. Multiple Choice Exercises for Unit 1b (1.9-1.15)" at bounding box center [251, 626] width 400 height 17
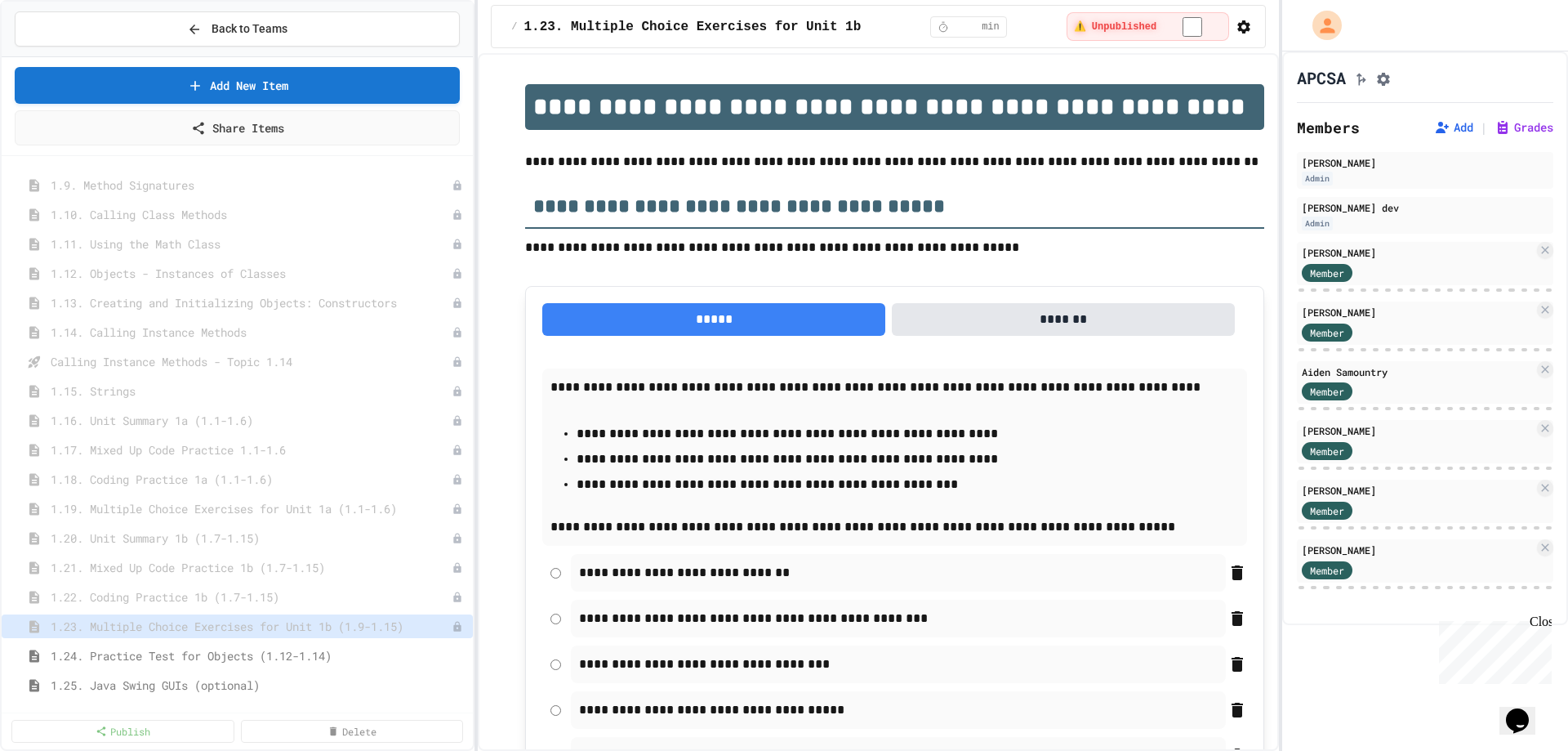
drag, startPoint x: 305, startPoint y: 654, endPoint x: 327, endPoint y: 639, distance: 26.6
click at [307, 655] on span "1.24. Practice Test for Objects (1.12-1.14)" at bounding box center [258, 656] width 416 height 17
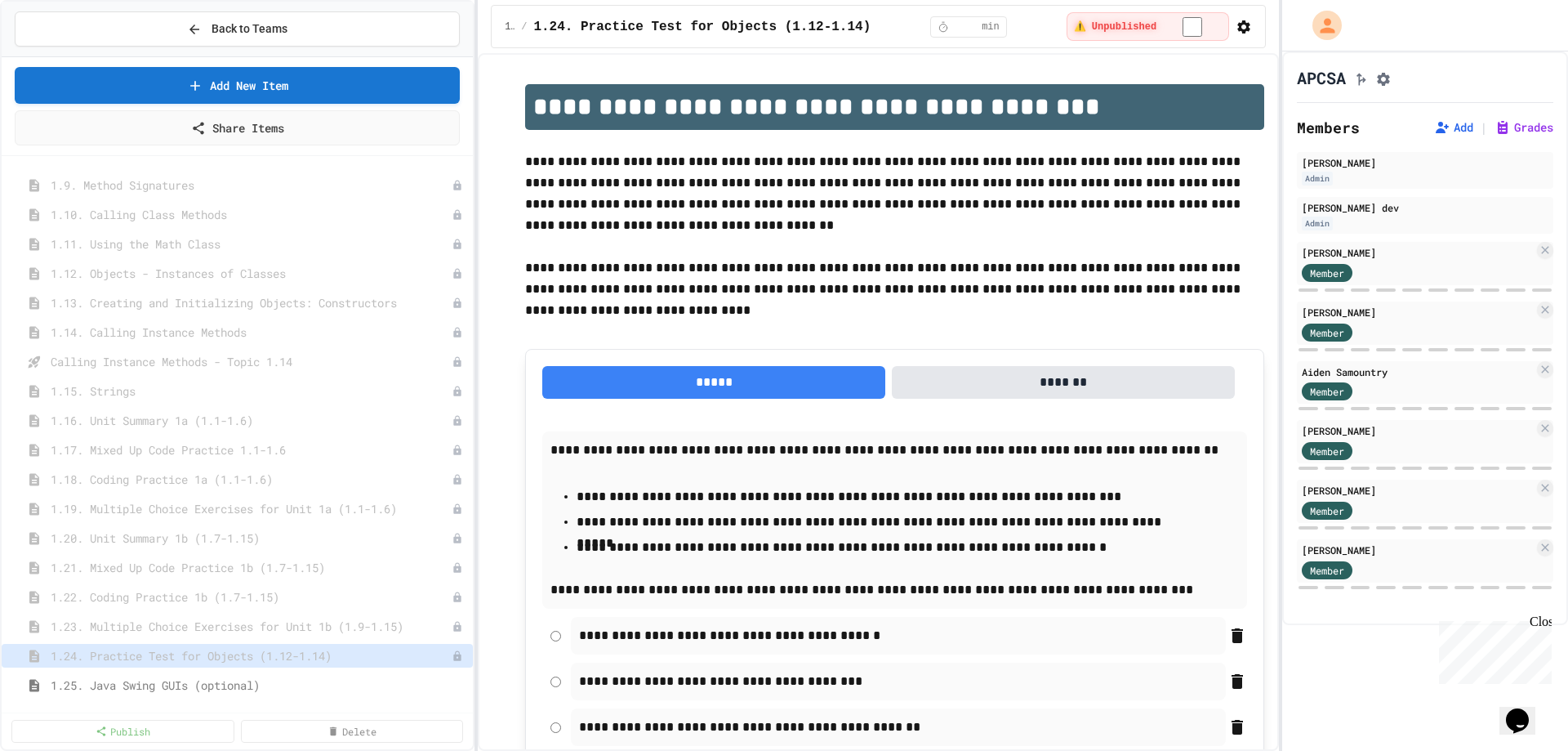
click at [340, 689] on span "1.25. Java Swing GUIs (optional)" at bounding box center [258, 685] width 416 height 17
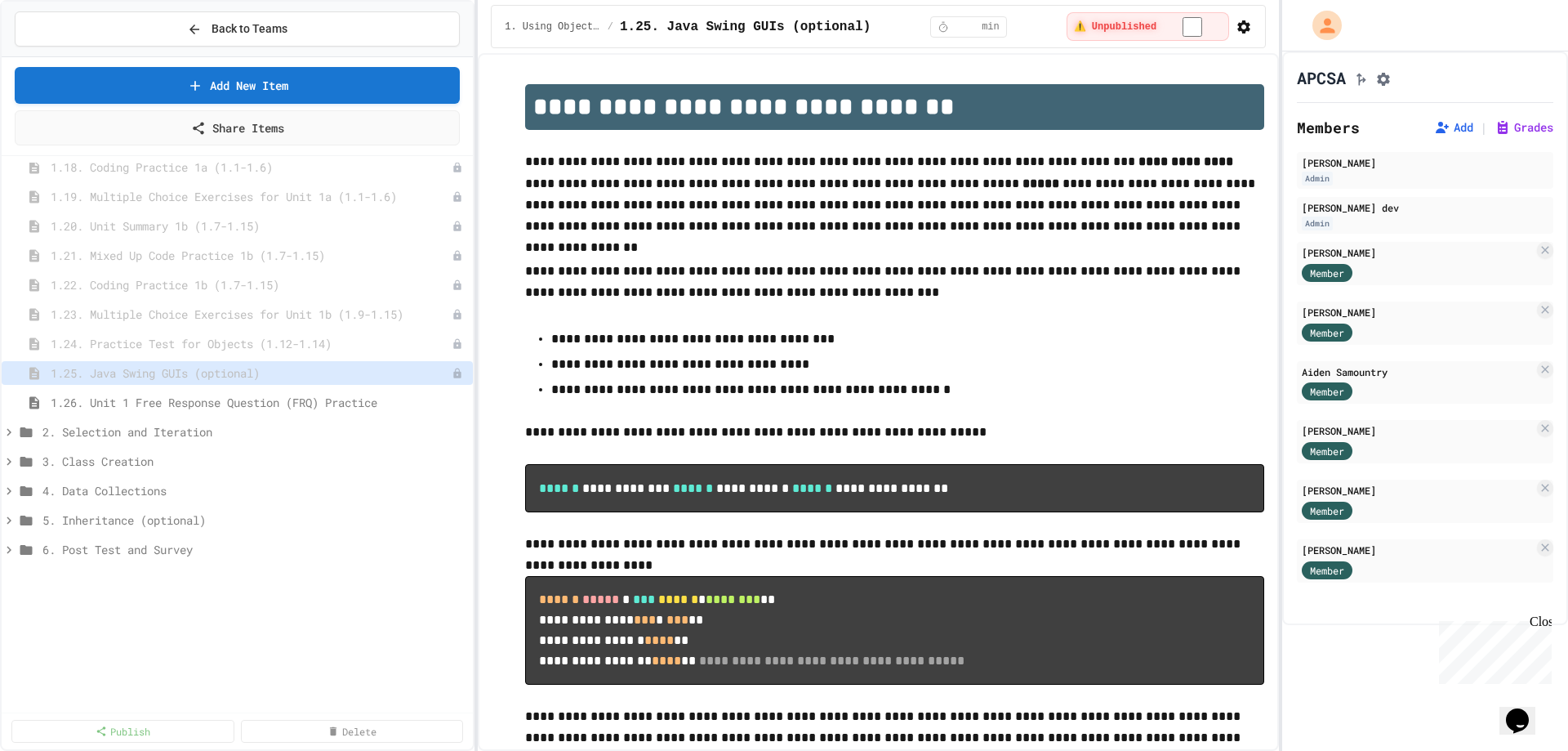
scroll to position [1058, 0]
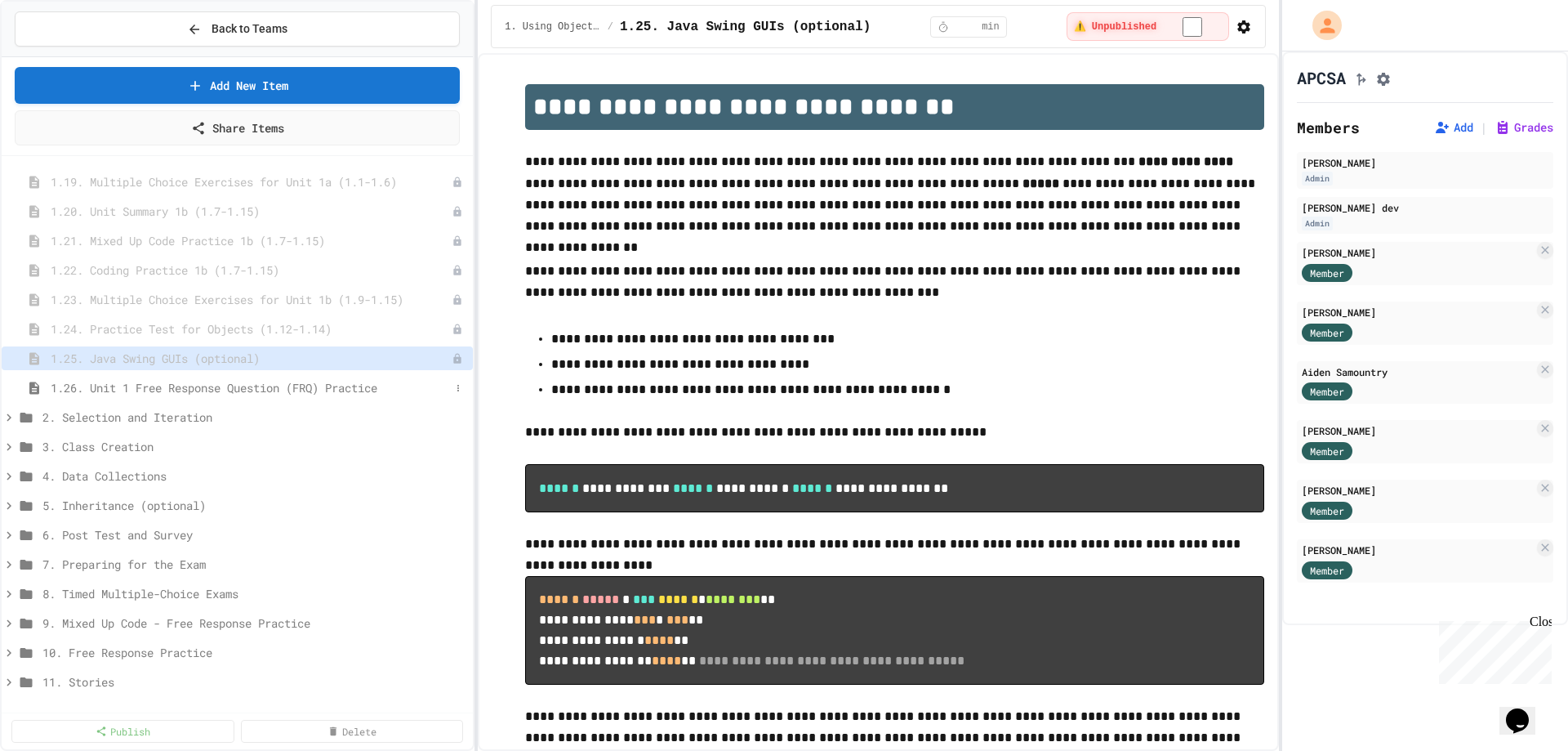
click at [280, 392] on span "1.26. Unit 1 Free Response Question (FRQ) Practice" at bounding box center [251, 387] width 400 height 17
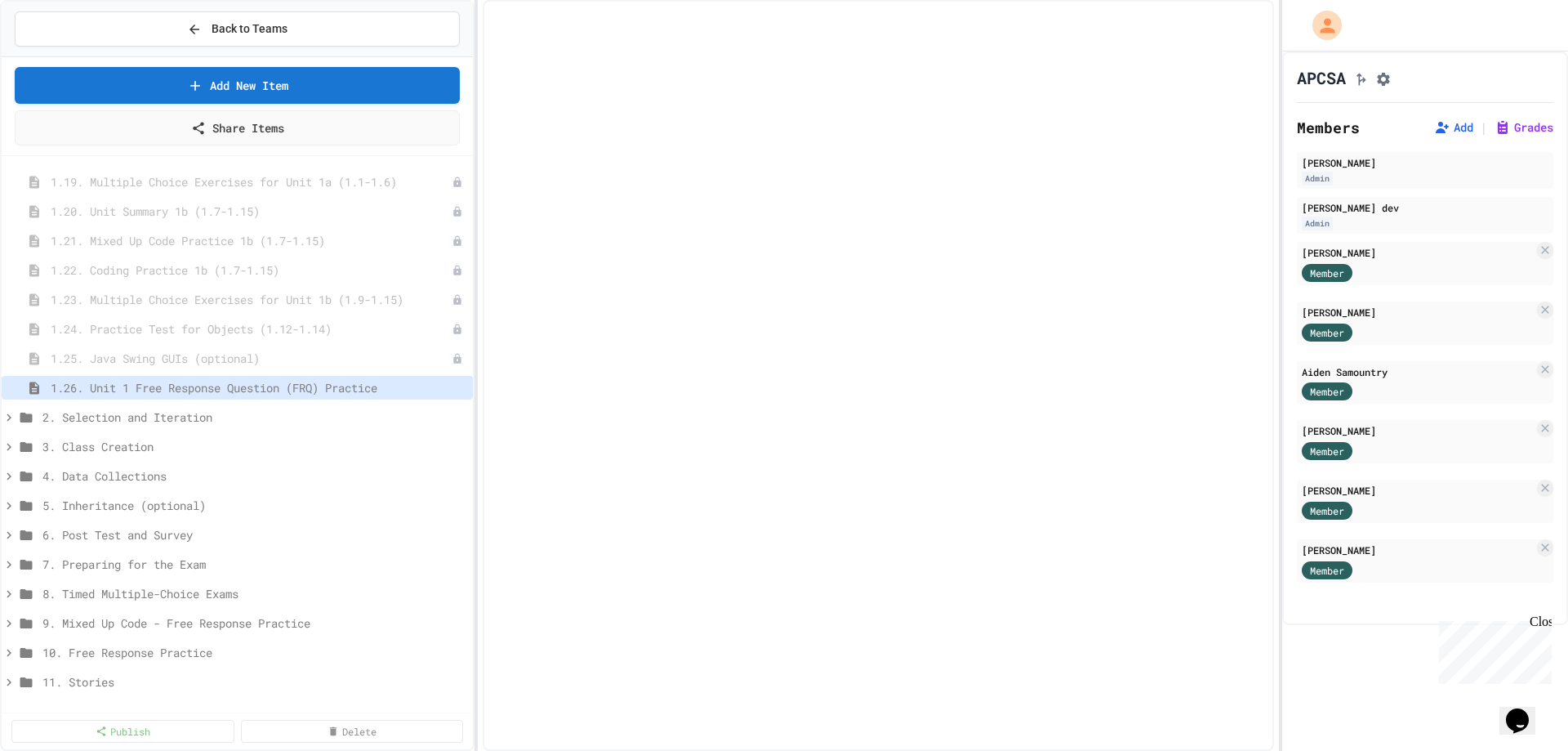
scroll to position [1045, 0]
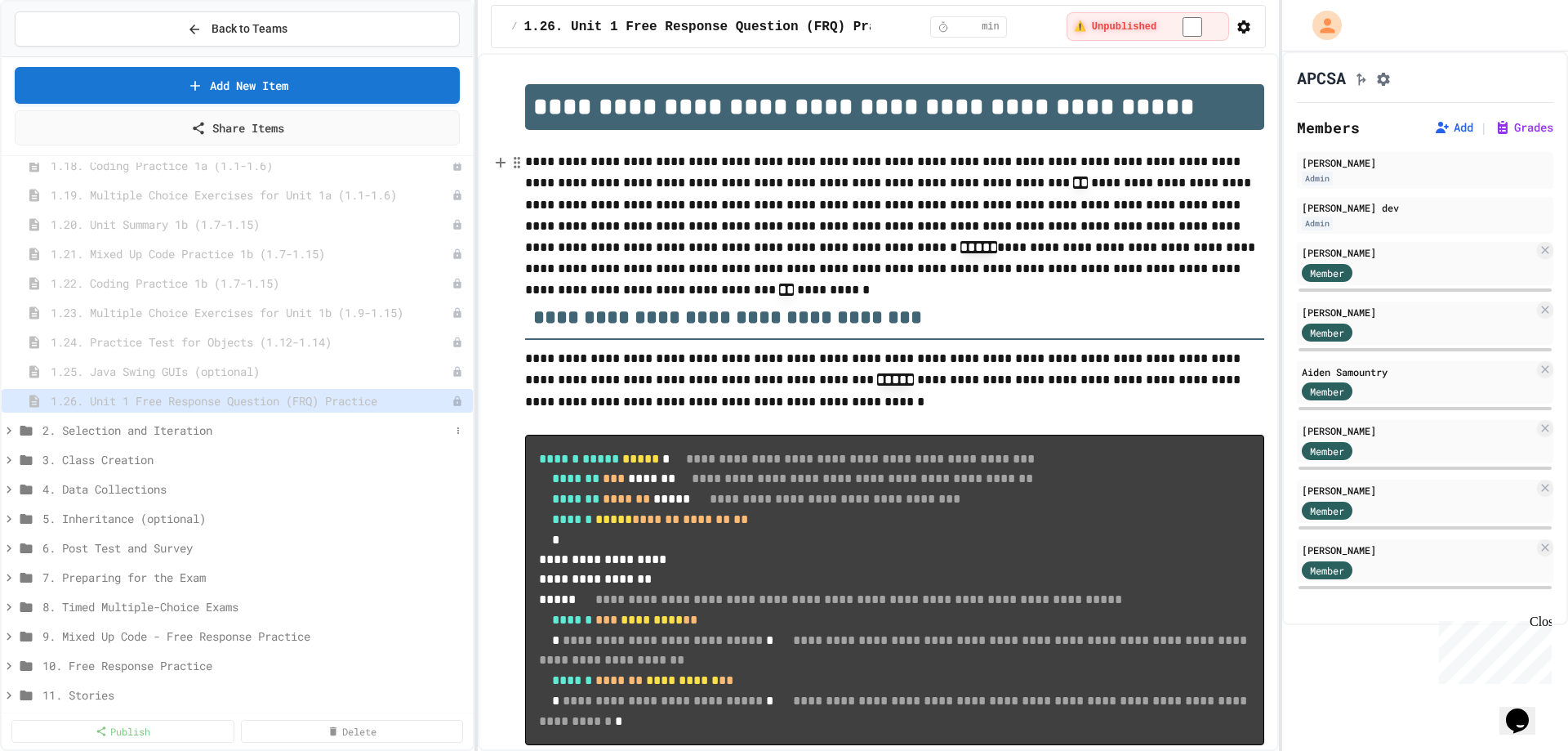
click at [219, 437] on span "2. Selection and Iteration" at bounding box center [245, 430] width 407 height 17
click at [219, 437] on span "2. Selection and Iteration" at bounding box center [254, 430] width 424 height 17
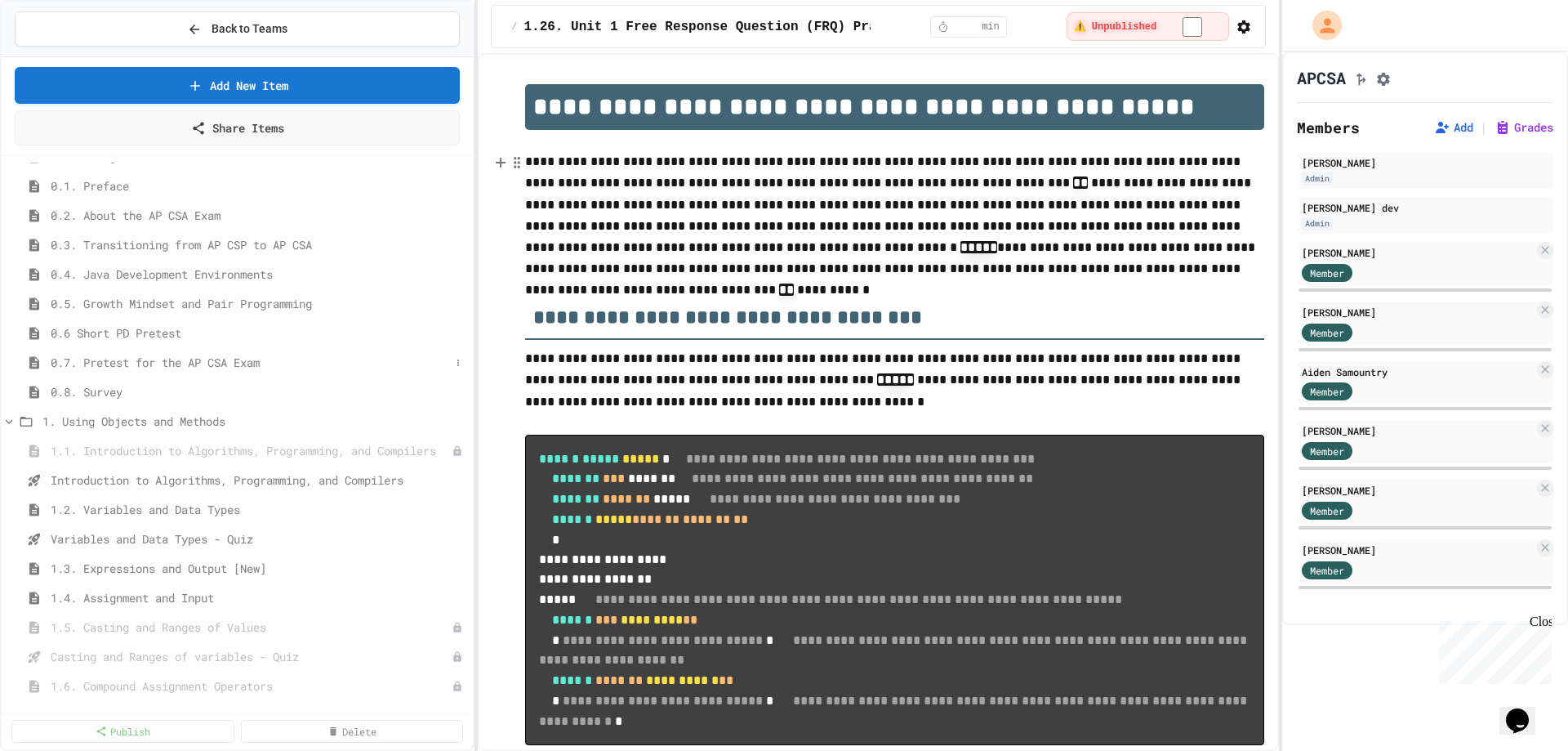
scroll to position [164, 0]
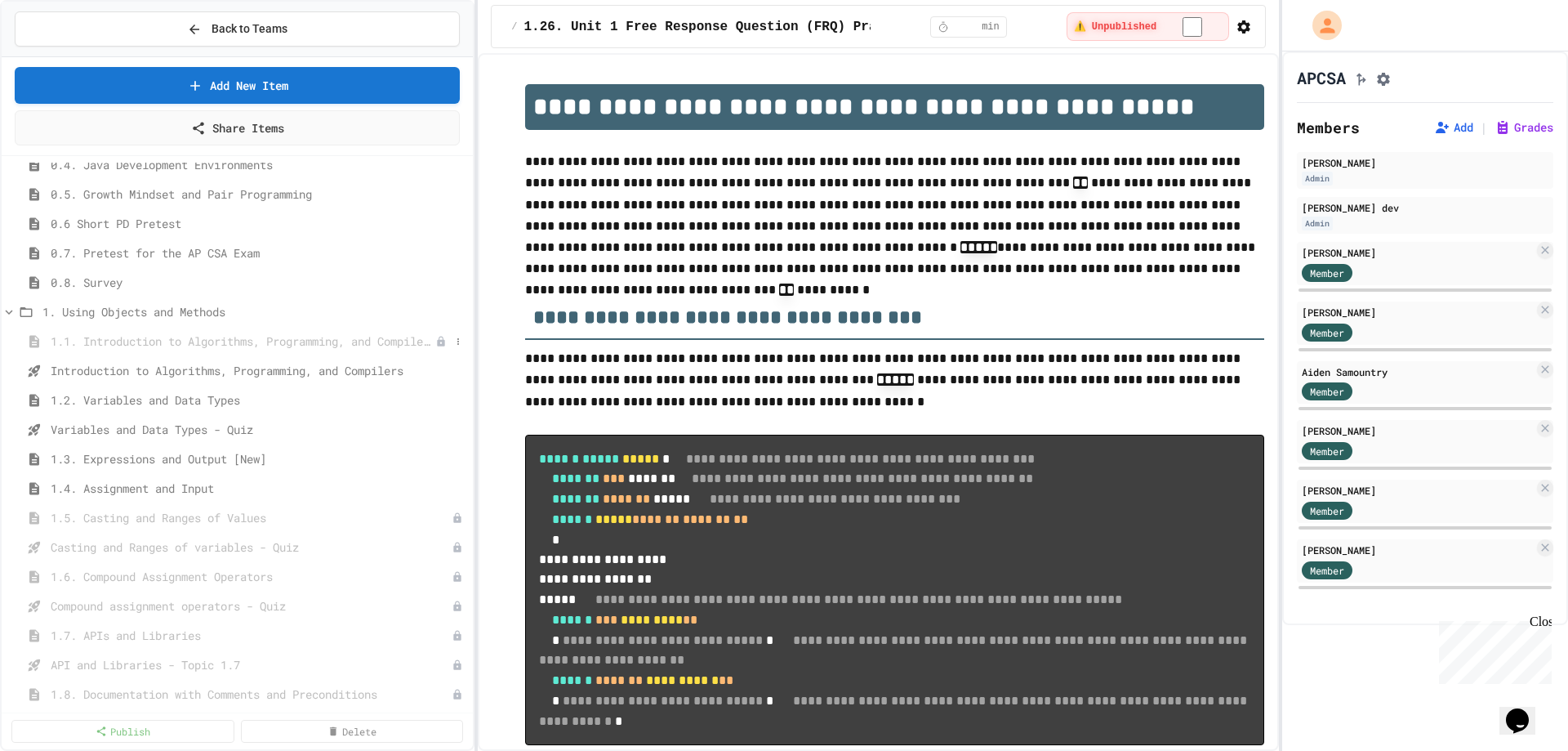
click at [389, 347] on span "1.1. Introduction to Algorithms, Programming, and Compilers" at bounding box center [243, 341] width 385 height 17
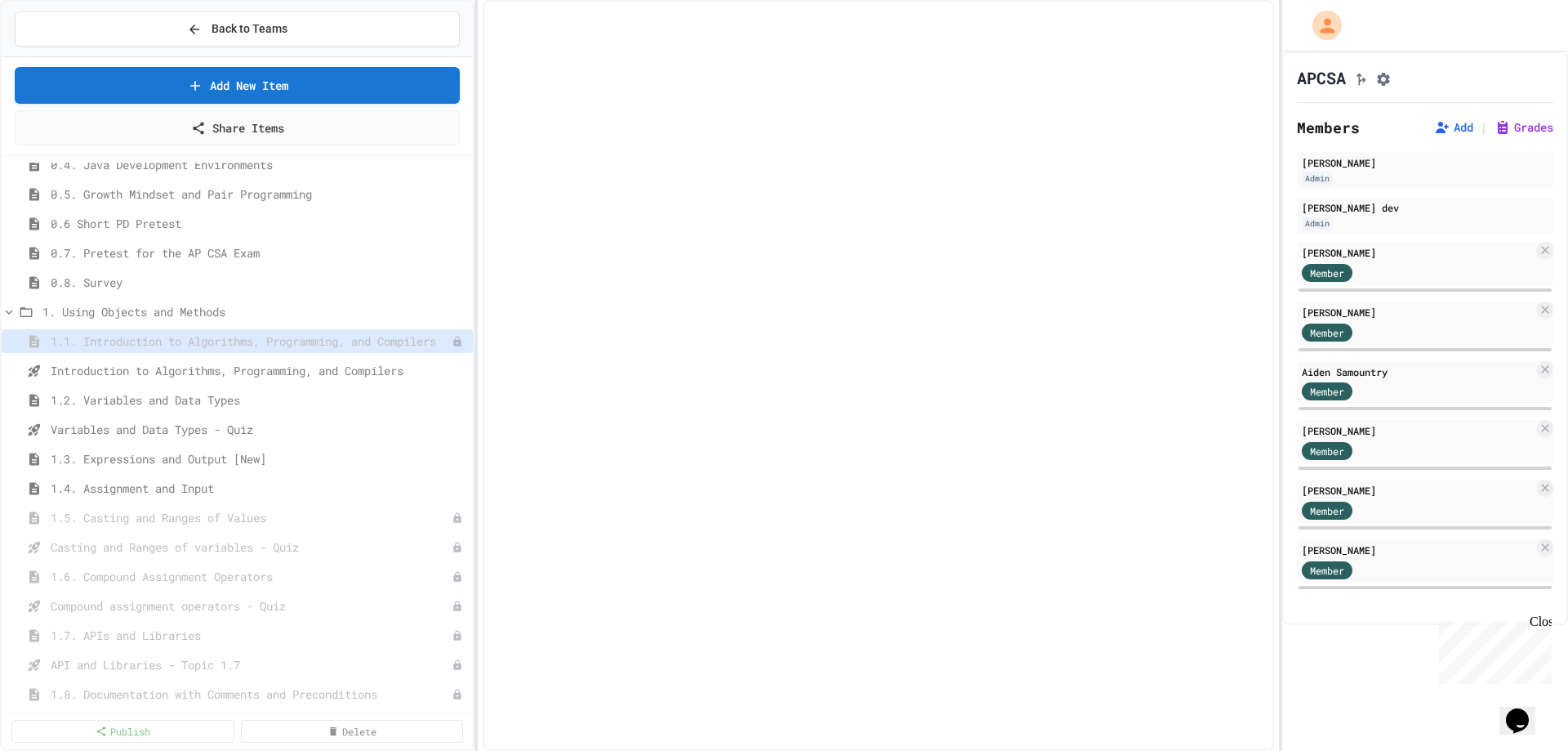
select select "***"
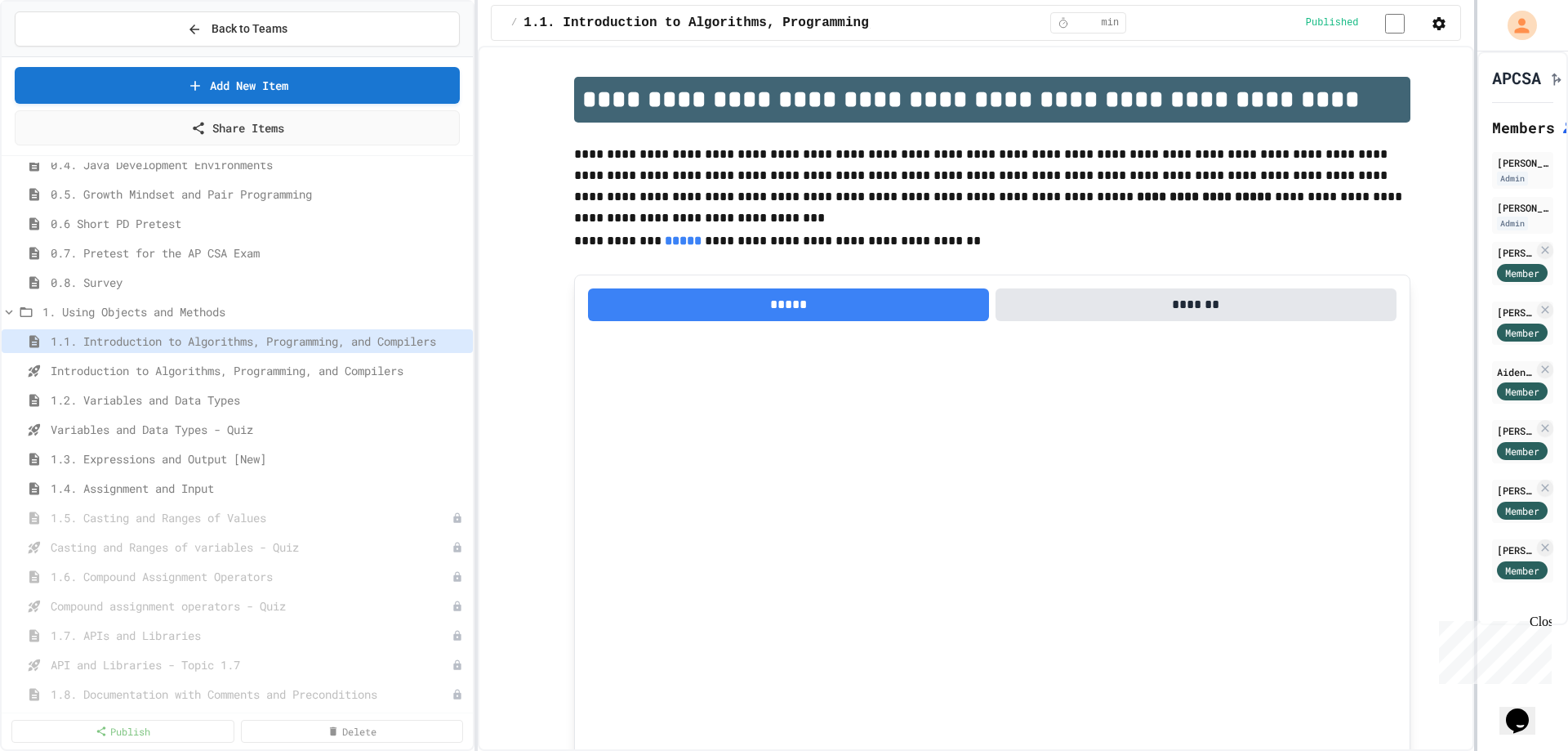
click at [1478, 125] on div at bounding box center [1476, 376] width 3 height 751
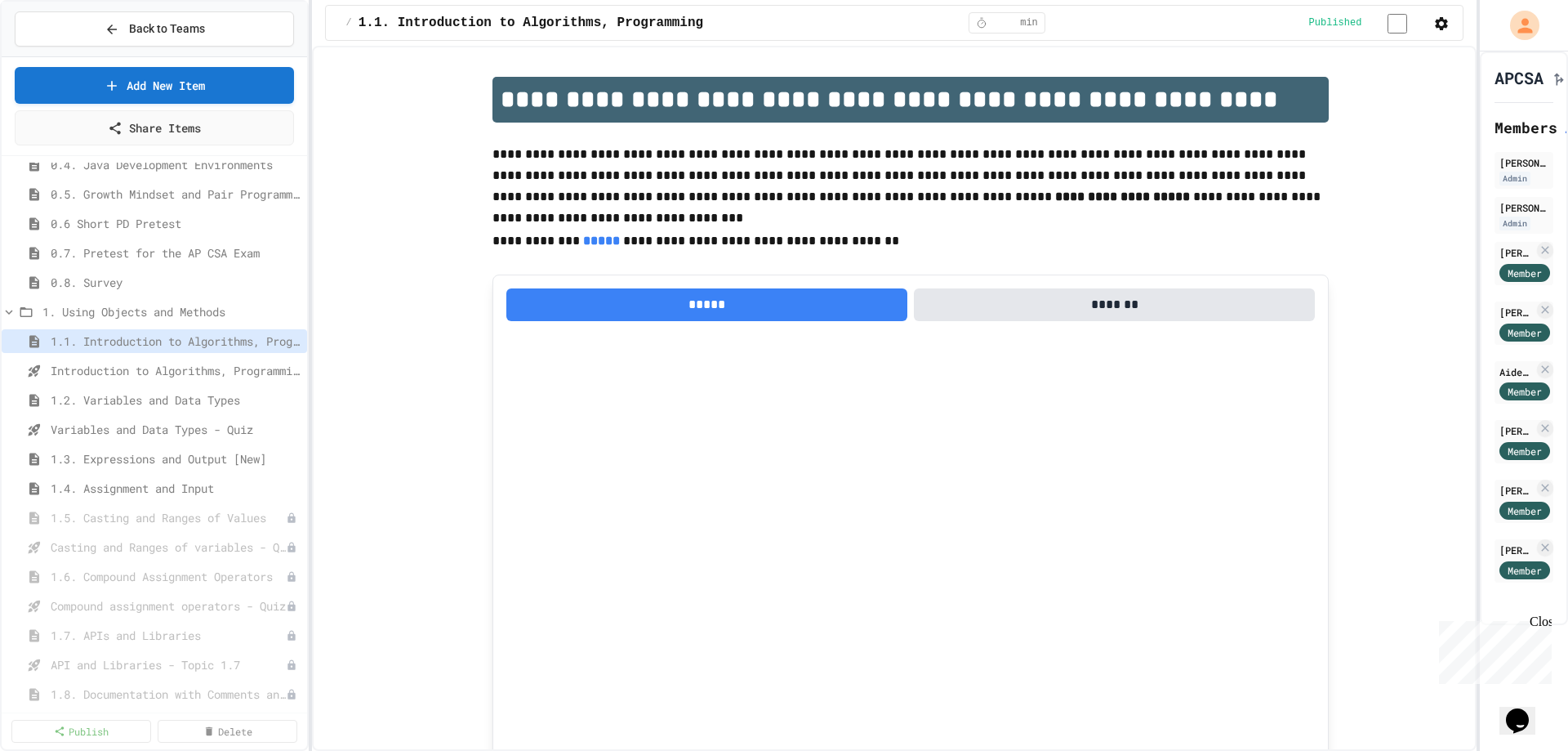
click at [309, 220] on div "**********" at bounding box center [784, 376] width 1568 height 751
click at [107, 23] on icon at bounding box center [109, 29] width 14 height 14
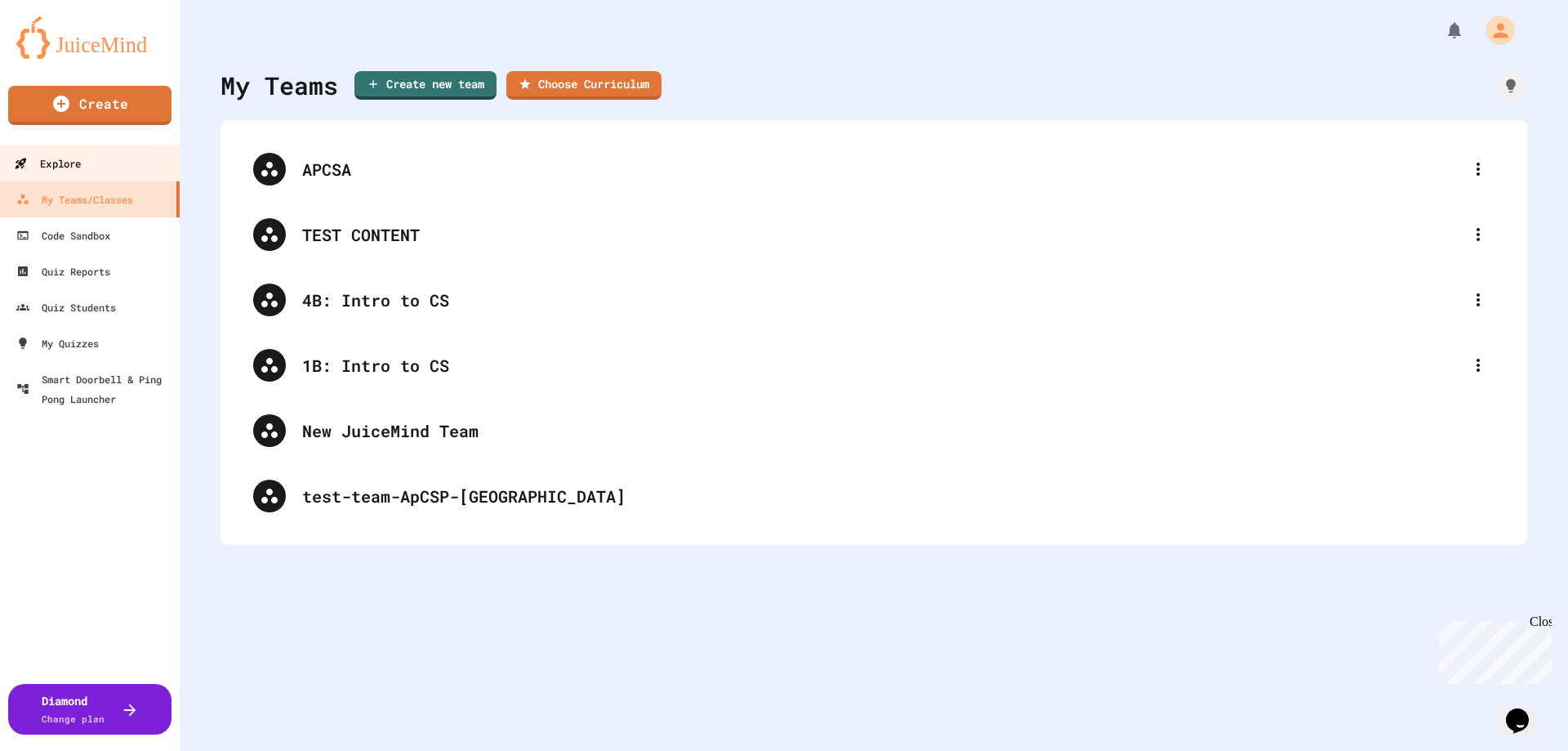
click at [81, 169] on div "Explore" at bounding box center [46, 164] width 67 height 20
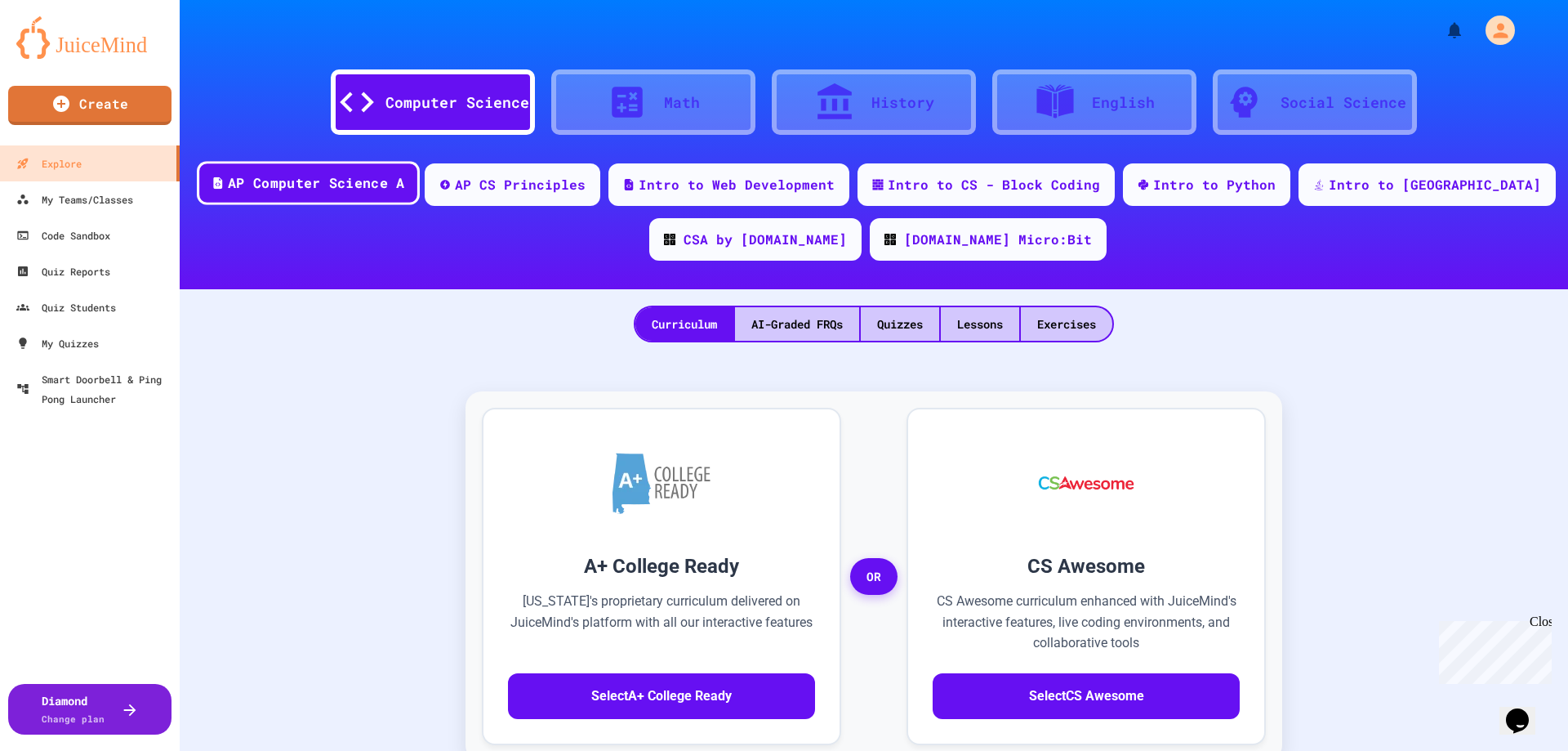
click at [396, 181] on div "AP Computer Science A" at bounding box center [315, 183] width 176 height 20
click at [371, 189] on div "AP Computer Science A" at bounding box center [315, 183] width 176 height 20
click at [903, 324] on div "Quizzes" at bounding box center [900, 324] width 78 height 34
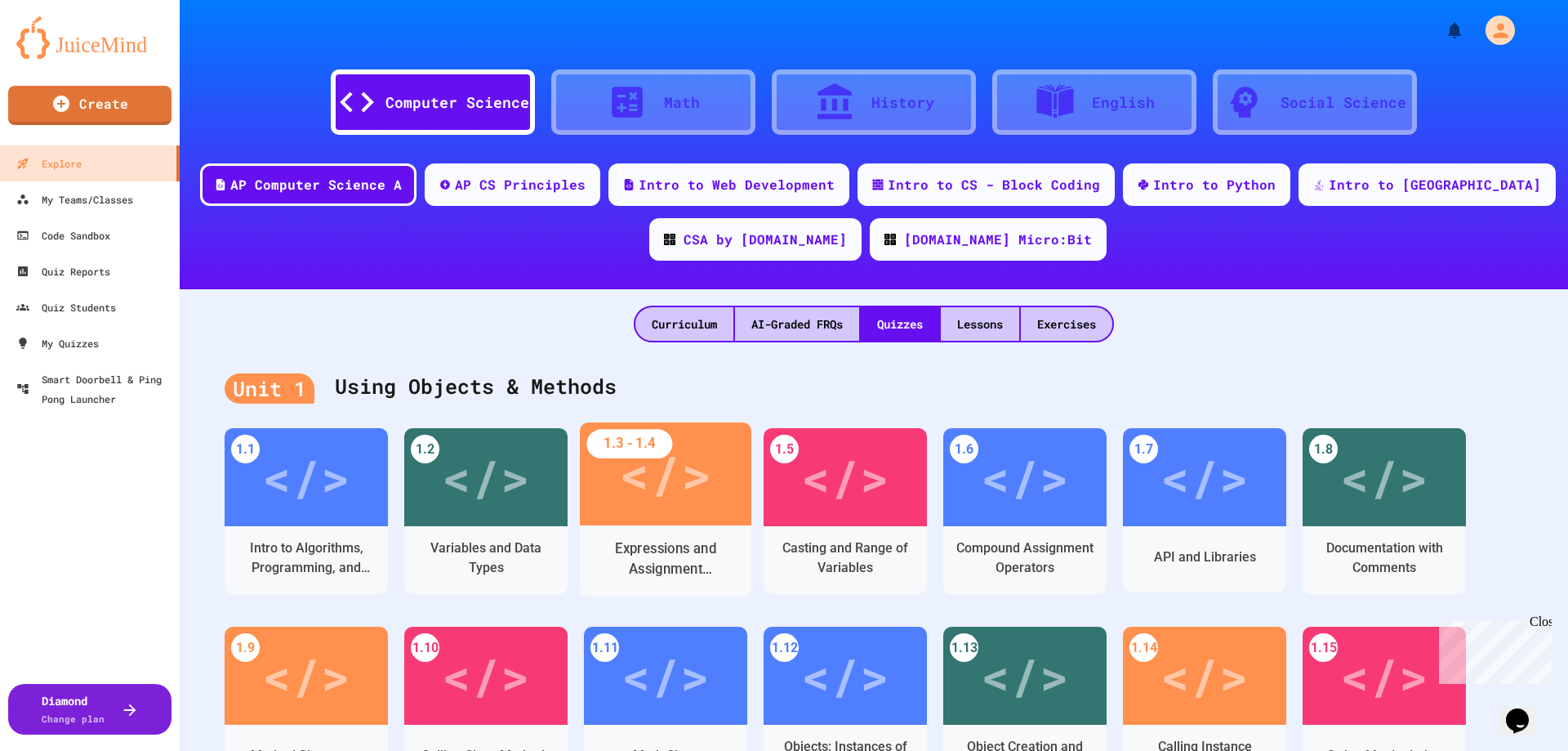
click at [646, 495] on div "</>" at bounding box center [665, 474] width 92 height 78
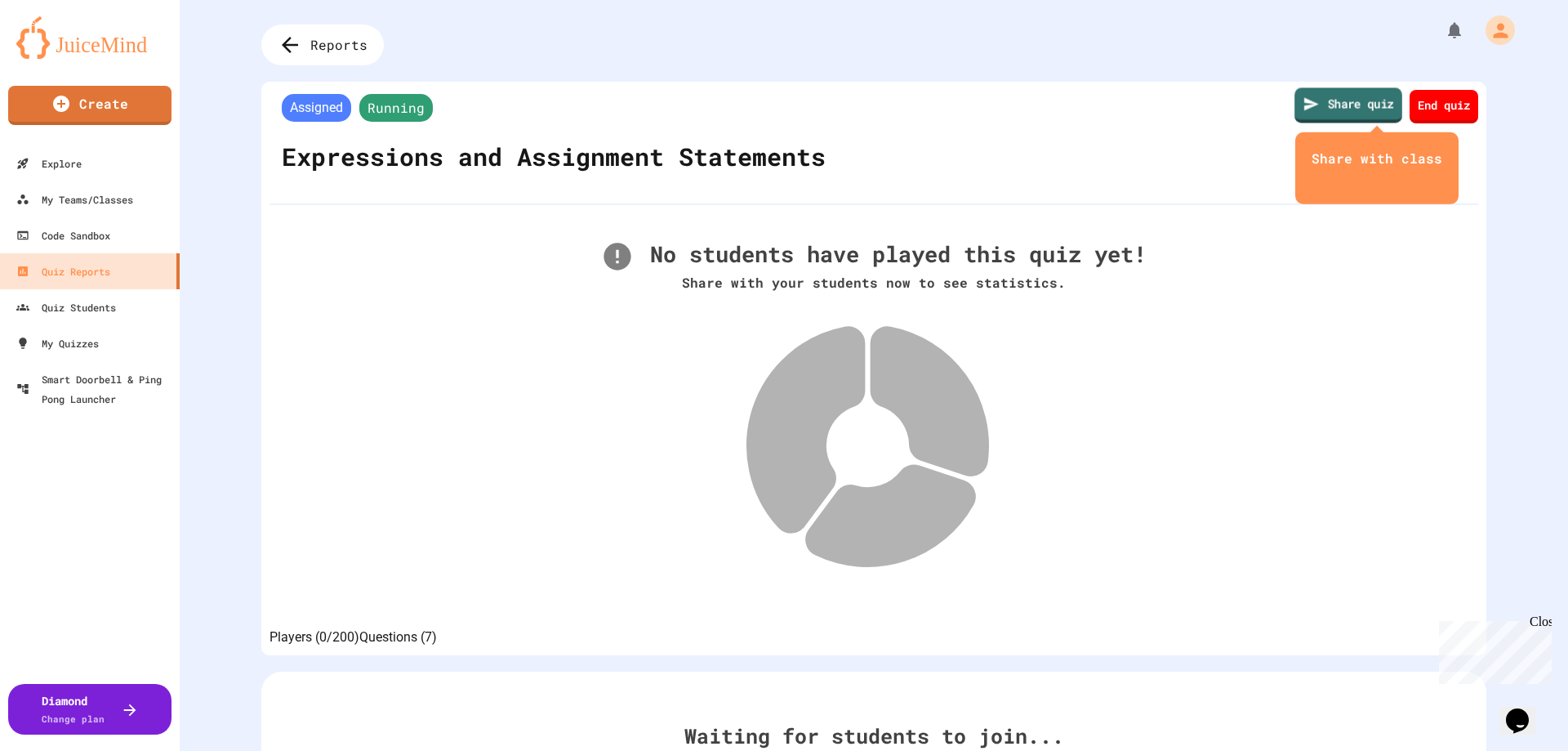
click at [1319, 98] on link "Share quiz" at bounding box center [1349, 105] width 108 height 35
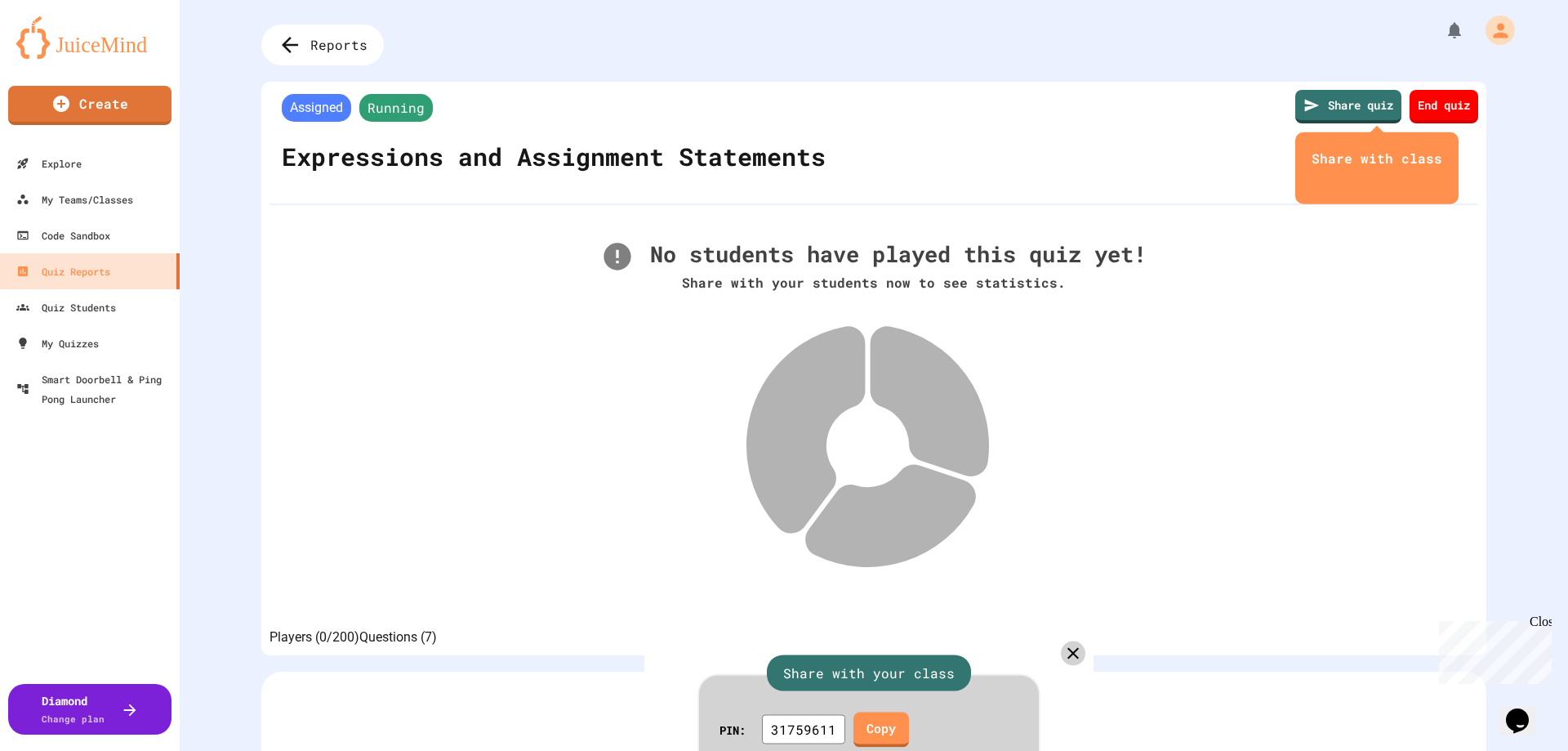
click at [99, 750] on div at bounding box center [784, 751] width 1568 height 0
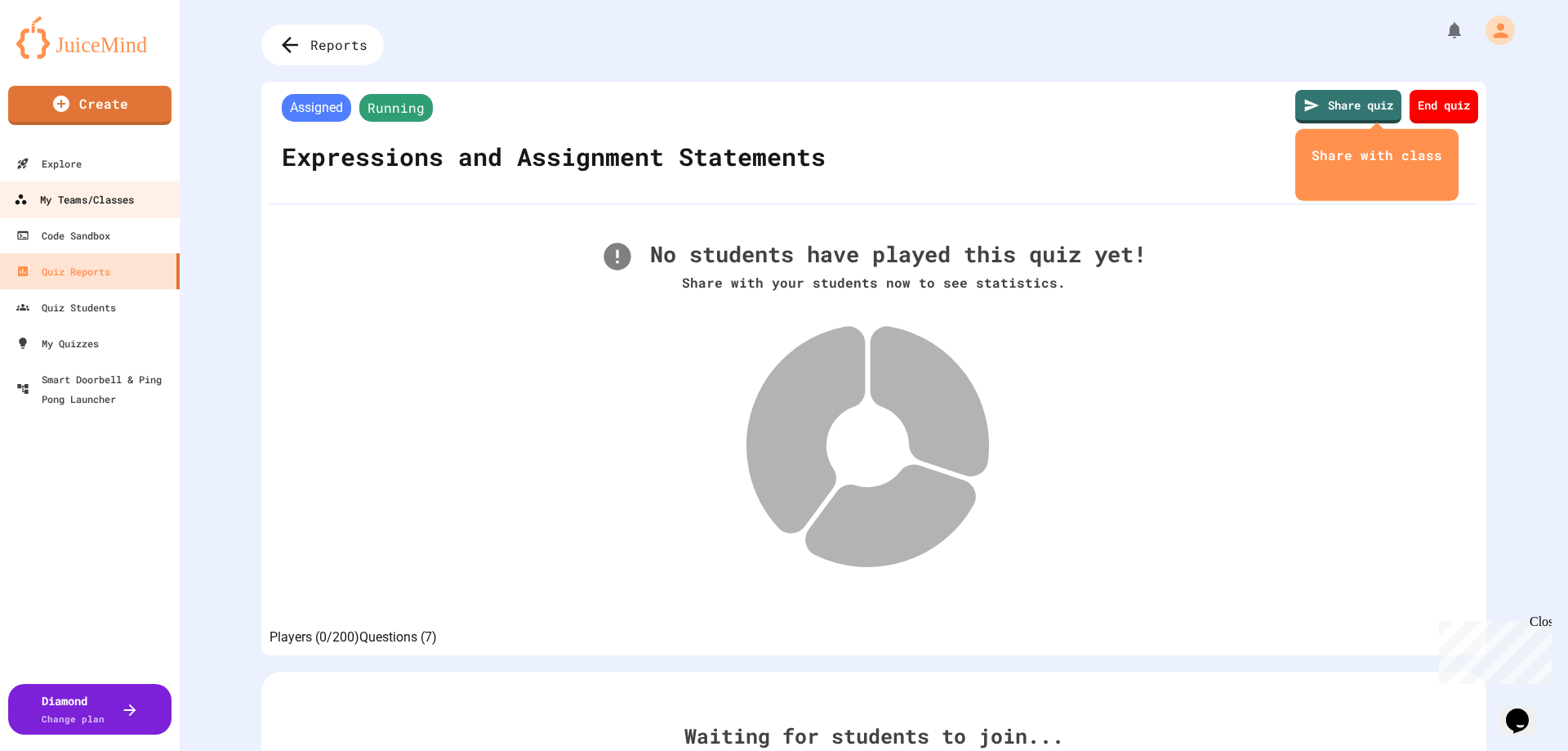
click at [74, 201] on div "My Teams/Classes" at bounding box center [73, 200] width 120 height 20
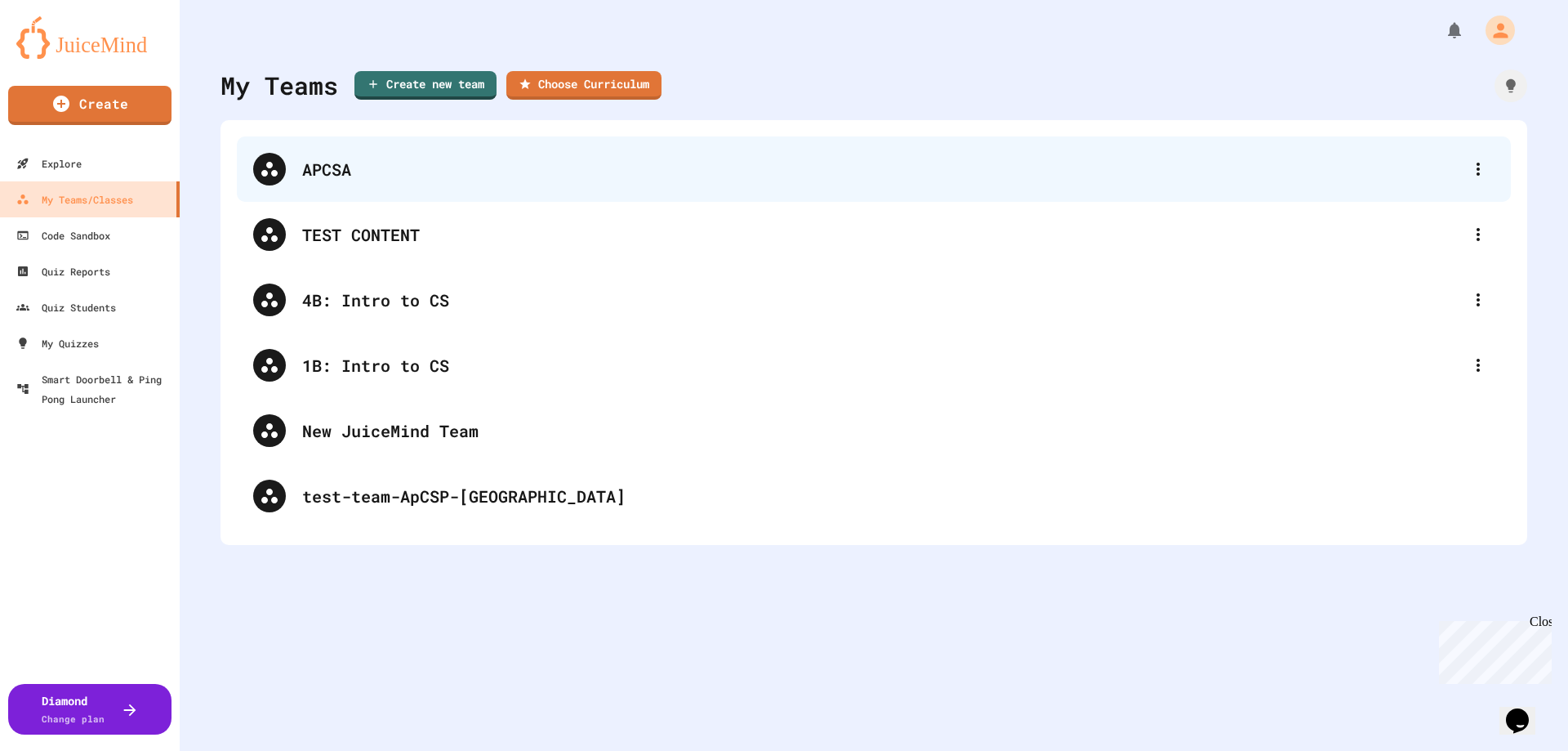
click at [385, 175] on div "APCSA" at bounding box center [881, 169] width 1160 height 24
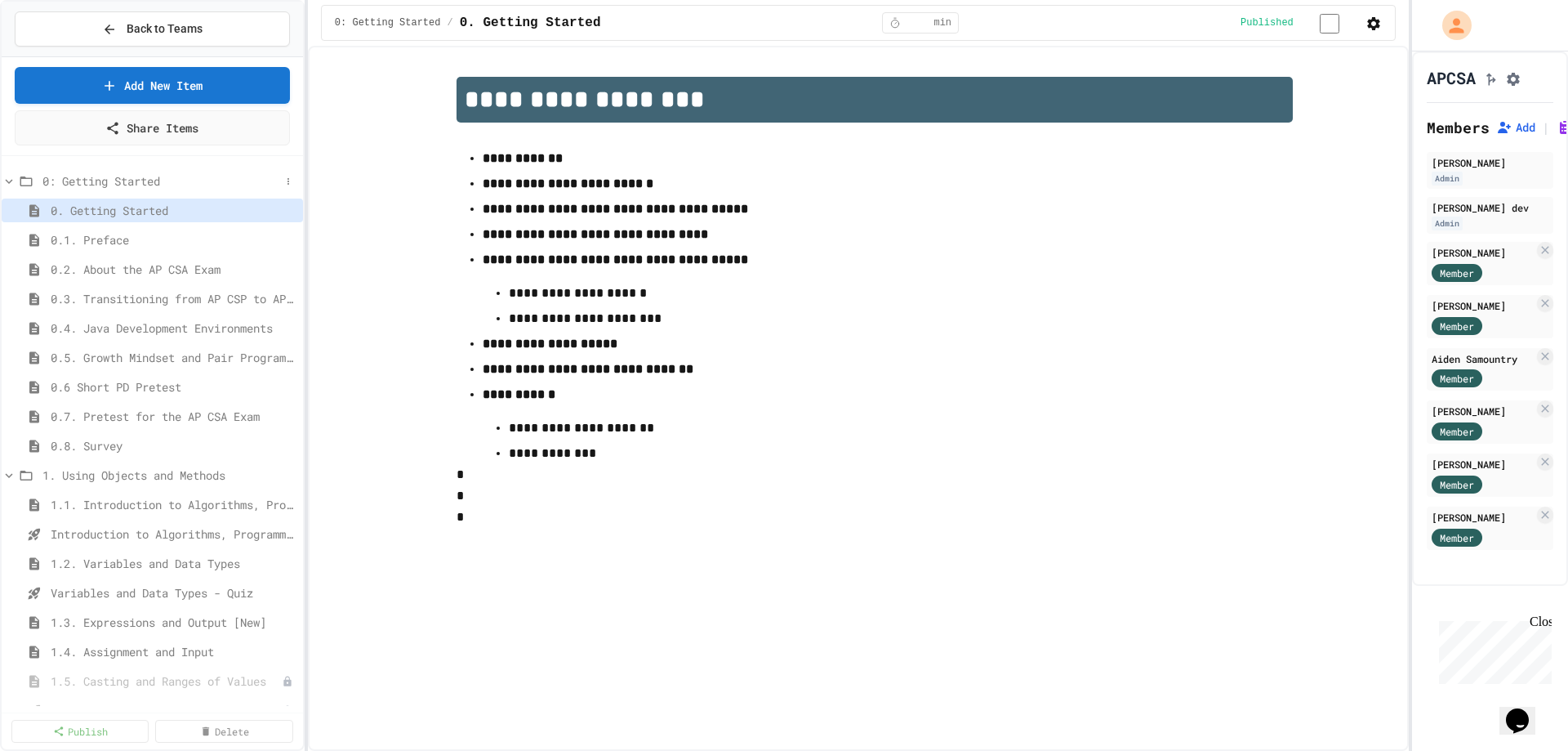
click at [10, 178] on icon at bounding box center [8, 181] width 14 height 14
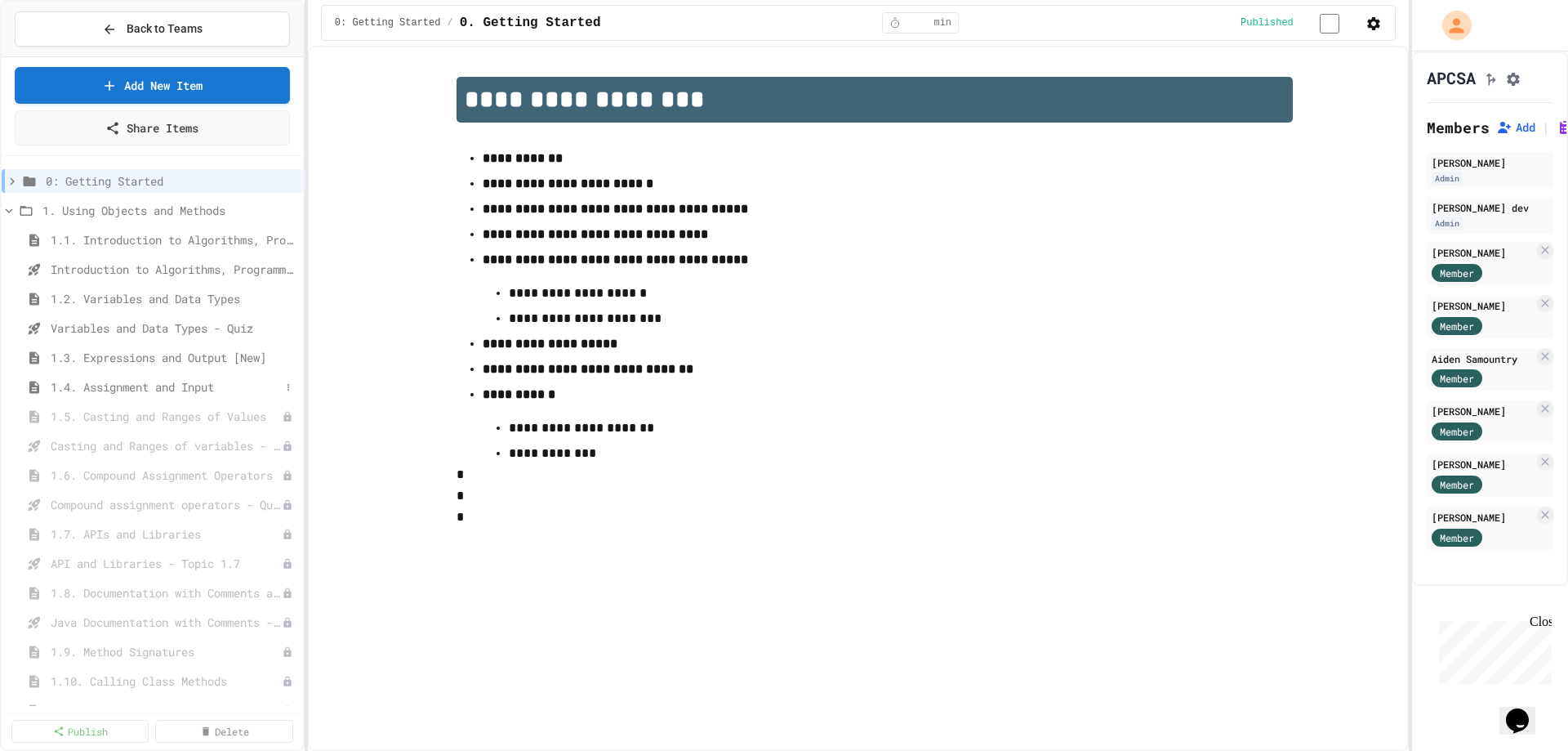
click at [100, 381] on span "1.4. Assignment and Input" at bounding box center [165, 386] width 229 height 17
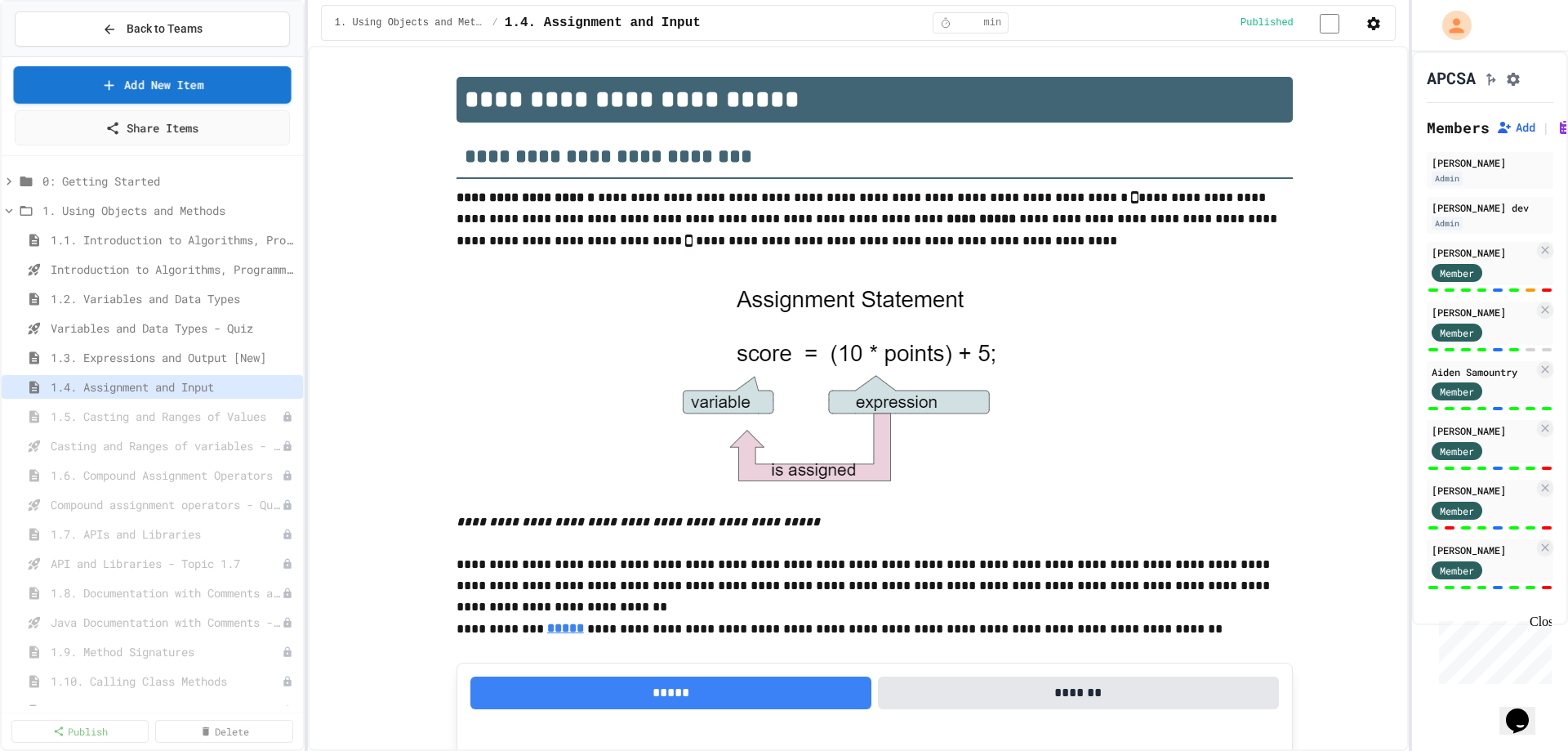
scroll to position [1002, 0]
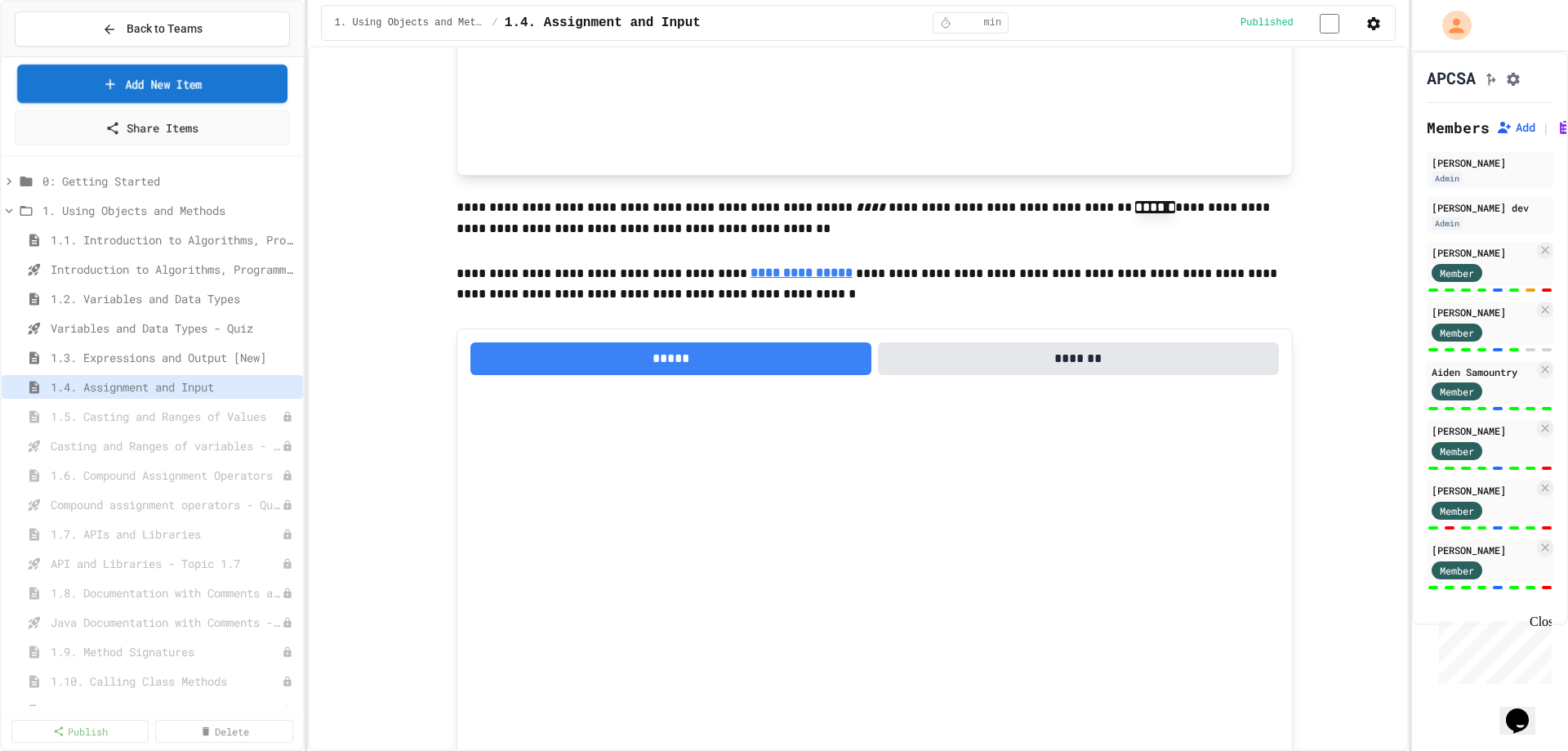
click at [152, 84] on link "Add New Item" at bounding box center [152, 84] width 271 height 39
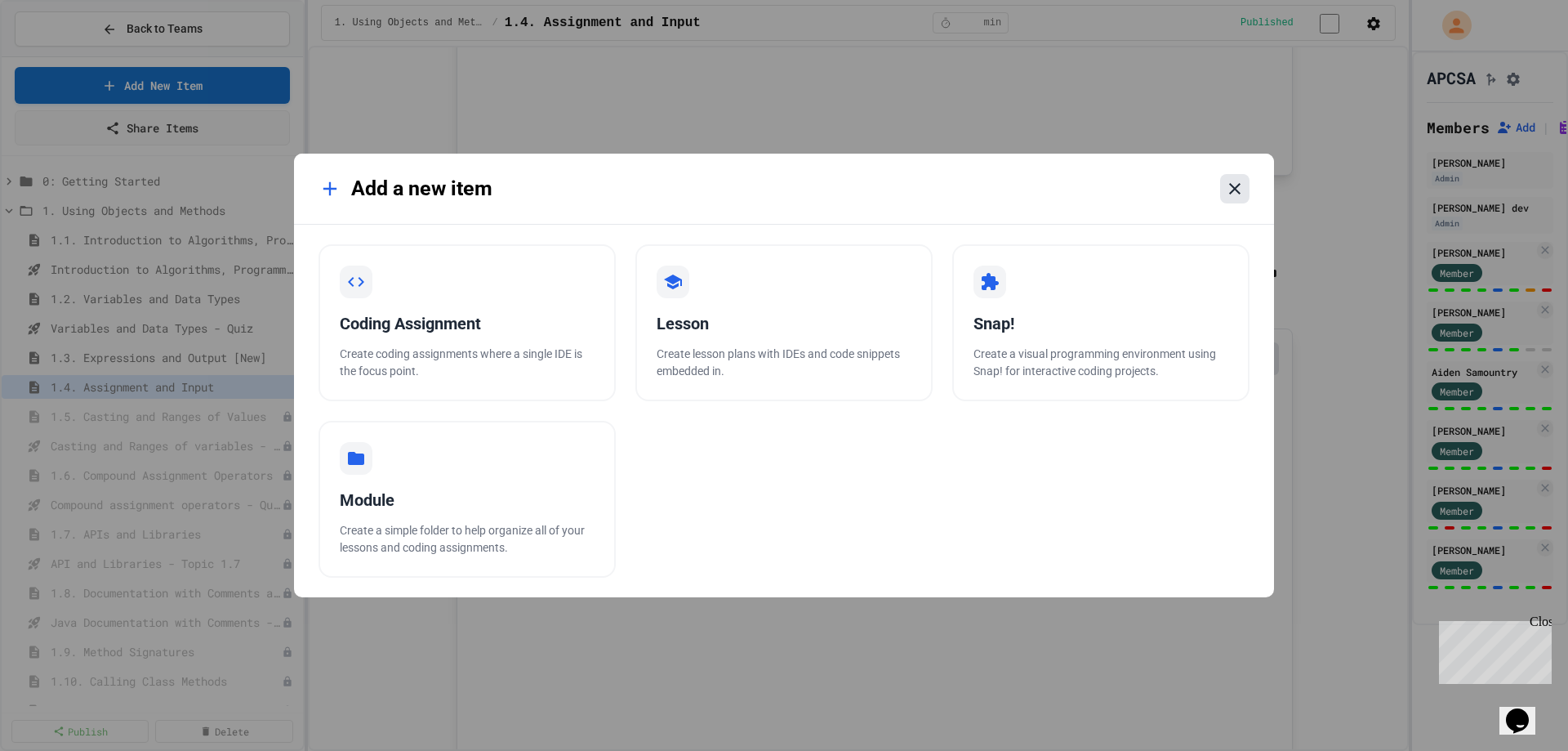
click at [1230, 191] on icon at bounding box center [1235, 188] width 19 height 19
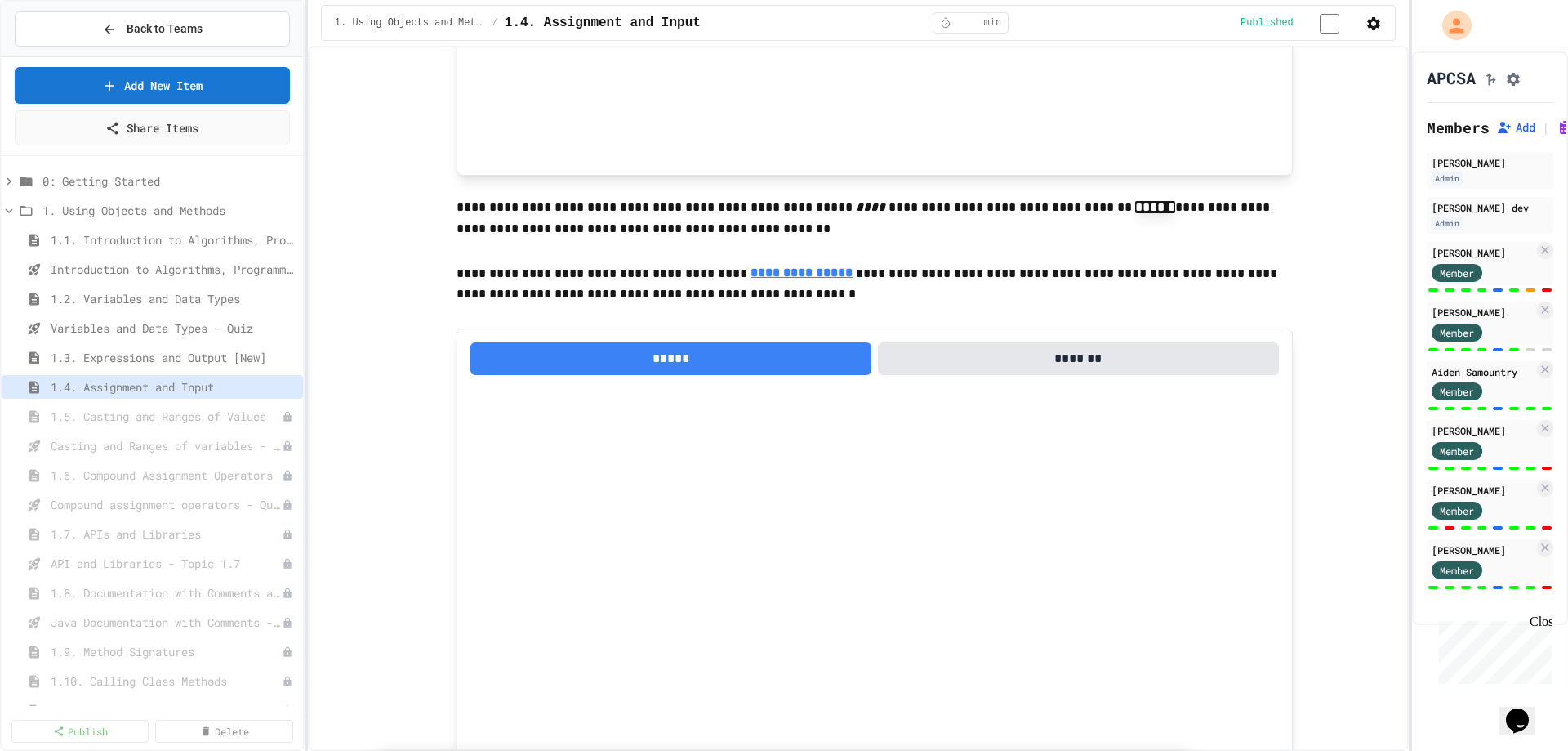
drag, startPoint x: 473, startPoint y: 247, endPoint x: 481, endPoint y: 251, distance: 8.9
